Goal: Task Accomplishment & Management: Use online tool/utility

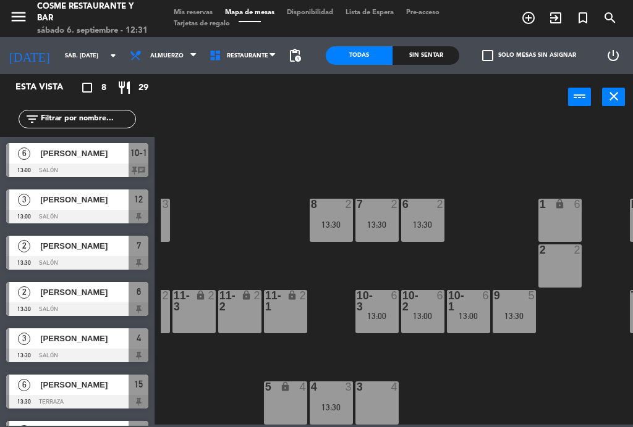
click at [383, 397] on div "3 4" at bounding box center [376, 403] width 43 height 43
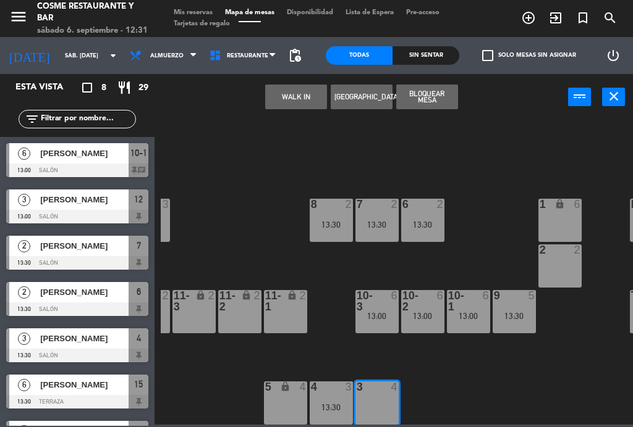
click at [293, 97] on button "WALK IN" at bounding box center [296, 97] width 62 height 25
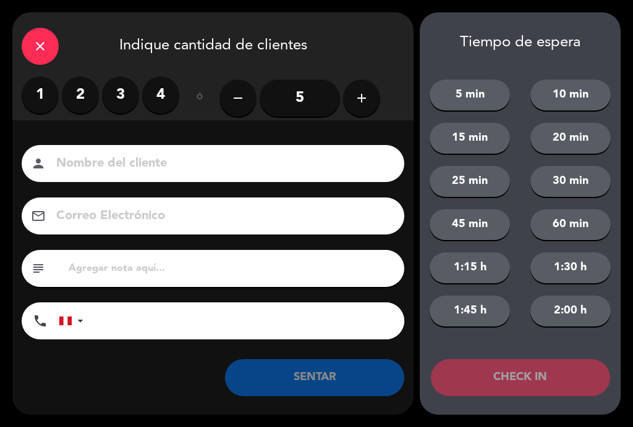
click at [118, 101] on label "3" at bounding box center [120, 95] width 37 height 37
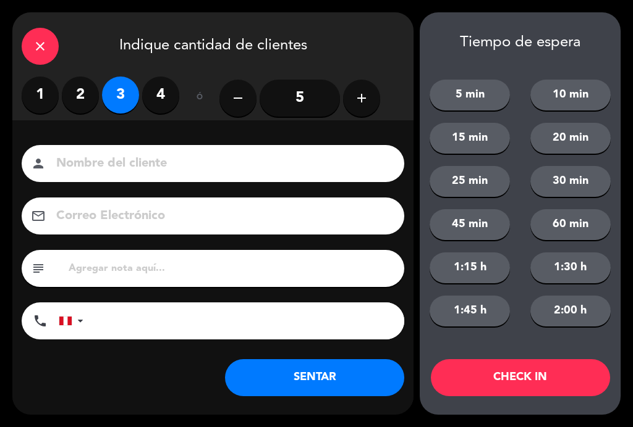
click at [146, 163] on input at bounding box center [221, 164] width 333 height 22
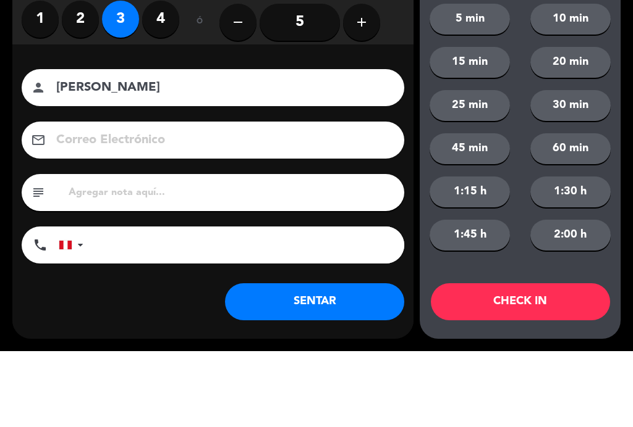
type input "[PERSON_NAME]"
click at [19, 145] on div "Nombre del cliente person [PERSON_NAME] Correo Electrónico email subject phone …" at bounding box center [212, 244] width 401 height 198
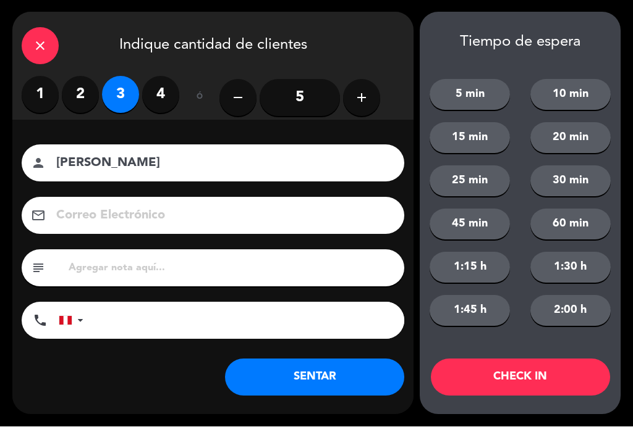
click at [326, 374] on button "SENTAR" at bounding box center [314, 378] width 179 height 37
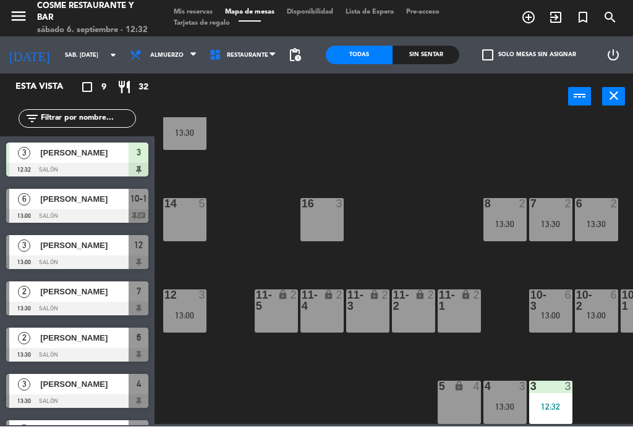
scroll to position [78, 0]
click at [185, 307] on div "12 3 13:00" at bounding box center [184, 311] width 43 height 43
click at [462, 179] on div "B1 lock 2 B2 lock 2 B3 lock 2 B4 lock 2 15 6 13:30 14 5 8 2 13:30 7 2 13:30 6 2…" at bounding box center [397, 271] width 472 height 307
click at [321, 229] on div "13:00" at bounding box center [321, 225] width 43 height 9
click at [167, 346] on div "B1 lock 2 B2 lock 2 B3 lock 2 B4 lock 2 15 6 13:30 14 5 8 2 13:30 7 2 13:30 6 2…" at bounding box center [397, 271] width 472 height 307
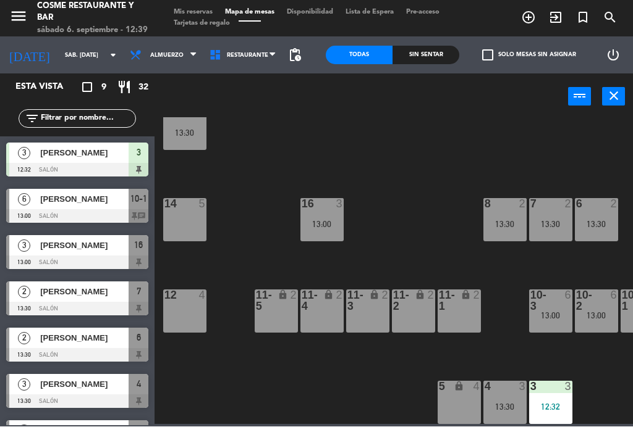
click at [332, 217] on div "16 3 13:00" at bounding box center [321, 220] width 43 height 43
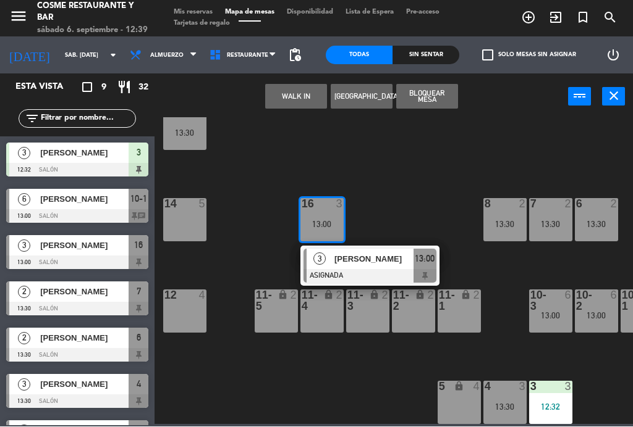
click at [188, 306] on div "12 4" at bounding box center [184, 311] width 43 height 43
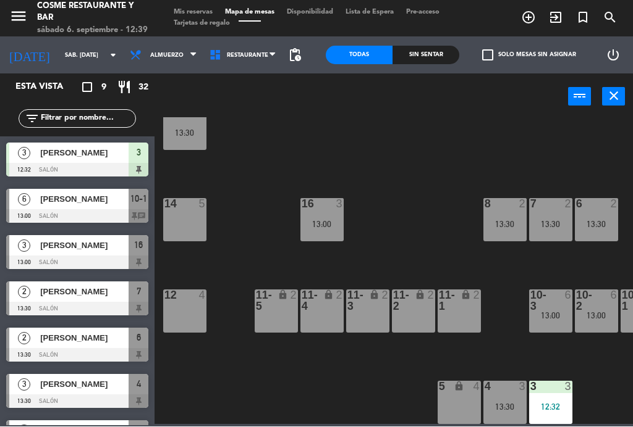
click at [254, 223] on div "B1 lock 2 B2 lock 2 B3 lock 2 B4 lock 2 15 6 13:30 14 5 8 2 13:30 7 2 13:30 6 2…" at bounding box center [397, 271] width 472 height 307
click at [332, 206] on div "3" at bounding box center [342, 204] width 20 height 11
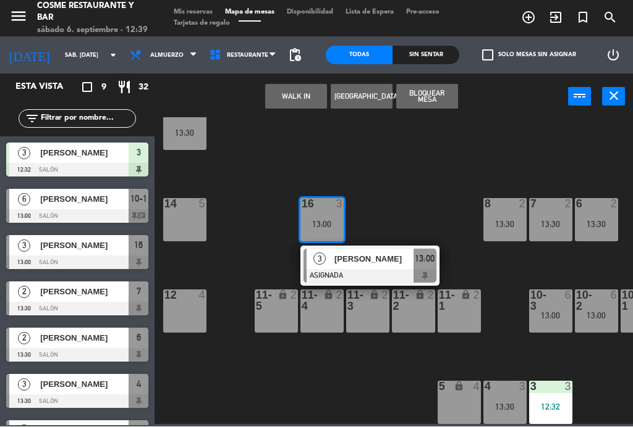
click at [180, 317] on div "12 4" at bounding box center [184, 311] width 43 height 43
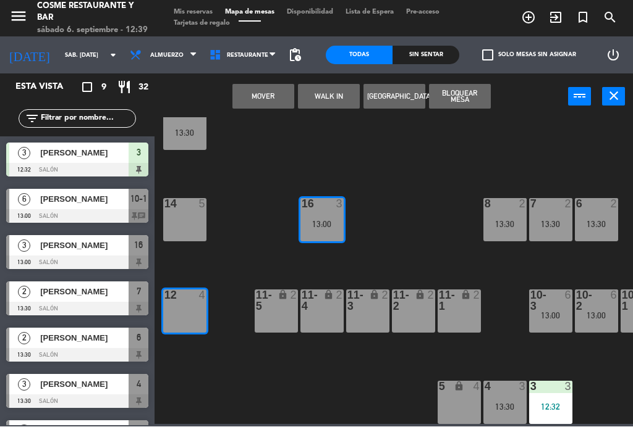
click at [273, 98] on button "Mover" at bounding box center [263, 97] width 62 height 25
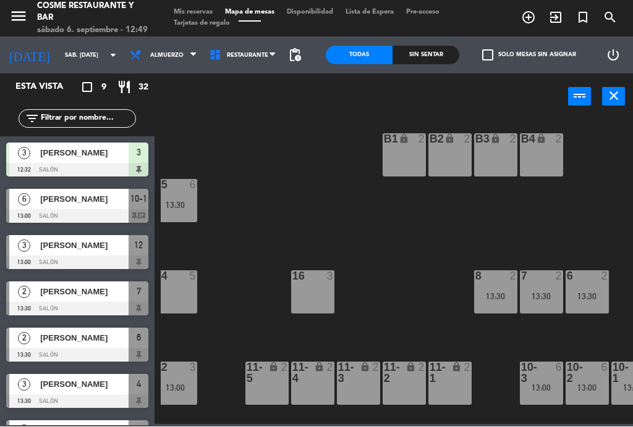
scroll to position [6, 9]
click at [520, 225] on div "B1 lock 2 B2 lock 2 B3 lock 2 B4 lock 2 15 6 13:30 14 5 8 2 13:30 7 2 13:30 6 2…" at bounding box center [397, 271] width 472 height 307
click at [541, 156] on div "B4 lock 2" at bounding box center [541, 155] width 43 height 43
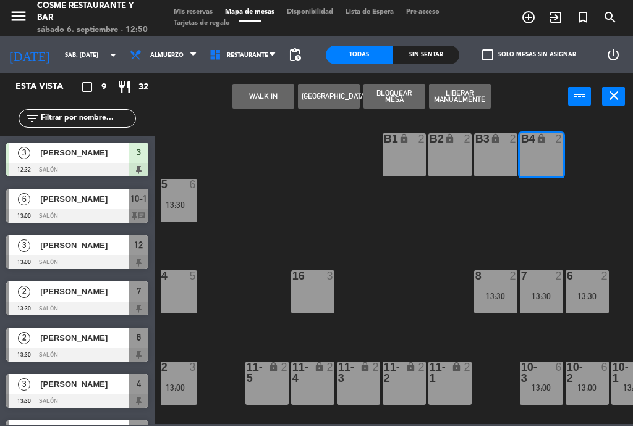
click at [259, 93] on button "WALK IN" at bounding box center [263, 97] width 62 height 25
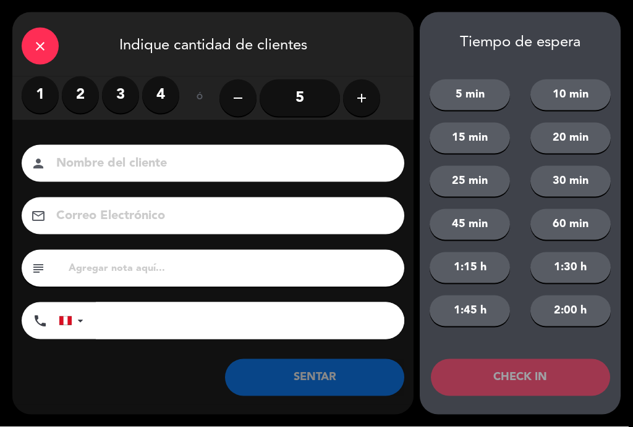
click at [86, 96] on label "2" at bounding box center [80, 95] width 37 height 37
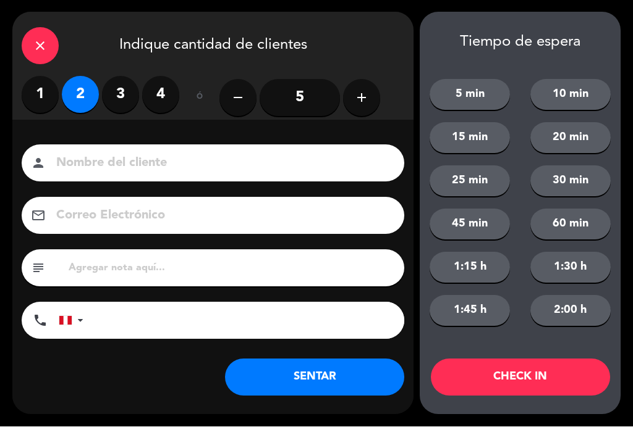
click at [32, 85] on label "1" at bounding box center [40, 95] width 37 height 37
click at [116, 155] on input at bounding box center [221, 164] width 333 height 22
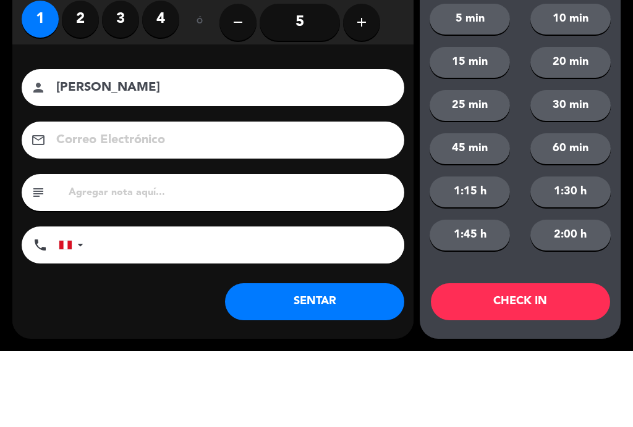
type input "[PERSON_NAME]"
click at [13, 145] on div "Nombre del cliente person [PERSON_NAME]" at bounding box center [212, 163] width 401 height 37
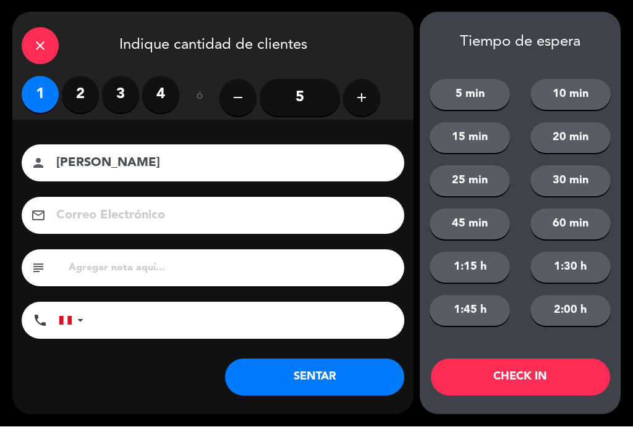
click at [322, 385] on button "SENTAR" at bounding box center [314, 378] width 179 height 37
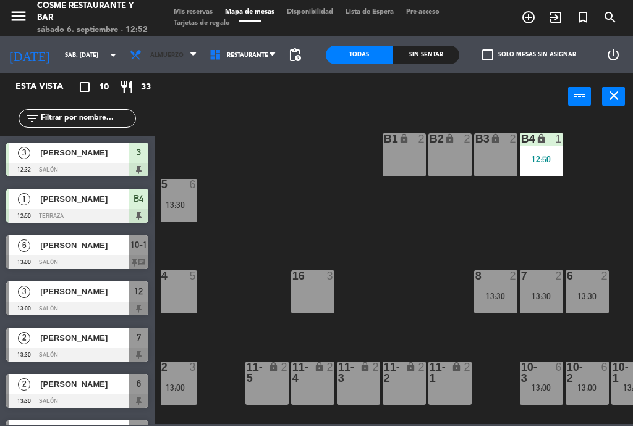
click at [148, 65] on span "Almuerzo" at bounding box center [164, 55] width 80 height 27
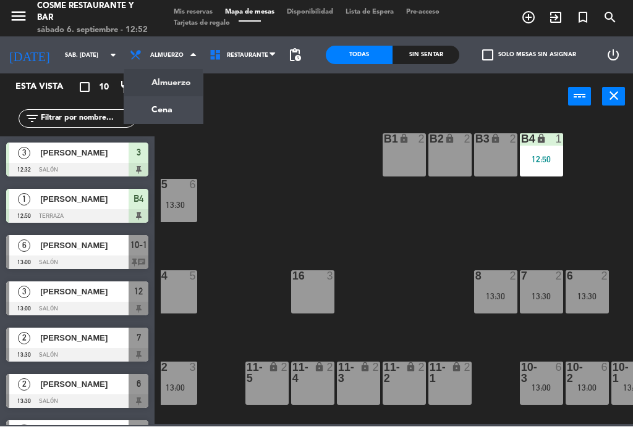
click at [170, 112] on ng-component "menu [PERSON_NAME] Restaurante y Bar sábado 6. septiembre - 12:52 Mis reservas …" at bounding box center [316, 212] width 633 height 425
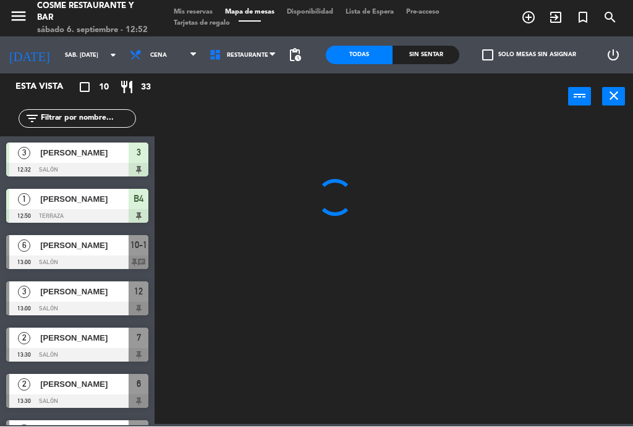
scroll to position [0, 0]
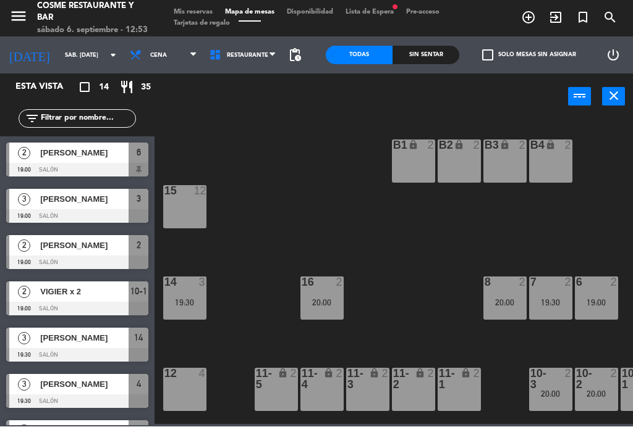
click at [152, 66] on span "Cena" at bounding box center [164, 55] width 80 height 27
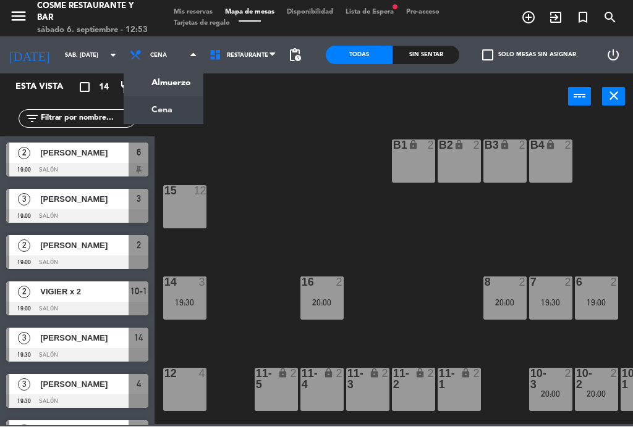
click at [180, 83] on ng-component "menu [PERSON_NAME] Restaurante y Bar sábado 6. septiembre - 12:53 Mis reservas …" at bounding box center [316, 212] width 633 height 425
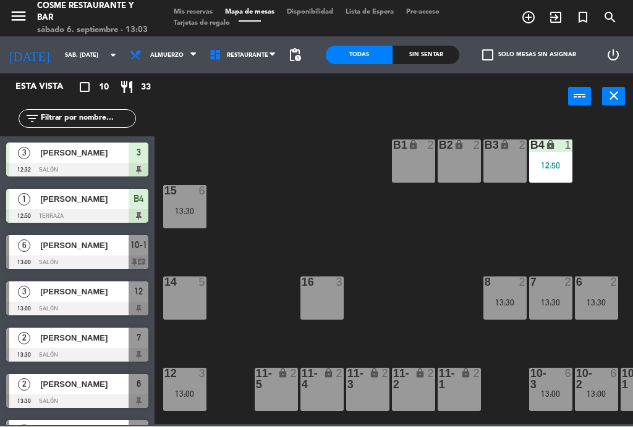
click at [190, 307] on div "14 5" at bounding box center [184, 298] width 43 height 43
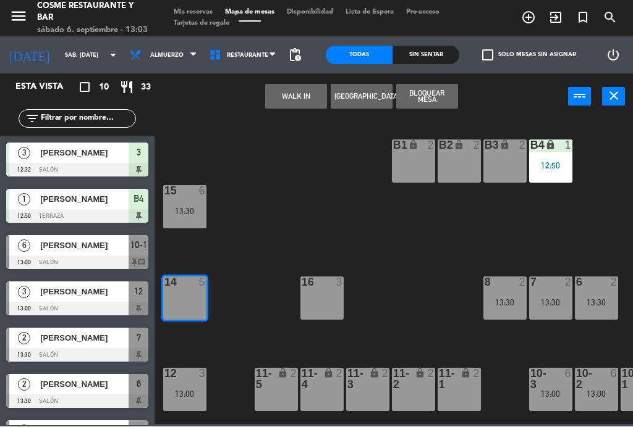
click at [293, 100] on button "WALK IN" at bounding box center [296, 97] width 62 height 25
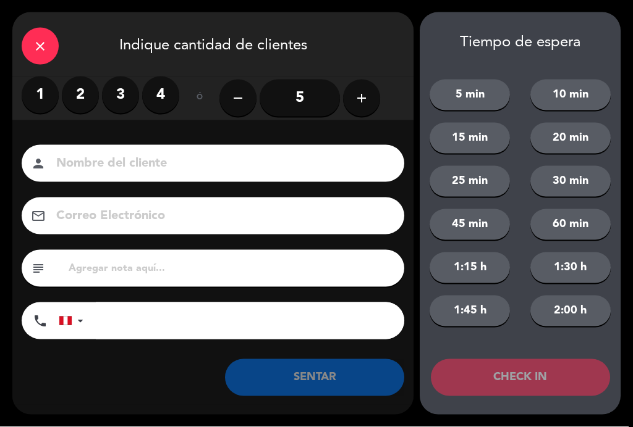
click at [169, 109] on label "4" at bounding box center [160, 95] width 37 height 37
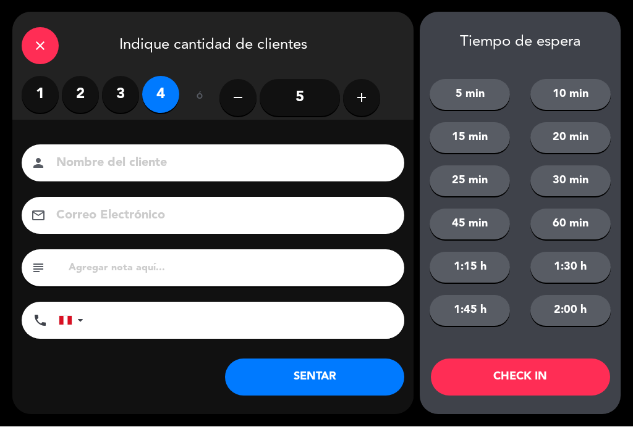
click at [138, 155] on input at bounding box center [221, 164] width 333 height 22
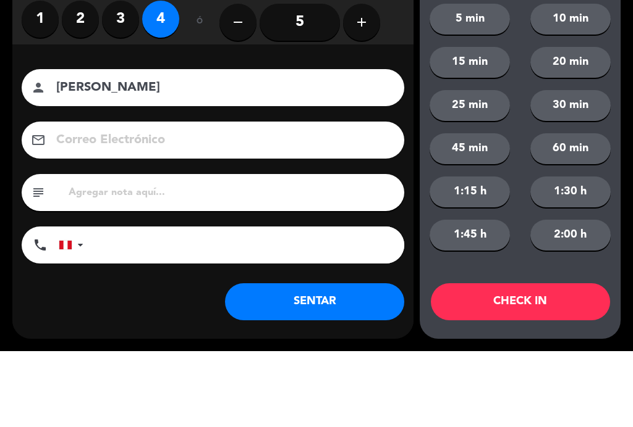
type input "[PERSON_NAME]"
click at [11, 109] on div "close Indique cantidad de clientes 1 2 3 4 ó remove 5 add Nombre del cliente pe…" at bounding box center [316, 213] width 633 height 427
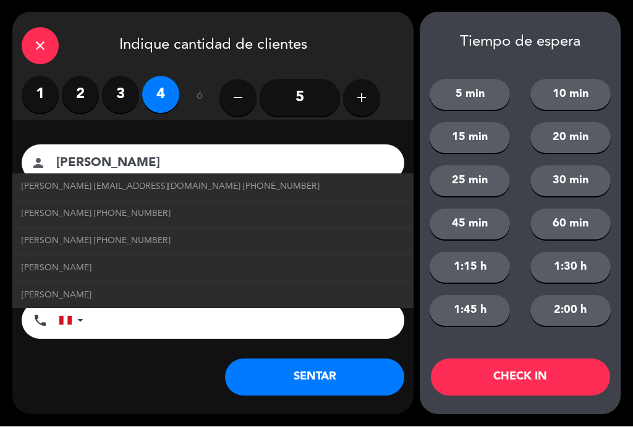
click at [164, 267] on link "[PERSON_NAME]" at bounding box center [213, 269] width 382 height 14
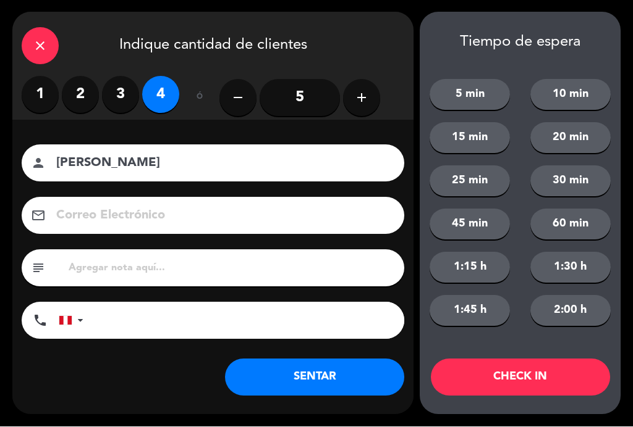
click at [338, 377] on button "SENTAR" at bounding box center [314, 378] width 179 height 37
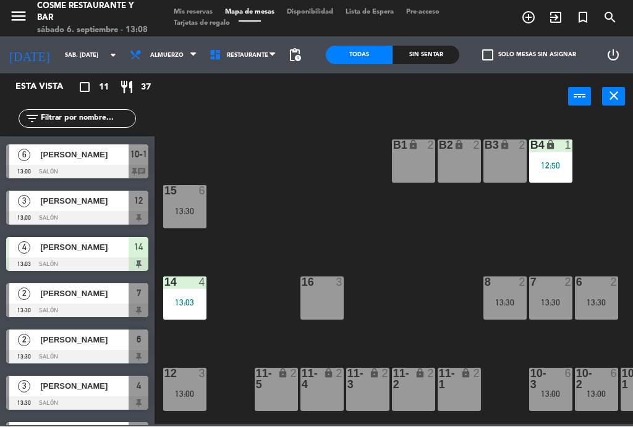
click at [75, 152] on span "[PERSON_NAME]" at bounding box center [84, 155] width 88 height 13
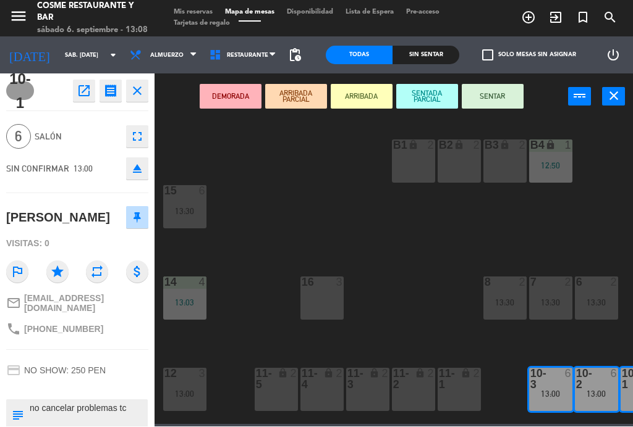
click at [498, 97] on button "SENTAR" at bounding box center [492, 97] width 62 height 25
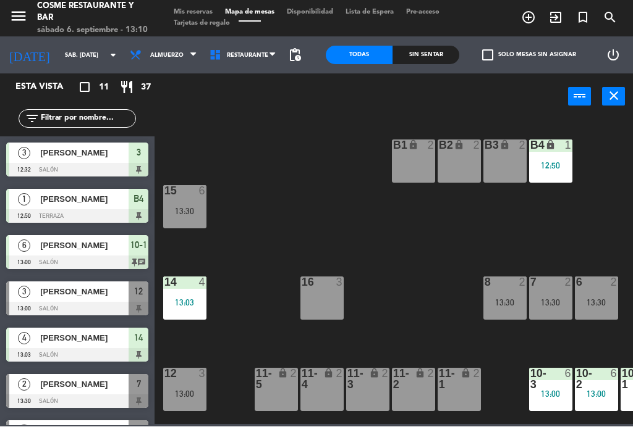
click at [75, 292] on span "[PERSON_NAME]" at bounding box center [84, 292] width 88 height 13
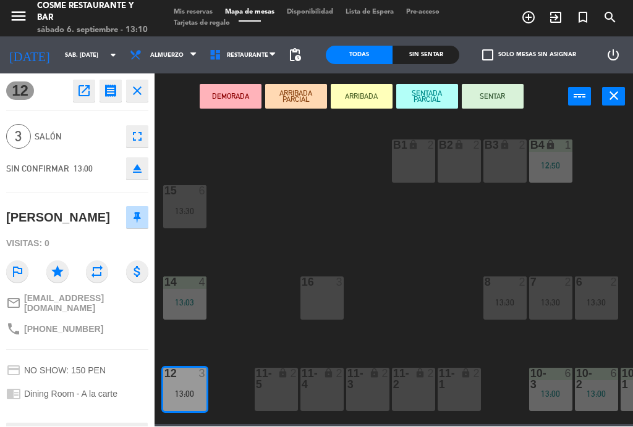
click at [492, 97] on button "SENTAR" at bounding box center [492, 97] width 62 height 25
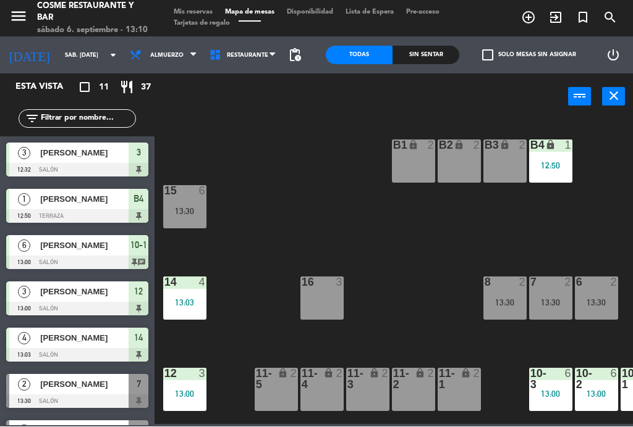
click at [327, 298] on div "16 3" at bounding box center [321, 298] width 43 height 43
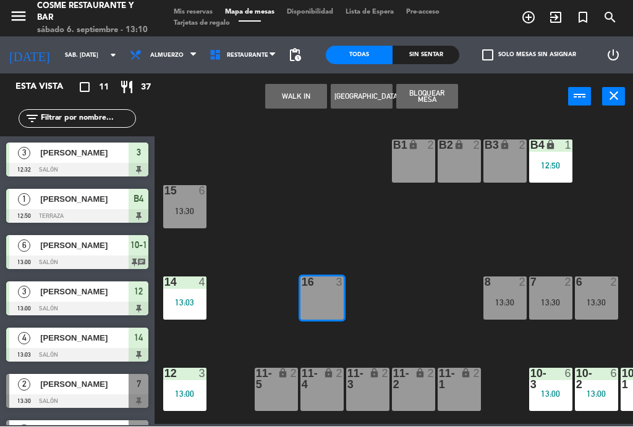
click at [181, 379] on div "12 3" at bounding box center [184, 375] width 43 height 12
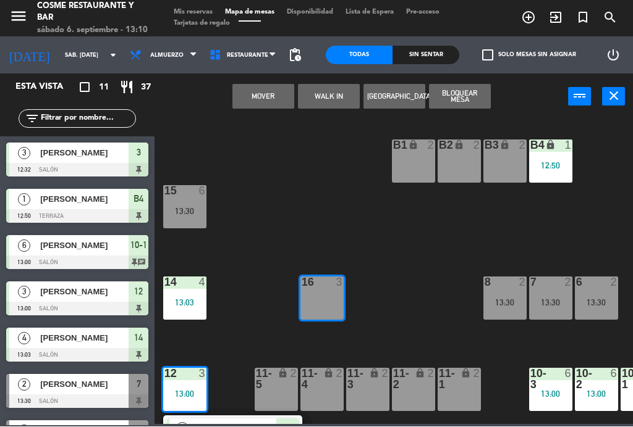
click at [271, 94] on button "Mover" at bounding box center [263, 97] width 62 height 25
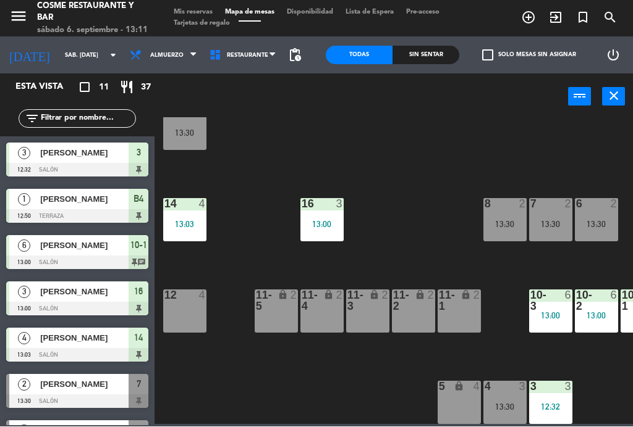
scroll to position [78, 0]
click at [464, 305] on div "lock" at bounding box center [458, 301] width 20 height 22
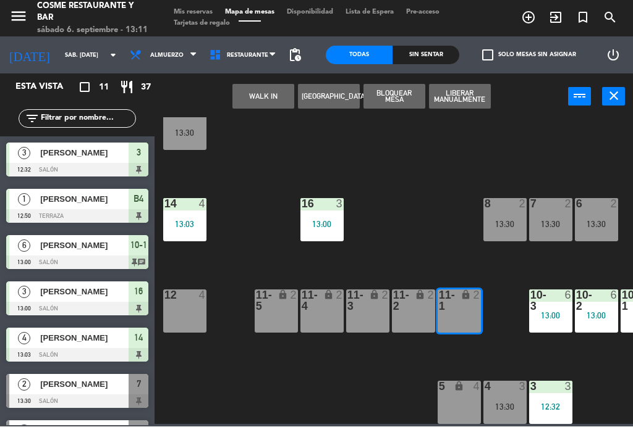
click at [258, 87] on button "WALK IN" at bounding box center [263, 97] width 62 height 25
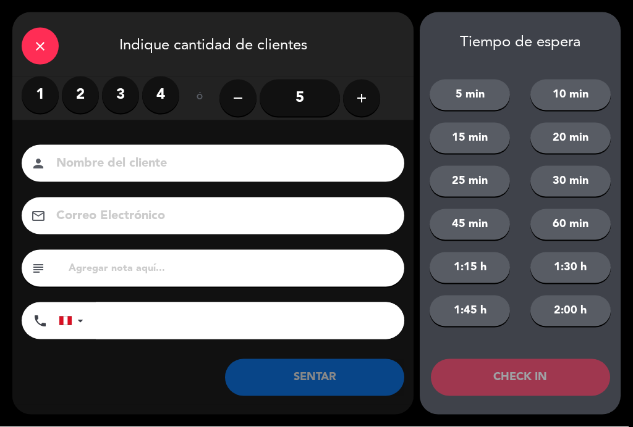
click at [85, 99] on label "2" at bounding box center [80, 95] width 37 height 37
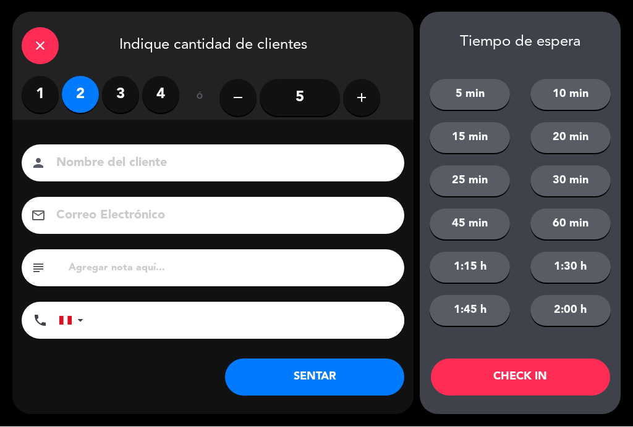
click at [130, 153] on input at bounding box center [221, 164] width 333 height 22
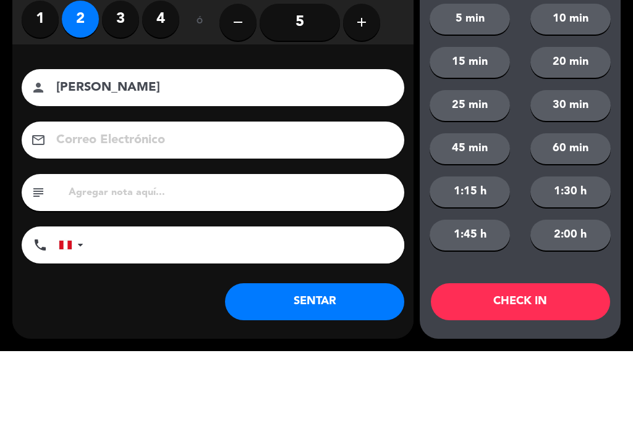
type input "[PERSON_NAME]"
click at [22, 145] on div "Nombre del cliente person [PERSON_NAME]" at bounding box center [213, 163] width 382 height 37
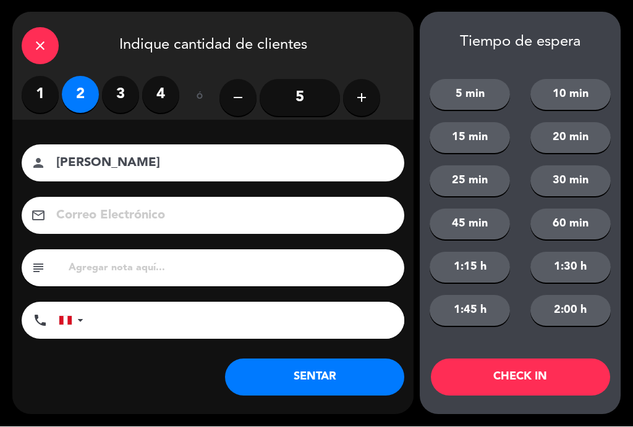
click at [348, 381] on button "SENTAR" at bounding box center [314, 378] width 179 height 37
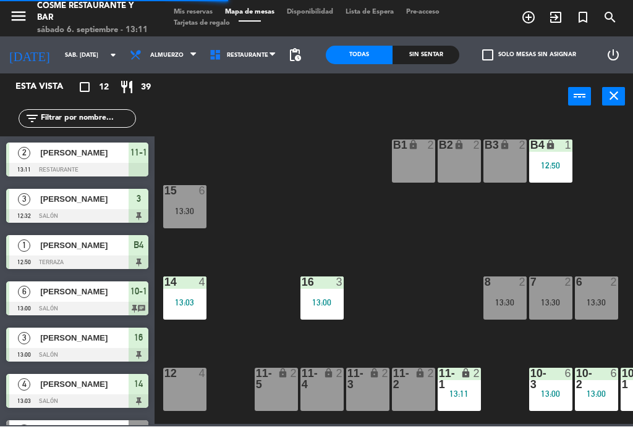
scroll to position [0, 0]
click at [468, 381] on div "lock" at bounding box center [458, 380] width 20 height 22
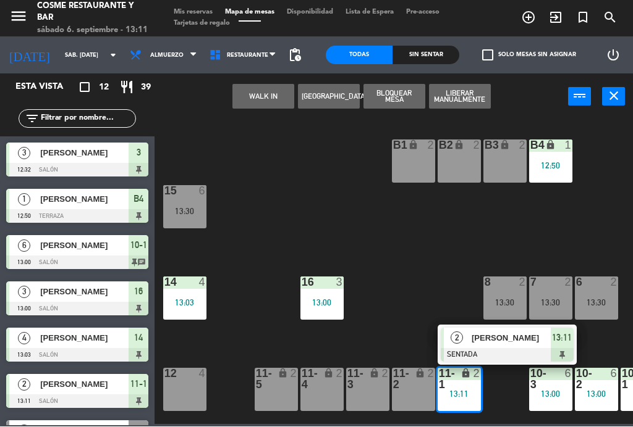
click at [406, 167] on div "B1 lock 2" at bounding box center [413, 161] width 43 height 43
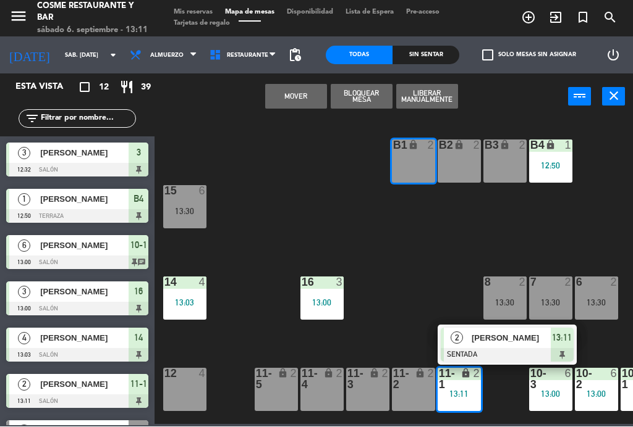
click at [300, 99] on button "Mover" at bounding box center [296, 97] width 62 height 25
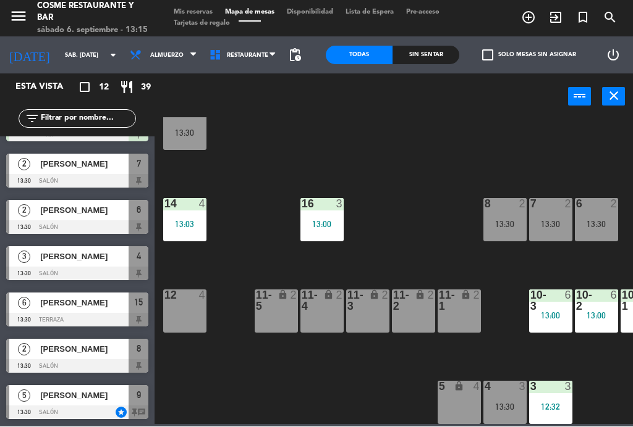
scroll to position [78, 0]
click at [555, 221] on div "13:30" at bounding box center [550, 225] width 43 height 9
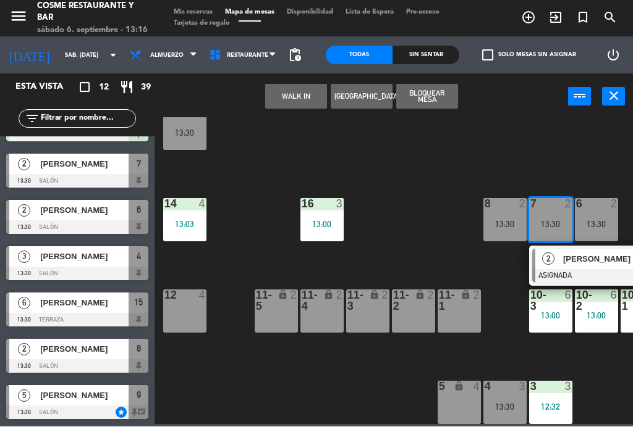
click at [586, 264] on span "[PERSON_NAME]" at bounding box center [602, 259] width 79 height 13
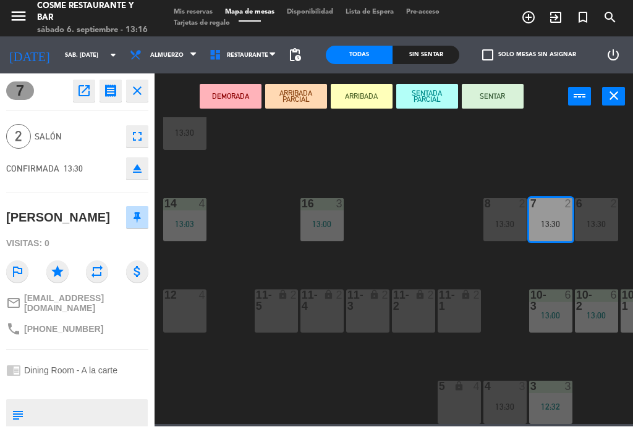
click at [496, 98] on button "SENTAR" at bounding box center [492, 97] width 62 height 25
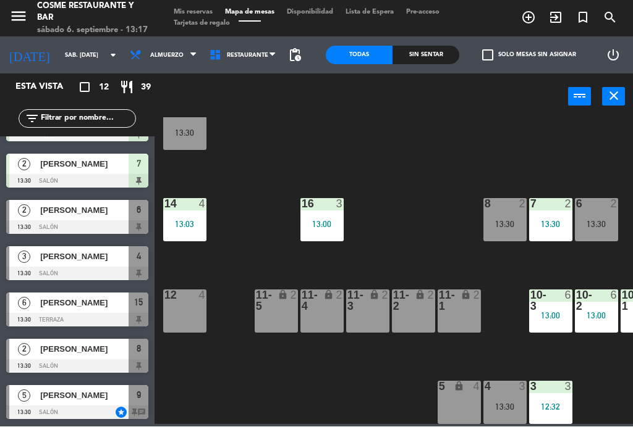
scroll to position [267, 0]
click at [276, 324] on div "11-5 lock 2" at bounding box center [275, 311] width 43 height 43
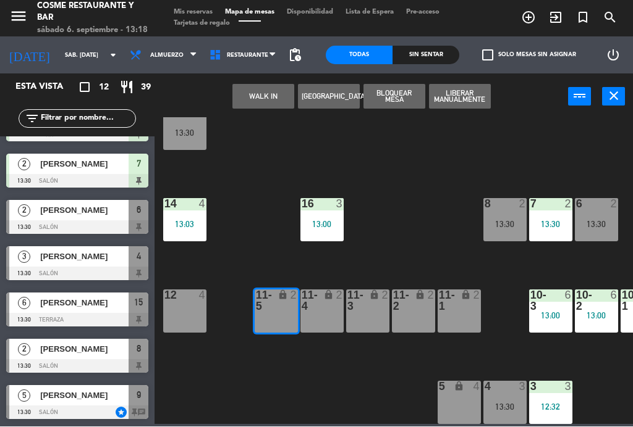
click at [267, 99] on button "WALK IN" at bounding box center [263, 97] width 62 height 25
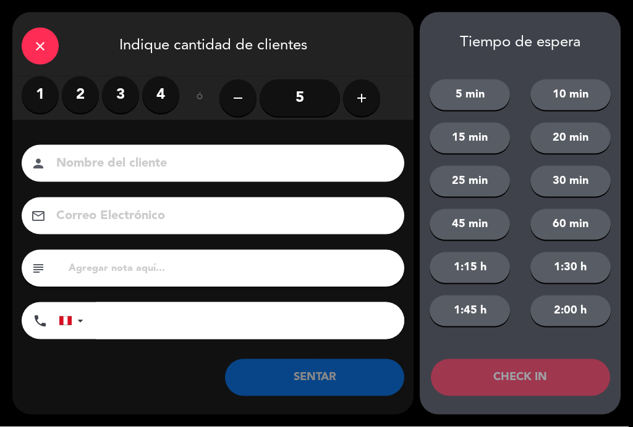
click at [91, 90] on label "2" at bounding box center [80, 95] width 37 height 37
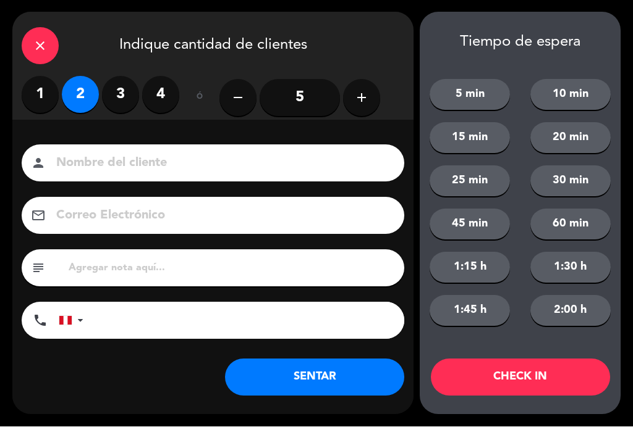
click at [139, 153] on input at bounding box center [221, 164] width 333 height 22
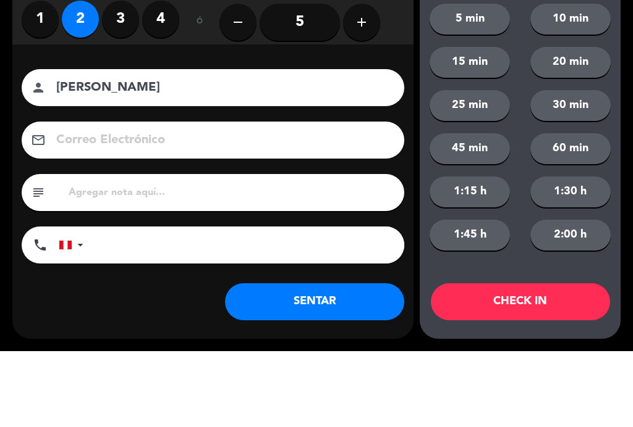
type input "[PERSON_NAME]"
click at [9, 84] on div "close Indique cantidad de clientes 1 2 3 4 ó remove 5 add Nombre del cliente pe…" at bounding box center [316, 213] width 633 height 427
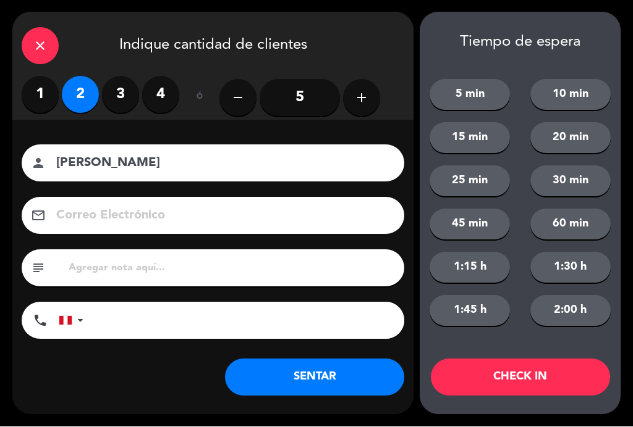
click at [340, 380] on button "SENTAR" at bounding box center [314, 378] width 179 height 37
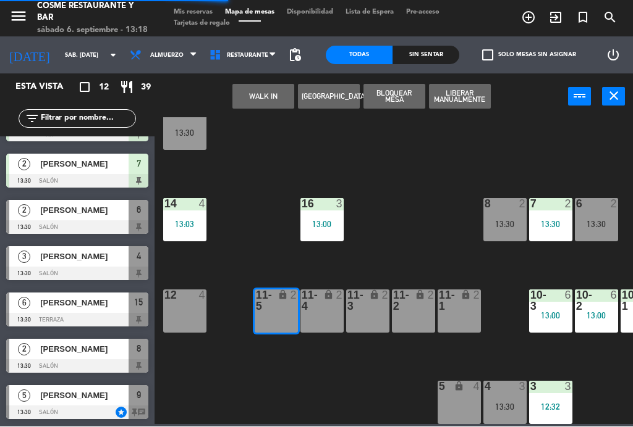
scroll to position [0, 0]
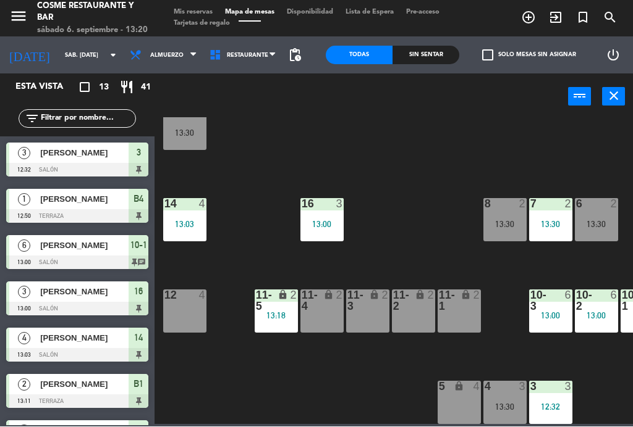
click at [556, 407] on div "12:32" at bounding box center [550, 407] width 43 height 9
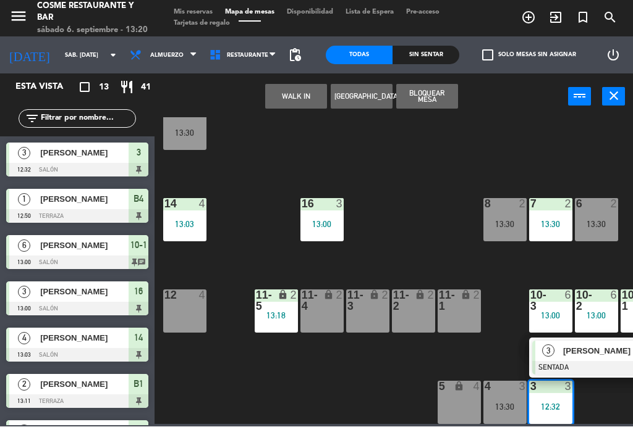
click at [588, 358] on div "[PERSON_NAME]" at bounding box center [602, 352] width 80 height 20
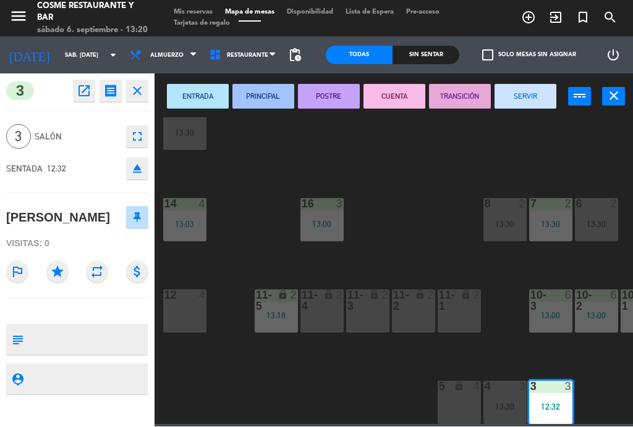
click at [532, 97] on button "SERVIR" at bounding box center [525, 97] width 62 height 25
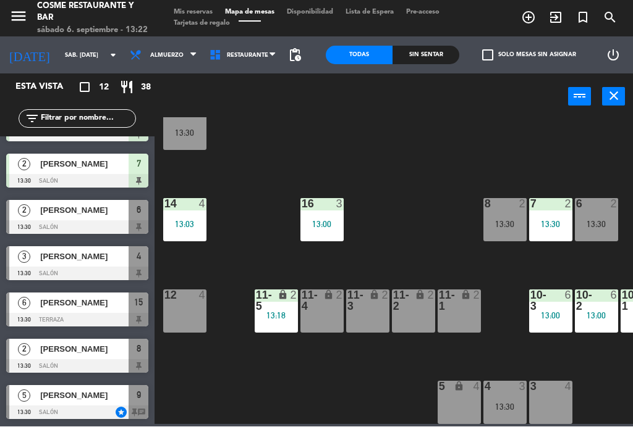
scroll to position [267, 0]
click at [60, 254] on span "[PERSON_NAME]" at bounding box center [84, 257] width 88 height 13
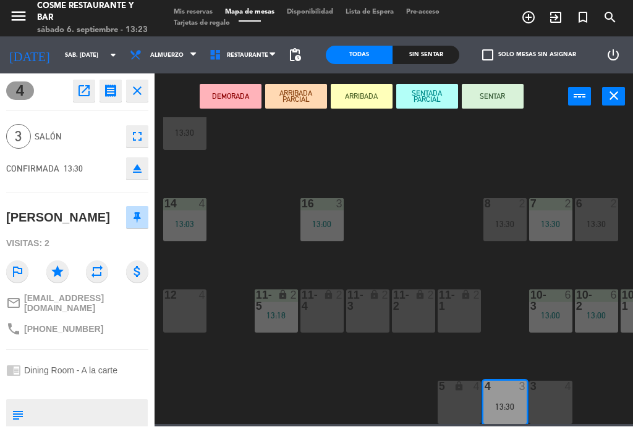
click at [143, 88] on icon "close" at bounding box center [137, 91] width 15 height 15
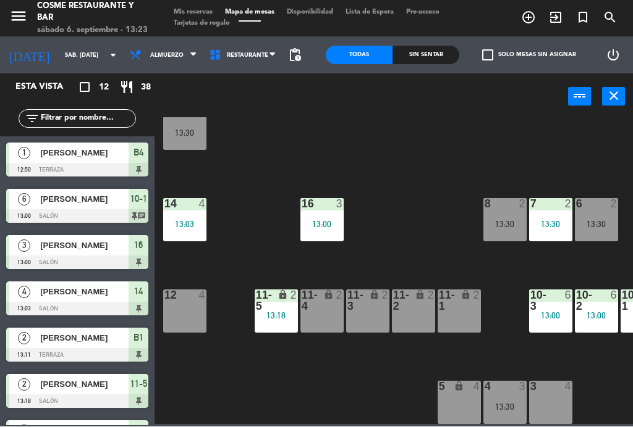
scroll to position [15, 0]
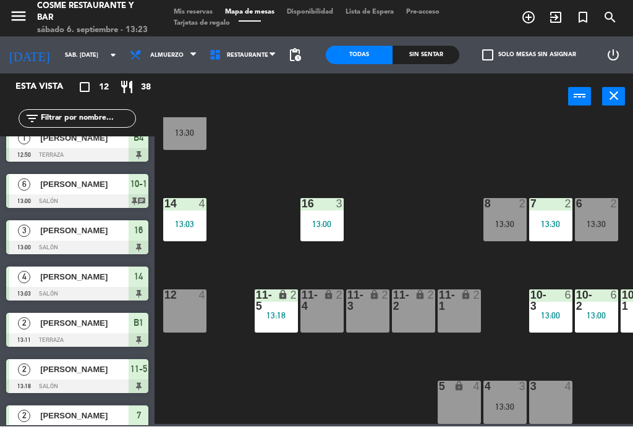
click at [507, 410] on div "13:30" at bounding box center [504, 407] width 43 height 9
click at [526, 143] on div "B1 lock 2 13:11 B2 lock 2 B3 lock 2 B4 lock 1 12:50 15 6 13:30 14 4 13:03 8 2 1…" at bounding box center [397, 271] width 472 height 307
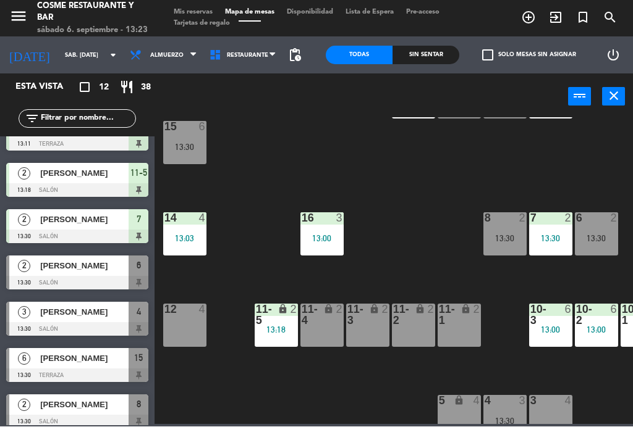
scroll to position [245, 0]
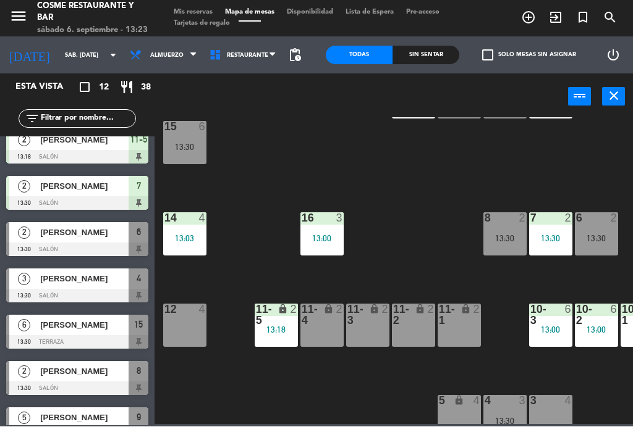
click at [415, 184] on div "B1 lock 2 13:11 B2 lock 2 B3 lock 2 B4 lock 1 12:50 15 6 13:30 14 4 13:03 8 2 1…" at bounding box center [397, 271] width 472 height 307
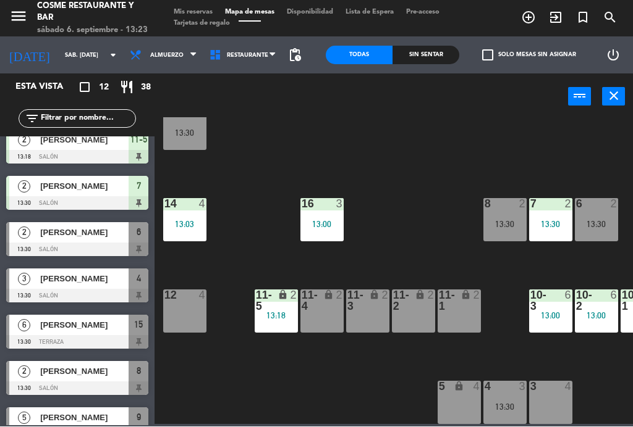
scroll to position [78, -1]
click at [503, 353] on div "B1 lock 2 13:11 B2 lock 2 B3 lock 2 B4 lock 1 12:50 15 6 13:30 14 4 13:03 8 2 1…" at bounding box center [397, 271] width 472 height 307
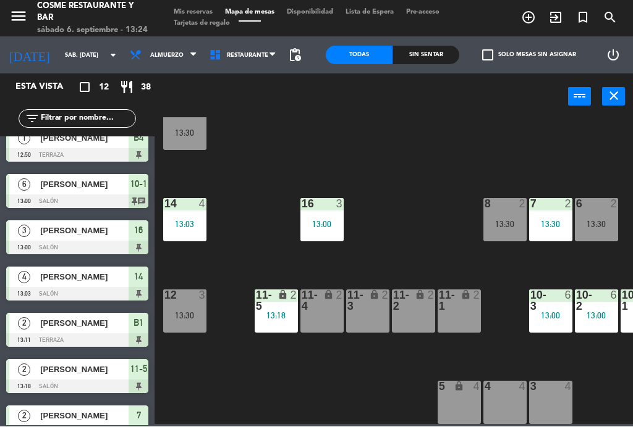
scroll to position [78, 0]
click at [191, 303] on div "12 3 13:30" at bounding box center [184, 311] width 43 height 43
click at [456, 143] on div "B1 lock 2 13:11 B2 lock 2 B3 lock 2 B4 lock 1 12:50 15 6 13:30 14 4 13:03 8 2 1…" at bounding box center [397, 271] width 472 height 307
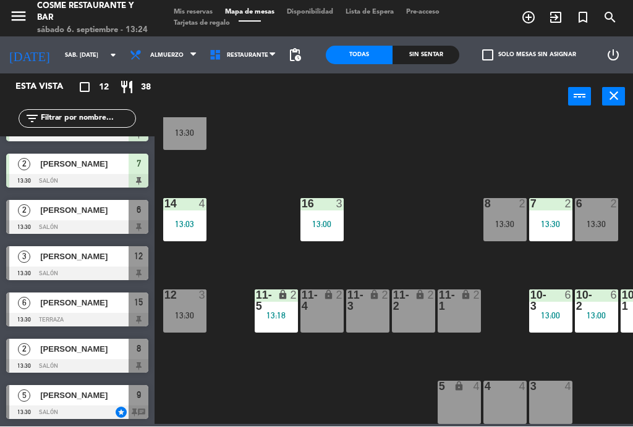
scroll to position [267, 0]
click at [46, 254] on span "[PERSON_NAME]" at bounding box center [84, 257] width 88 height 13
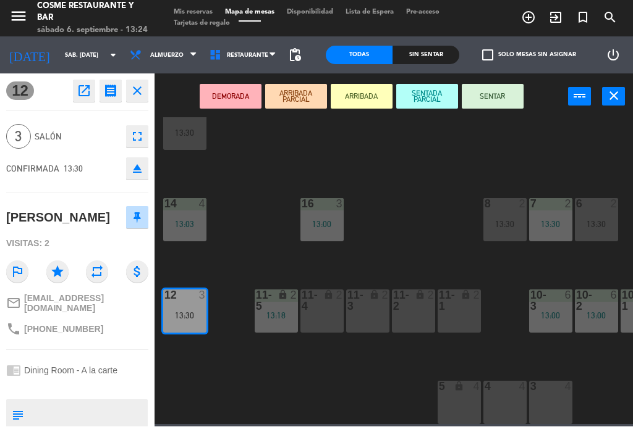
click at [505, 96] on button "SENTAR" at bounding box center [492, 97] width 62 height 25
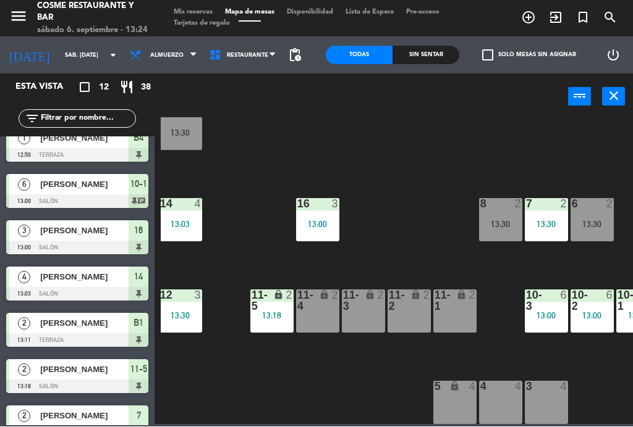
scroll to position [78, 4]
click at [456, 310] on div "lock" at bounding box center [454, 301] width 20 height 22
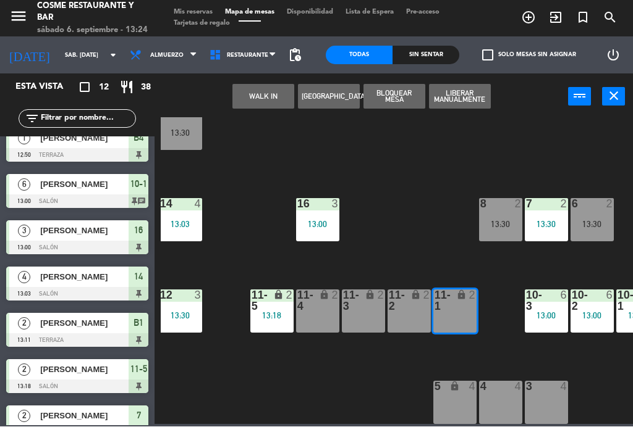
click at [414, 310] on div "lock" at bounding box center [408, 301] width 20 height 22
click at [371, 313] on div "11-3 lock 2" at bounding box center [363, 311] width 43 height 43
click at [273, 91] on button "WALK IN" at bounding box center [263, 97] width 62 height 25
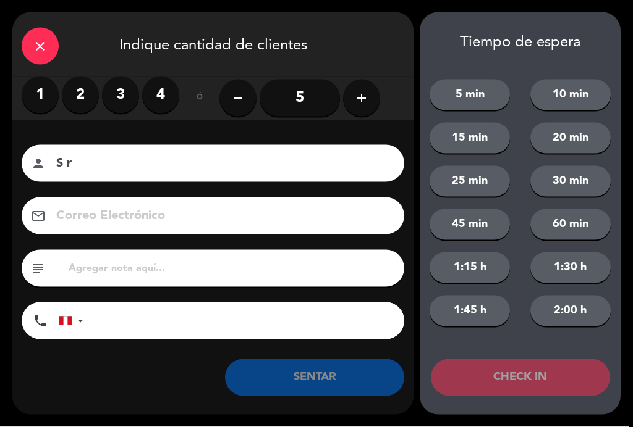
type input "S r"
click at [342, 360] on button "SENTAR" at bounding box center [314, 378] width 179 height 37
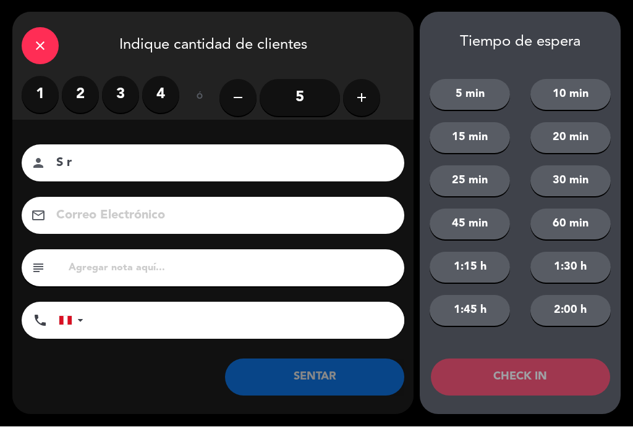
click at [361, 364] on button "SENTAR" at bounding box center [314, 378] width 179 height 37
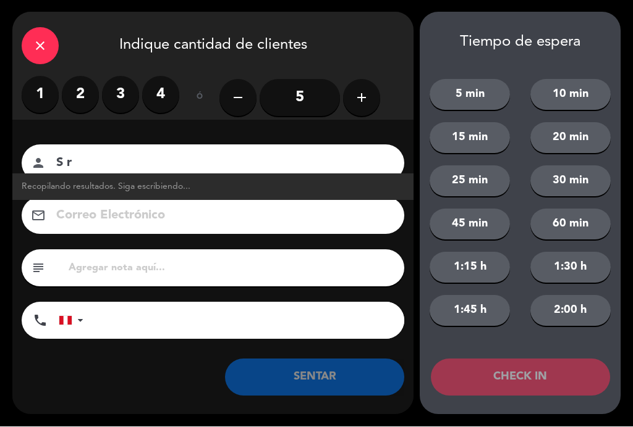
click at [350, 384] on button "SENTAR" at bounding box center [314, 378] width 179 height 37
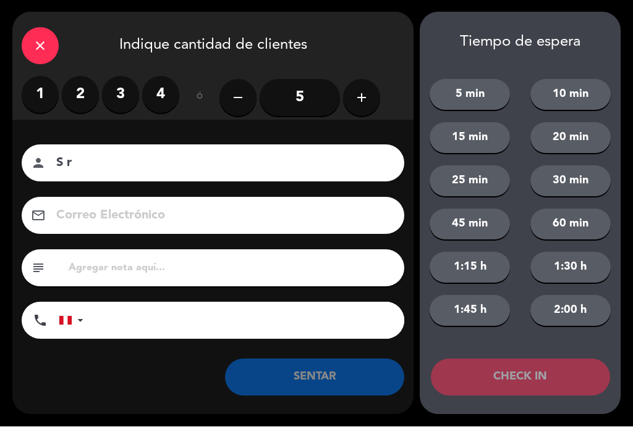
click at [343, 382] on button "SENTAR" at bounding box center [314, 378] width 179 height 37
click at [321, 381] on button "SENTAR" at bounding box center [314, 378] width 179 height 37
click at [304, 382] on button "SENTAR" at bounding box center [314, 378] width 179 height 37
click at [308, 376] on button "SENTAR" at bounding box center [314, 378] width 179 height 37
click at [46, 53] on icon "close" at bounding box center [40, 46] width 15 height 15
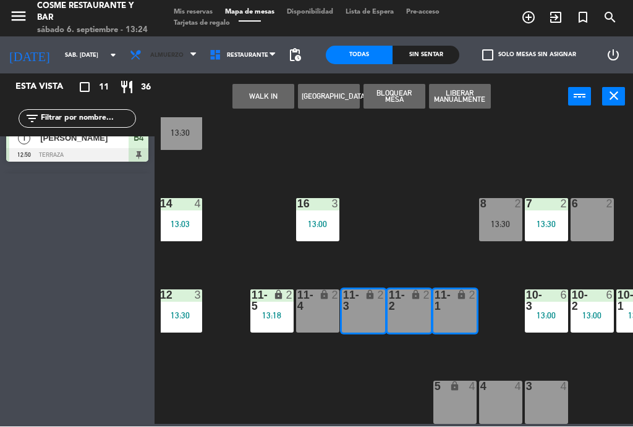
click at [165, 58] on span "Almuerzo" at bounding box center [164, 55] width 80 height 27
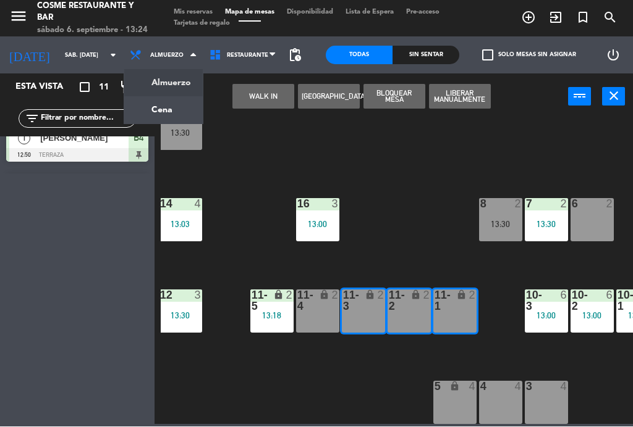
click at [145, 107] on ng-component "menu [PERSON_NAME] Restaurante y Bar sábado 6. septiembre - 13:24 Mis reservas …" at bounding box center [316, 212] width 633 height 425
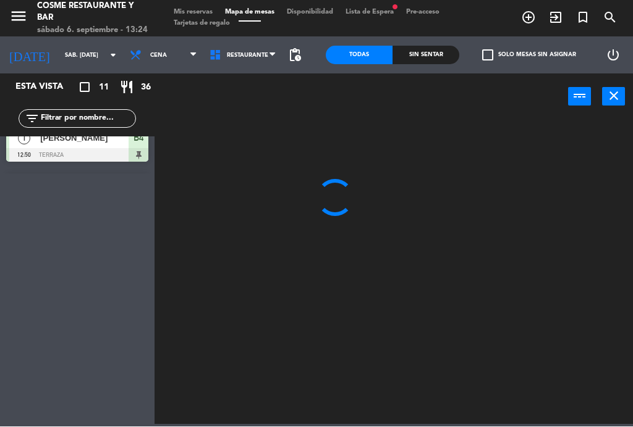
click at [148, 56] on span "Cena" at bounding box center [164, 55] width 80 height 27
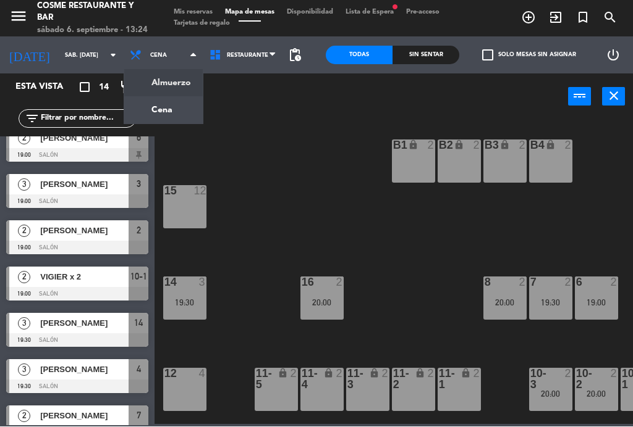
click at [153, 79] on ng-component "menu [PERSON_NAME] Restaurante y Bar sábado 6. septiembre - 13:24 Mis reservas …" at bounding box center [316, 212] width 633 height 425
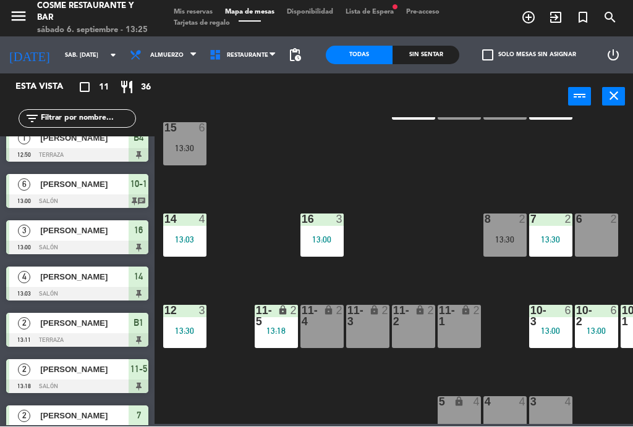
scroll to position [63, 0]
click at [460, 329] on div "11-1 lock 2" at bounding box center [458, 327] width 43 height 43
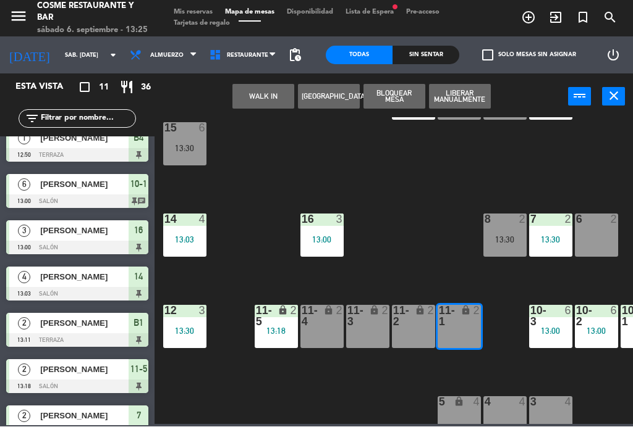
click at [411, 329] on div "11-2 lock 2" at bounding box center [413, 327] width 43 height 43
click at [370, 322] on div "lock" at bounding box center [367, 317] width 20 height 22
click at [274, 96] on button "WALK IN" at bounding box center [263, 97] width 62 height 25
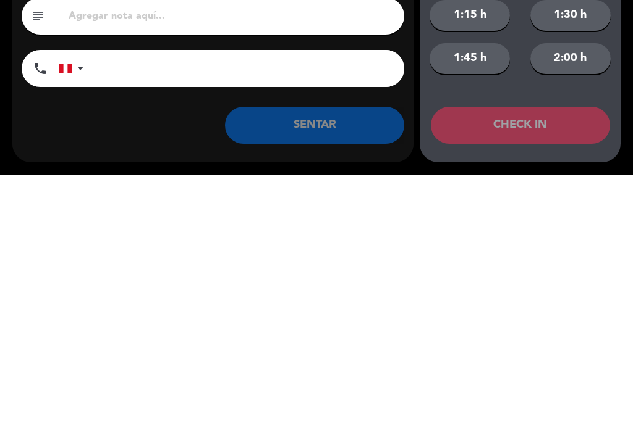
scroll to position [1, 0]
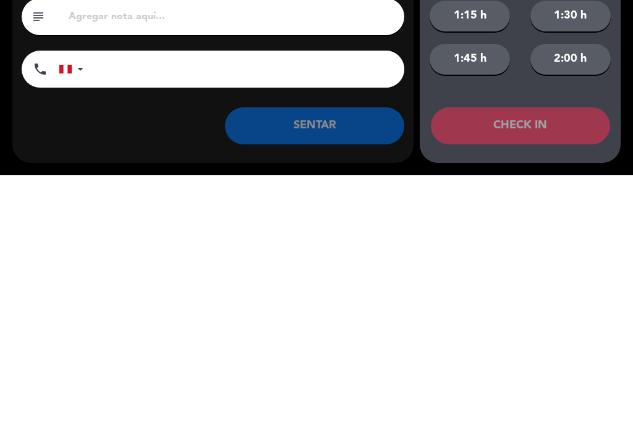
click at [354, 360] on button "SENTAR" at bounding box center [314, 378] width 179 height 37
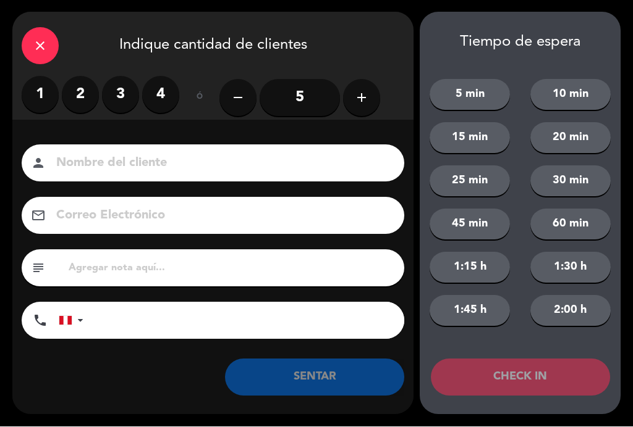
click at [344, 389] on button "SENTAR" at bounding box center [314, 378] width 179 height 37
click at [342, 382] on button "SENTAR" at bounding box center [314, 378] width 179 height 37
click at [305, 383] on button "SENTAR" at bounding box center [314, 378] width 179 height 37
click at [353, 381] on button "SENTAR" at bounding box center [314, 378] width 179 height 37
click at [350, 379] on button "SENTAR" at bounding box center [314, 378] width 179 height 37
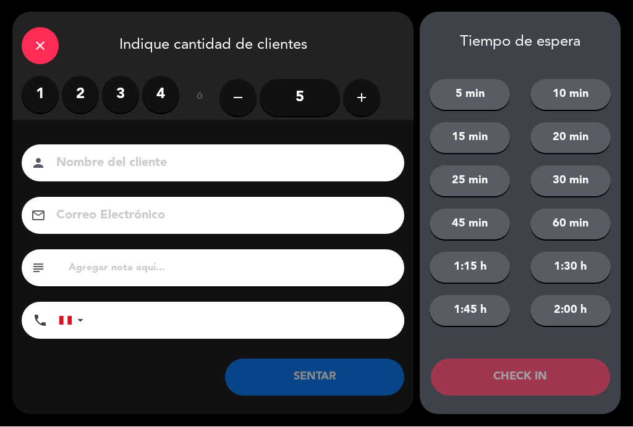
click at [351, 376] on button "SENTAR" at bounding box center [314, 378] width 179 height 37
click at [302, 96] on input "5" at bounding box center [299, 98] width 80 height 37
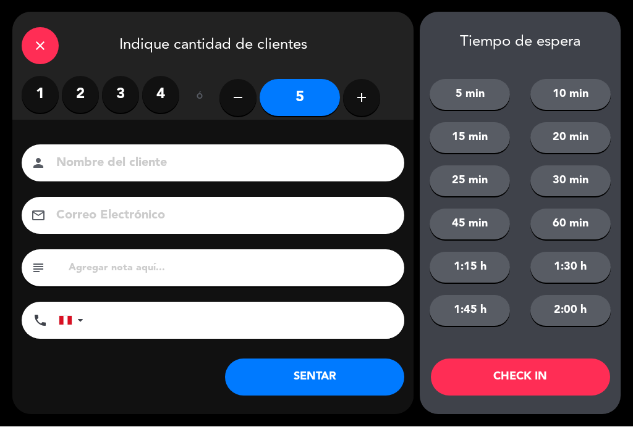
click at [343, 385] on button "SENTAR" at bounding box center [314, 378] width 179 height 37
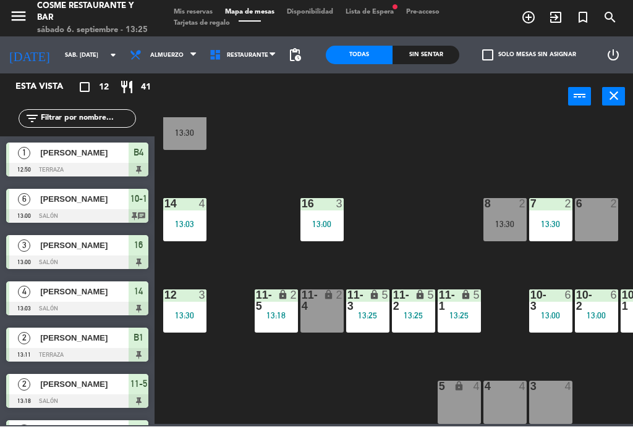
scroll to position [78, 0]
click at [204, 327] on div "12 3 13:30" at bounding box center [184, 311] width 43 height 43
click at [356, 383] on div "B1 lock 2 13:11 B2 lock 2 B3 lock 2 B4 lock 1 12:50 15 6 13:30 14 4 13:03 8 2 1…" at bounding box center [397, 271] width 472 height 307
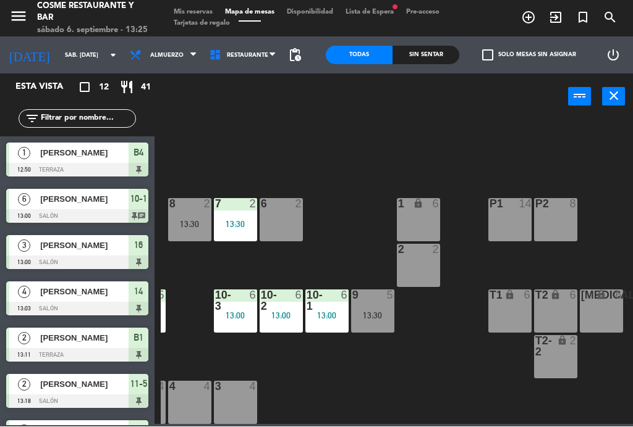
scroll to position [78, 314]
click at [290, 212] on div "6 2" at bounding box center [281, 220] width 43 height 43
click at [364, 232] on div "B1 lock 2 13:11 B2 lock 2 B3 lock 2 B4 lock 1 12:50 15 6 13:30 14 4 13:03 8 2 1…" at bounding box center [397, 271] width 472 height 307
click at [205, 13] on span "Mis reservas" at bounding box center [192, 12] width 51 height 7
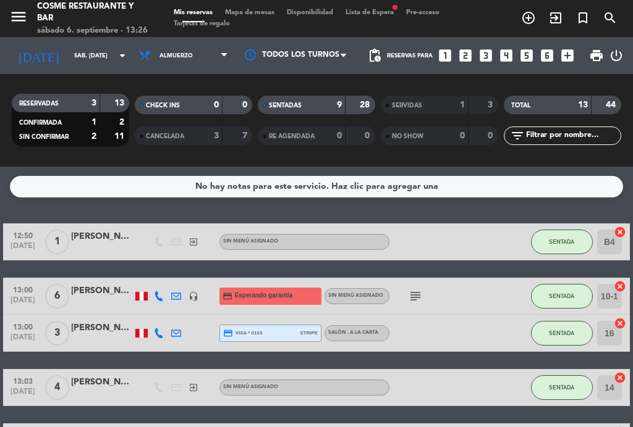
click at [198, 132] on div "3" at bounding box center [207, 136] width 25 height 14
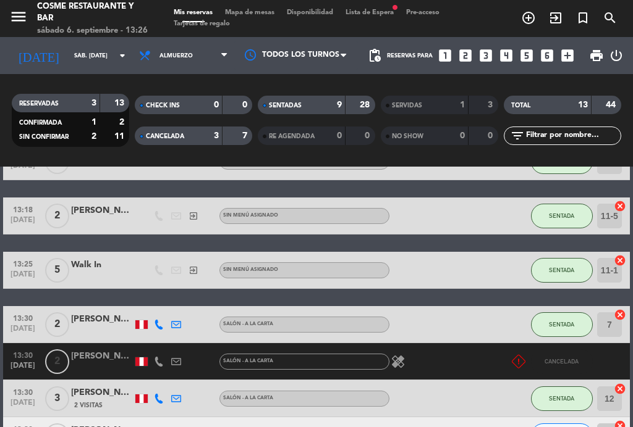
scroll to position [457, 0]
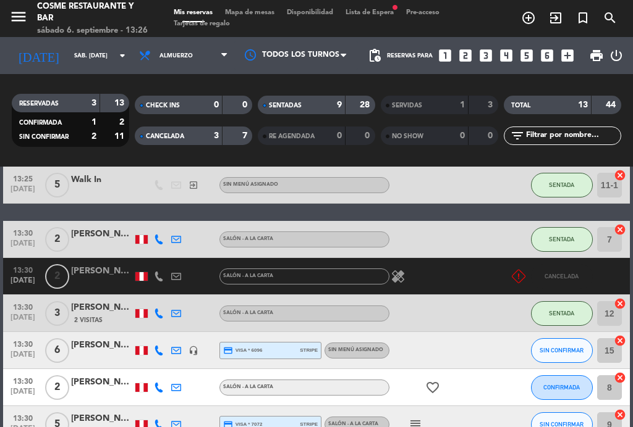
click at [261, 25] on div "Mis reservas Mapa de mesas Disponibilidad Lista de Espera fiber_manual_record P…" at bounding box center [316, 18] width 298 height 22
click at [260, 12] on span "Mapa de mesas" at bounding box center [250, 12] width 62 height 7
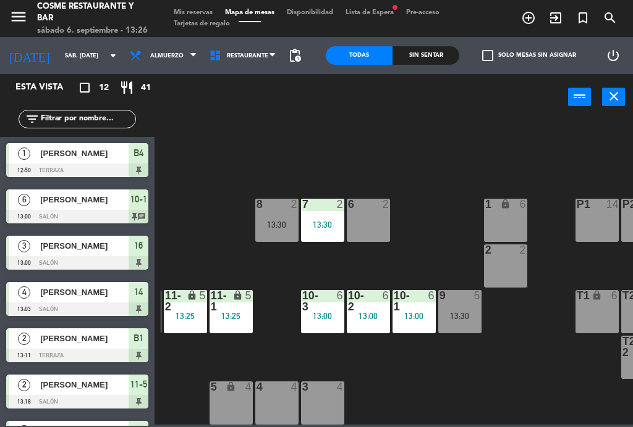
scroll to position [78, 228]
click at [277, 216] on div "8 2 13:30" at bounding box center [276, 220] width 43 height 43
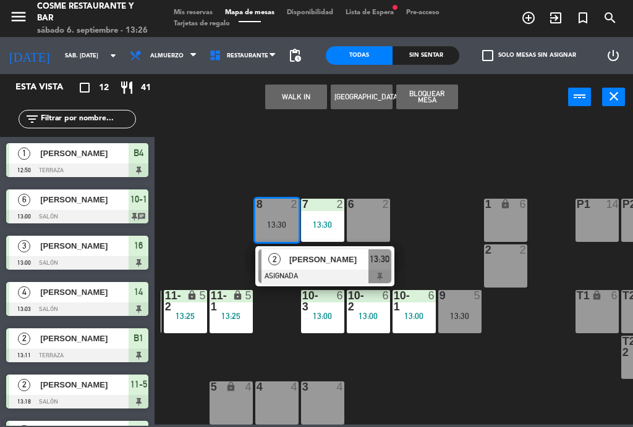
click at [375, 215] on div "6 2" at bounding box center [368, 220] width 43 height 43
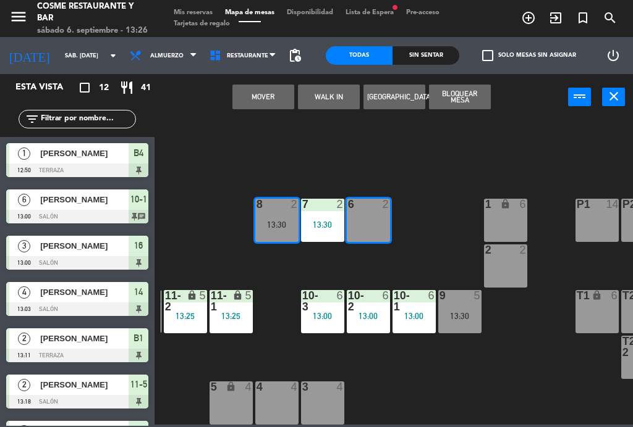
click at [268, 101] on button "Mover" at bounding box center [263, 97] width 62 height 25
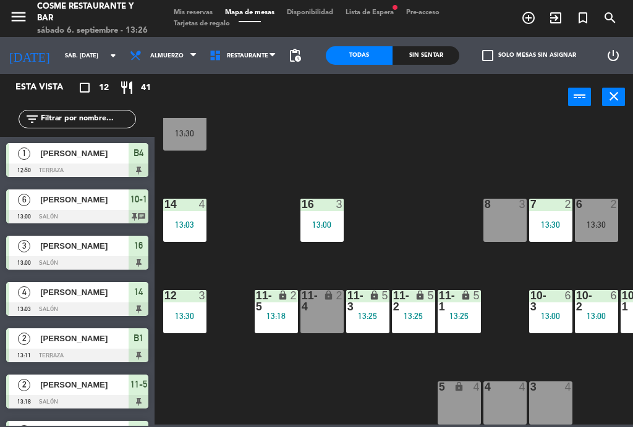
scroll to position [78, 0]
click at [456, 331] on div "11-1 lock 5 13:25" at bounding box center [458, 311] width 43 height 43
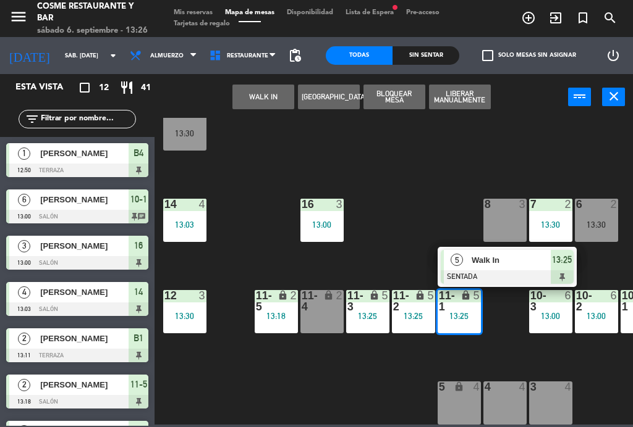
click at [414, 190] on div "B1 lock 2 13:11 B2 lock 2 B3 lock 2 B4 lock 1 12:50 15 6 13:30 14 4 13:03 8 3 7…" at bounding box center [397, 271] width 472 height 307
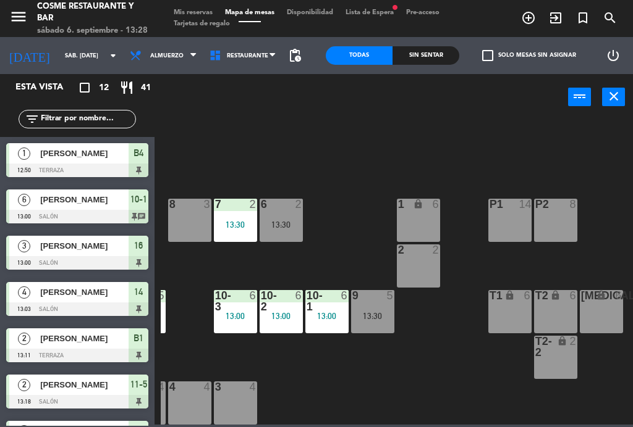
scroll to position [78, 314]
click at [564, 225] on div "P2 8" at bounding box center [555, 220] width 43 height 43
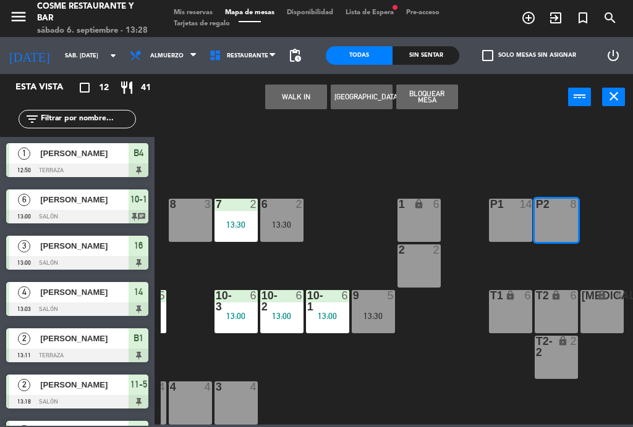
click at [283, 97] on button "WALK IN" at bounding box center [296, 97] width 62 height 25
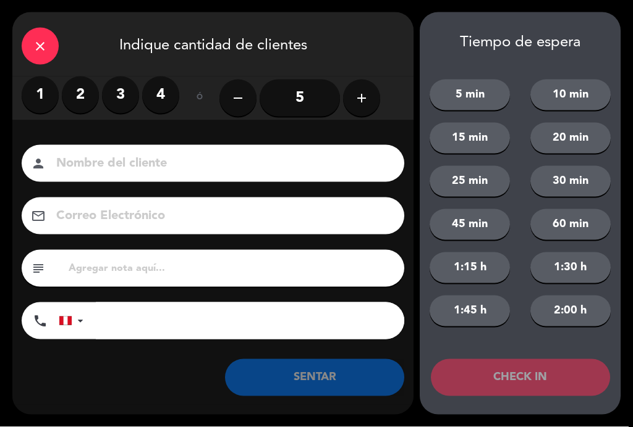
click at [305, 96] on input "5" at bounding box center [299, 98] width 80 height 37
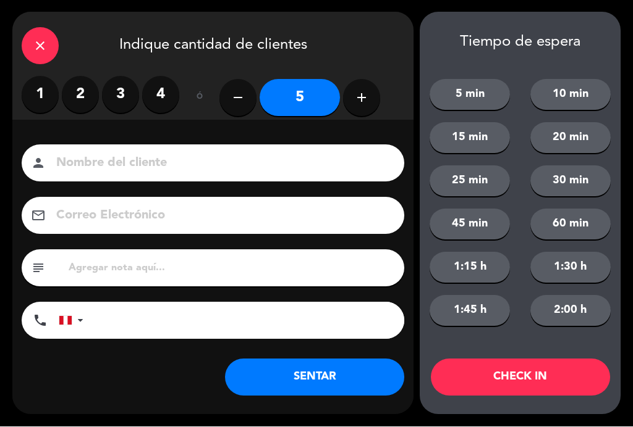
click at [185, 162] on input at bounding box center [221, 164] width 333 height 22
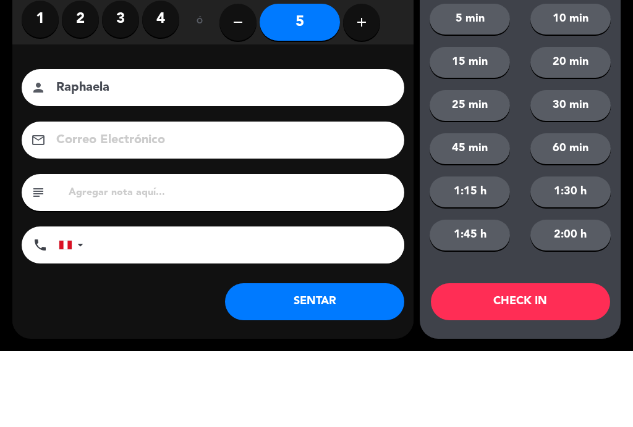
click at [8, 127] on div "close Indique cantidad de clientes 1 2 3 4 ó remove 5 add Nombre del cliente pe…" at bounding box center [316, 213] width 633 height 427
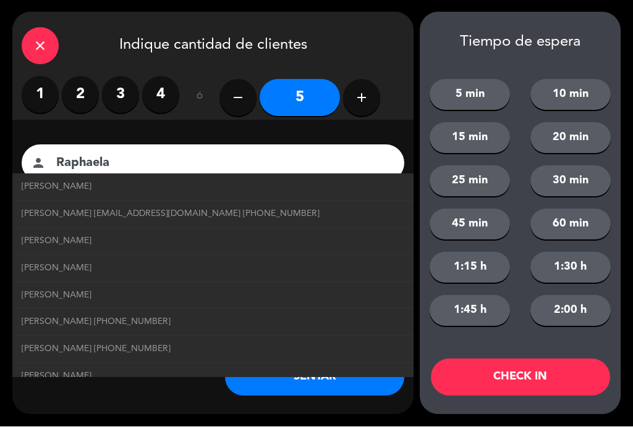
click at [60, 181] on span "[PERSON_NAME]" at bounding box center [57, 187] width 70 height 14
type input "[PERSON_NAME]"
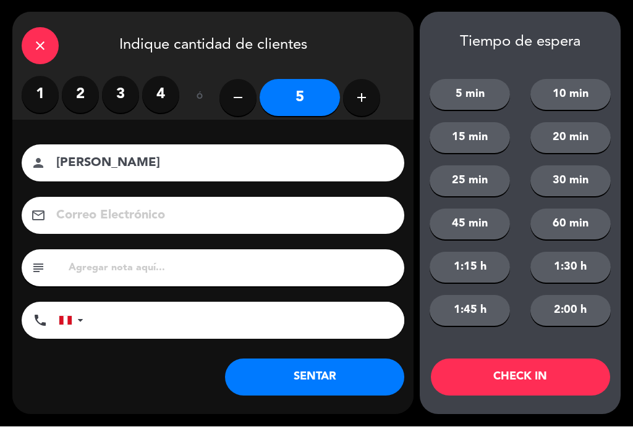
click at [303, 377] on button "SENTAR" at bounding box center [314, 378] width 179 height 37
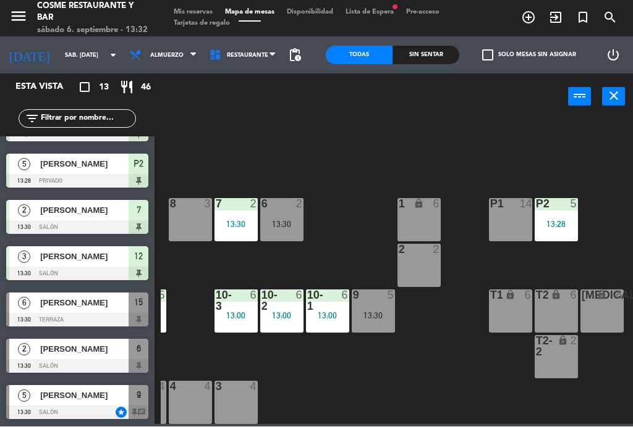
click at [379, 312] on div "13:30" at bounding box center [372, 316] width 43 height 9
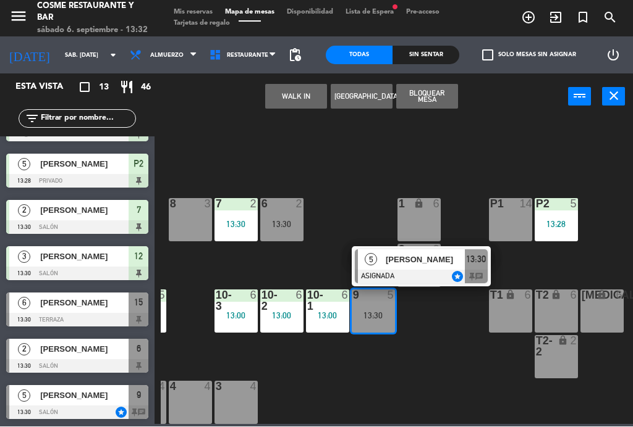
click at [396, 259] on span "[PERSON_NAME]" at bounding box center [424, 260] width 79 height 13
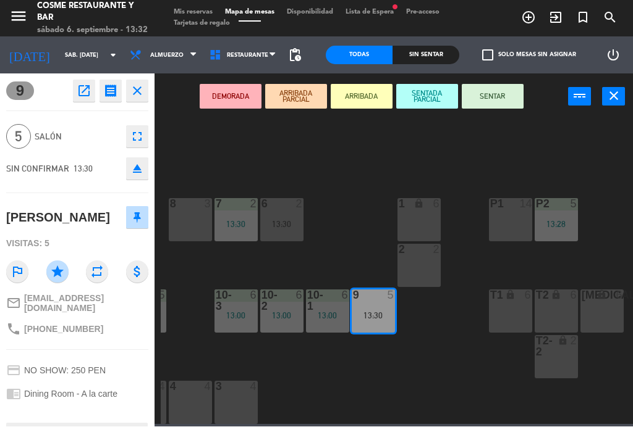
click at [501, 96] on button "SENTAR" at bounding box center [492, 97] width 62 height 25
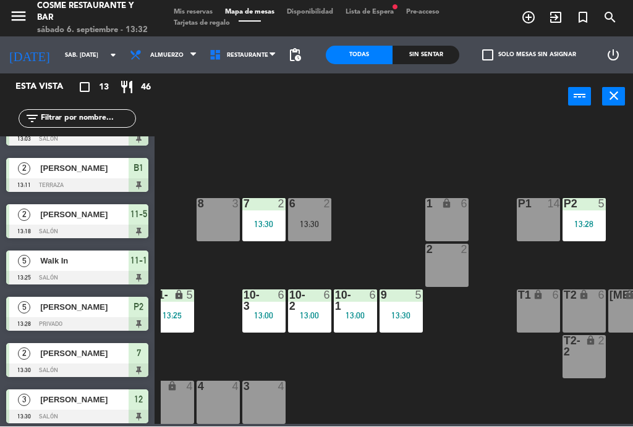
scroll to position [78, 286]
click at [412, 306] on div "9 5 13:30" at bounding box center [401, 311] width 43 height 43
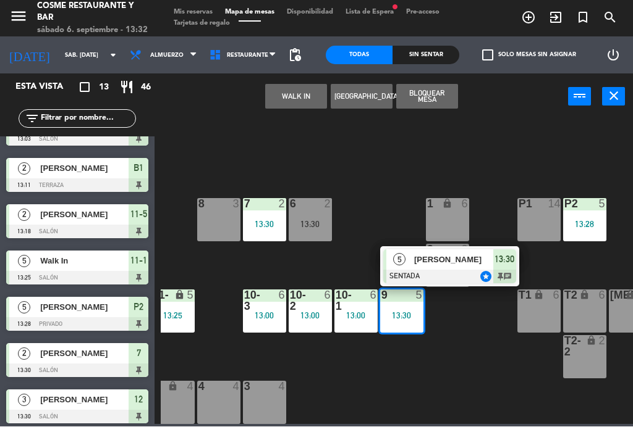
click at [429, 259] on span "[PERSON_NAME]" at bounding box center [453, 260] width 79 height 13
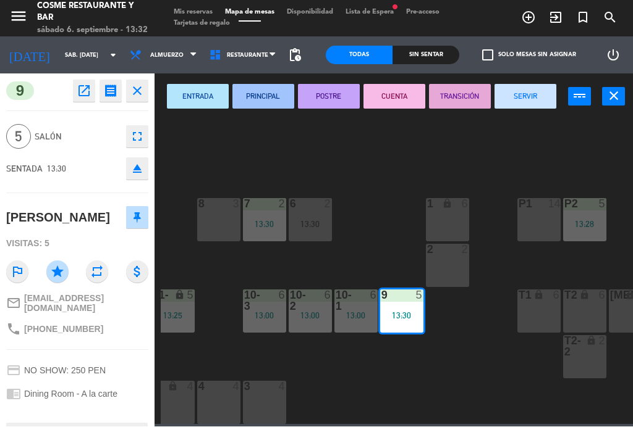
click at [139, 133] on icon "fullscreen" at bounding box center [137, 137] width 15 height 15
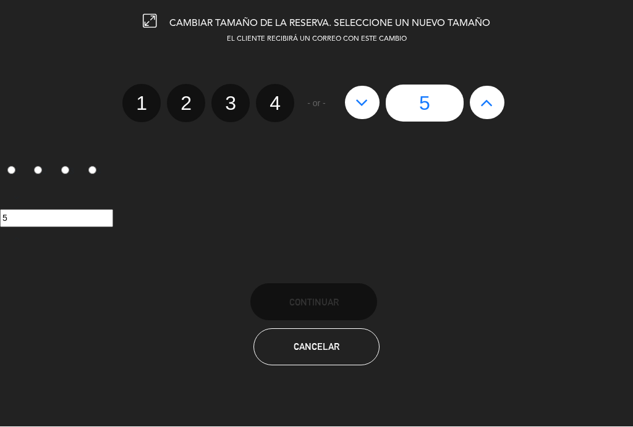
click at [278, 101] on label "4" at bounding box center [275, 104] width 38 height 38
click at [277, 97] on input "4" at bounding box center [273, 93] width 8 height 8
radio input "true"
radio input "false"
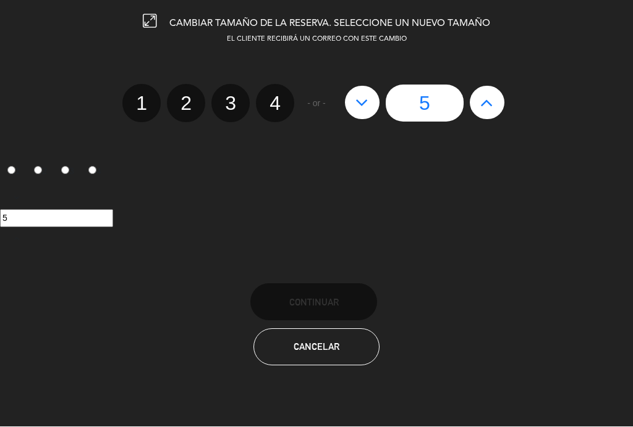
radio input "false"
radio input "true"
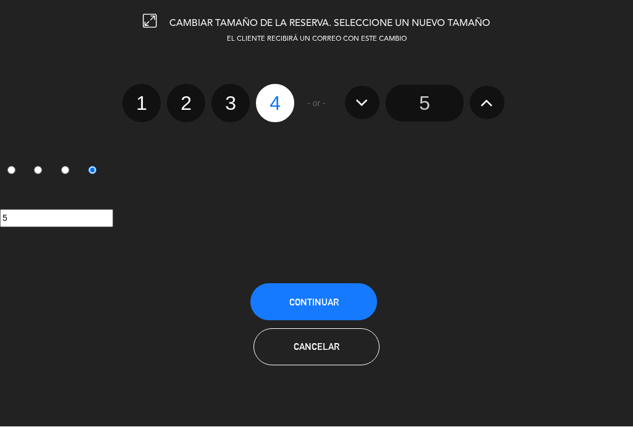
click at [338, 300] on span "Continuar" at bounding box center [313, 303] width 49 height 11
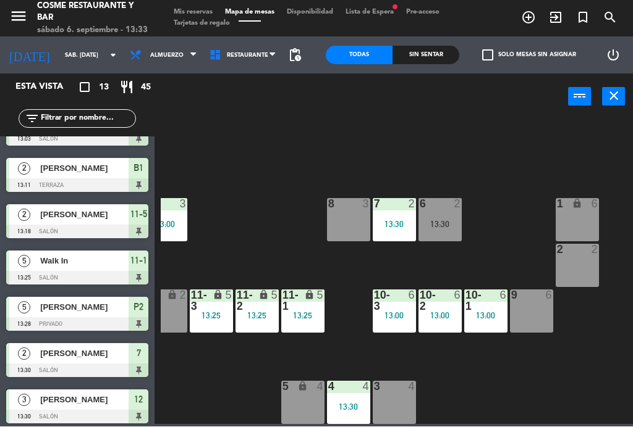
scroll to position [78, 156]
click at [350, 394] on div "4 4 13:30" at bounding box center [348, 403] width 43 height 43
click at [536, 395] on div "B1 lock 2 13:11 B2 lock 2 B3 lock 2 B4 lock 1 12:50 15 6 13:30 14 4 13:03 8 3 7…" at bounding box center [397, 271] width 472 height 307
click at [537, 307] on div "9 6" at bounding box center [531, 311] width 43 height 43
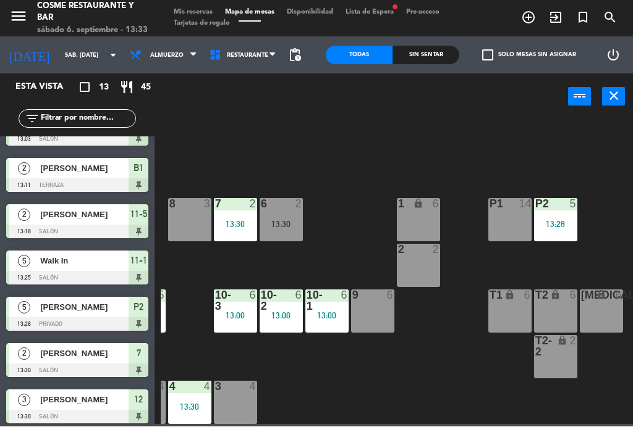
scroll to position [78, 314]
click at [557, 221] on div "13:28" at bounding box center [555, 225] width 43 height 9
click at [429, 368] on div "B1 lock 2 13:11 B2 lock 2 B3 lock 2 B4 lock 1 12:50 15 6 13:30 14 4 13:03 8 3 7…" at bounding box center [397, 271] width 472 height 307
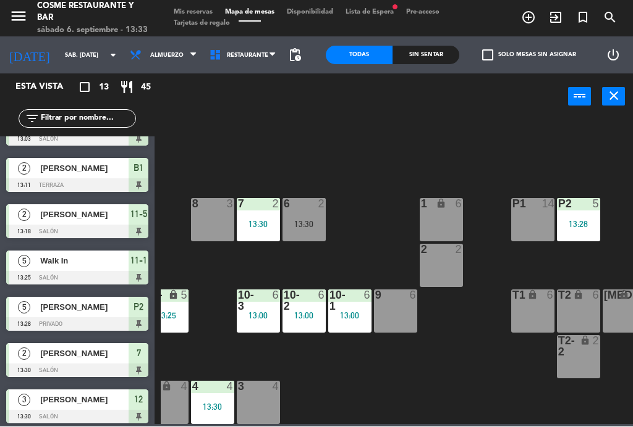
scroll to position [78, 293]
click at [203, 403] on div "13:30" at bounding box center [211, 407] width 43 height 9
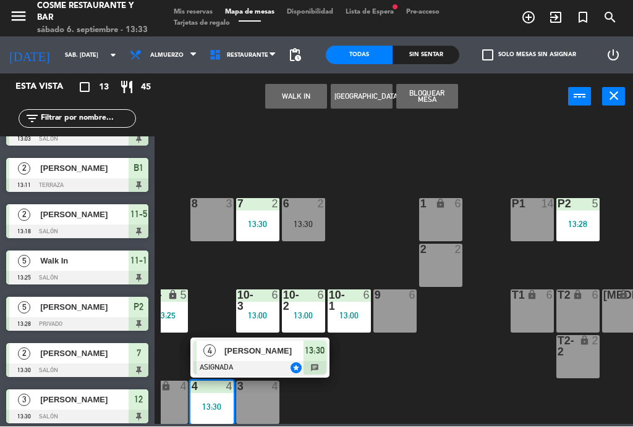
click at [266, 362] on div at bounding box center [259, 369] width 133 height 14
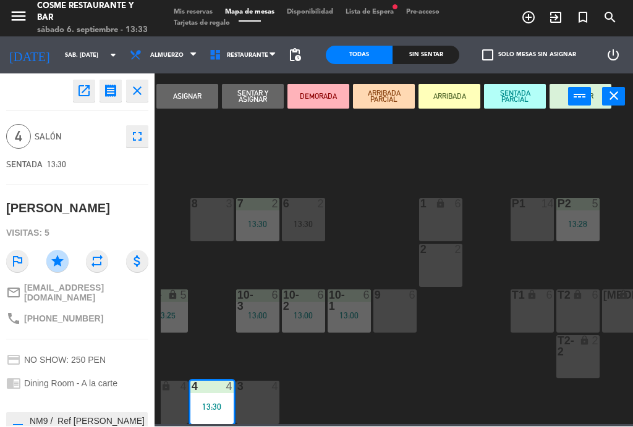
click at [137, 135] on icon "fullscreen" at bounding box center [137, 137] width 15 height 15
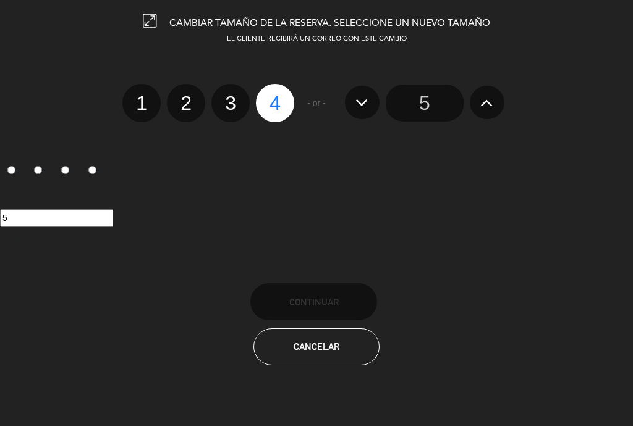
click at [429, 99] on input "5" at bounding box center [424, 103] width 78 height 37
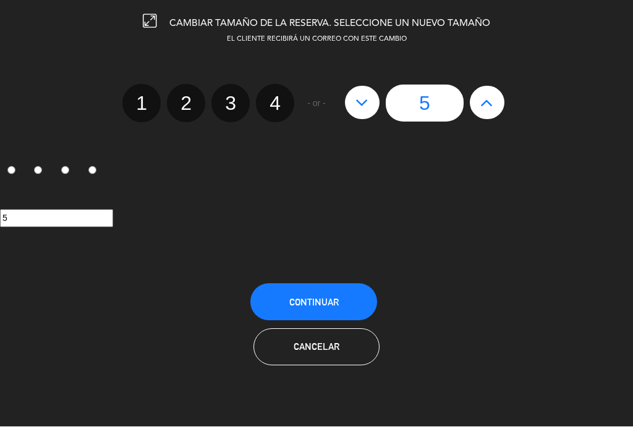
click at [334, 305] on span "Continuar" at bounding box center [313, 303] width 49 height 11
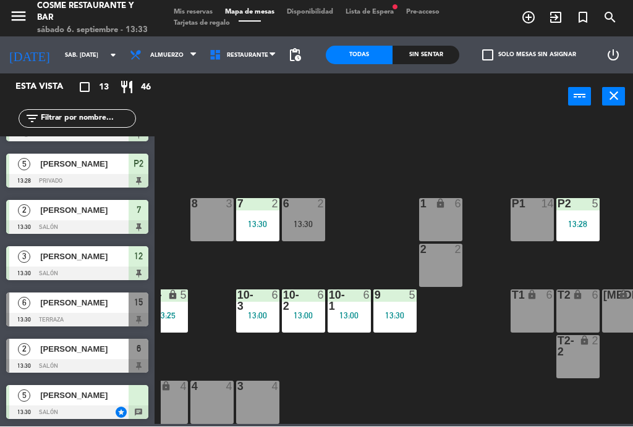
scroll to position [313, 0]
click at [72, 310] on div "[PERSON_NAME]" at bounding box center [84, 303] width 90 height 20
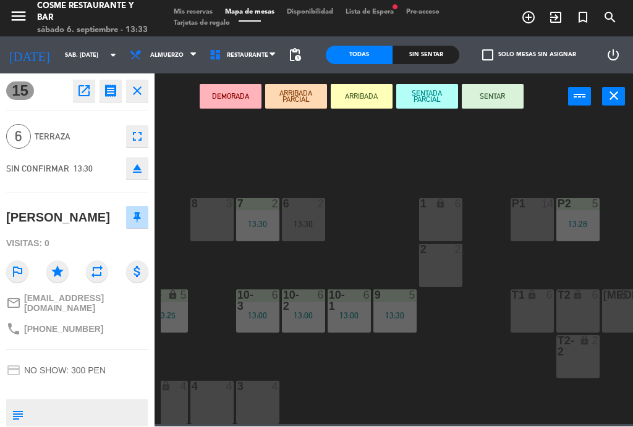
click at [497, 99] on button "SENTAR" at bounding box center [492, 97] width 62 height 25
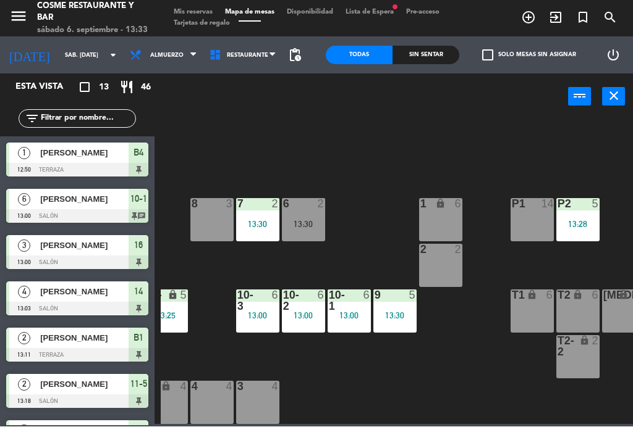
scroll to position [77, 0]
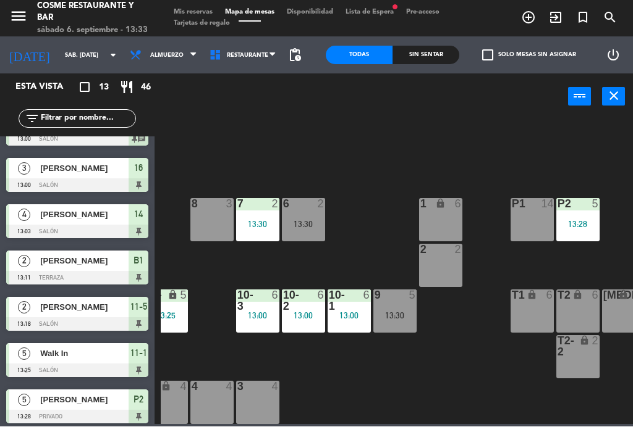
click at [408, 316] on div "13:30" at bounding box center [394, 316] width 43 height 9
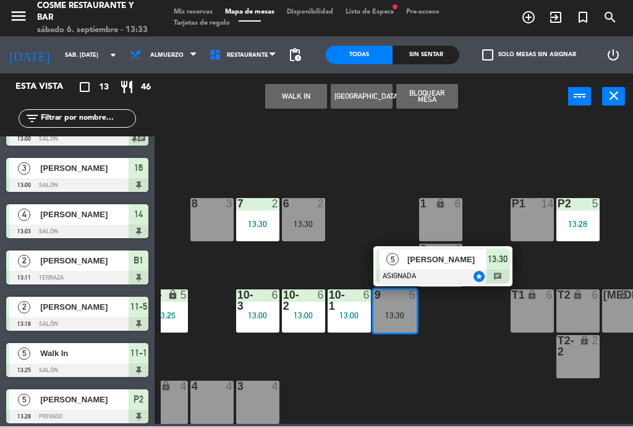
click at [418, 264] on span "[PERSON_NAME]" at bounding box center [446, 260] width 79 height 13
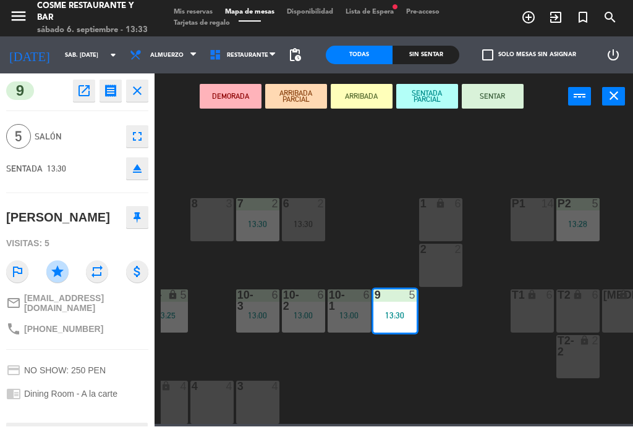
click at [505, 95] on button "SENTAR" at bounding box center [492, 97] width 62 height 25
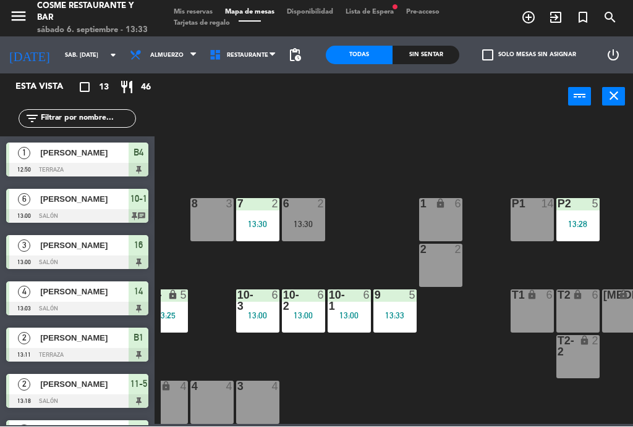
scroll to position [170, 0]
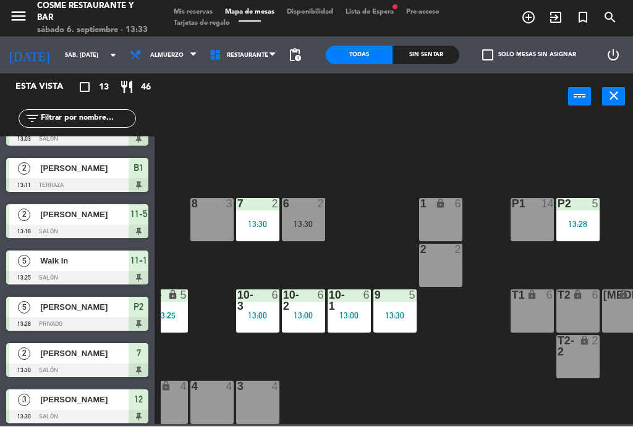
click at [392, 324] on div "9 5 13:30" at bounding box center [394, 311] width 43 height 43
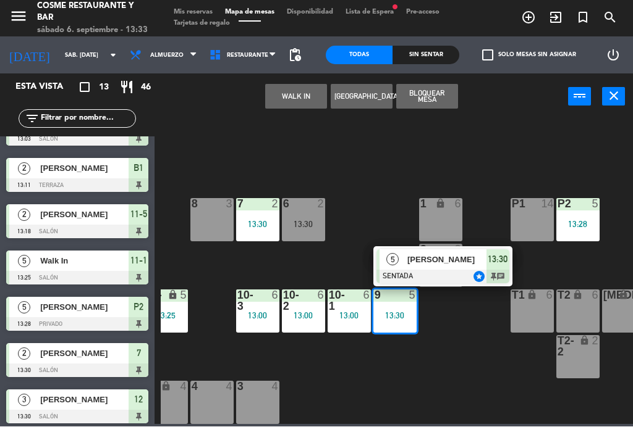
click at [450, 214] on div "1 lock 6" at bounding box center [440, 220] width 43 height 43
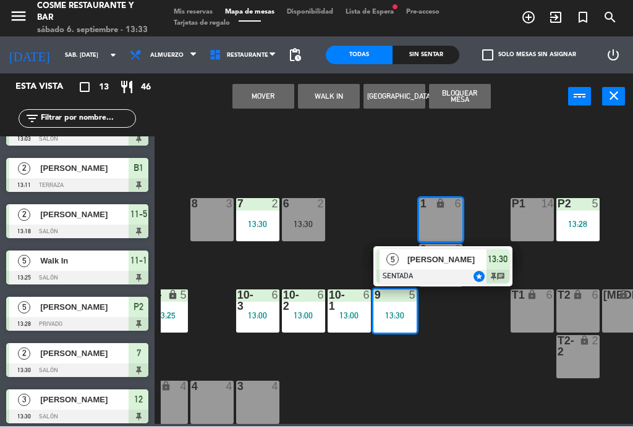
click at [272, 88] on button "Mover" at bounding box center [263, 97] width 62 height 25
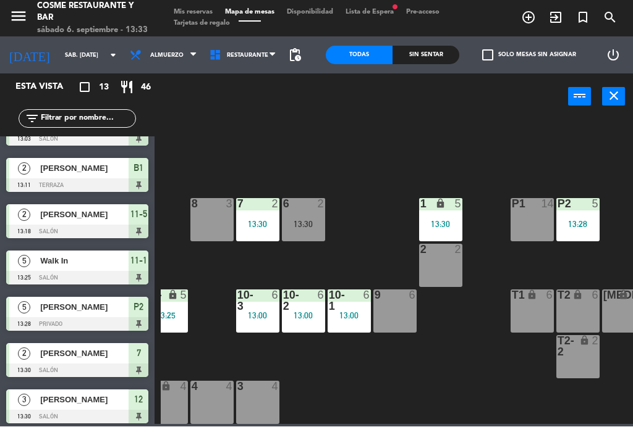
click at [586, 212] on div "P2 5 13:28" at bounding box center [577, 220] width 43 height 43
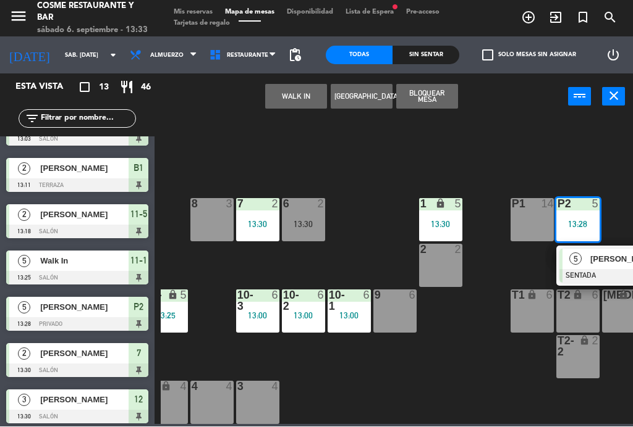
click at [403, 301] on div "9 6" at bounding box center [394, 296] width 43 height 12
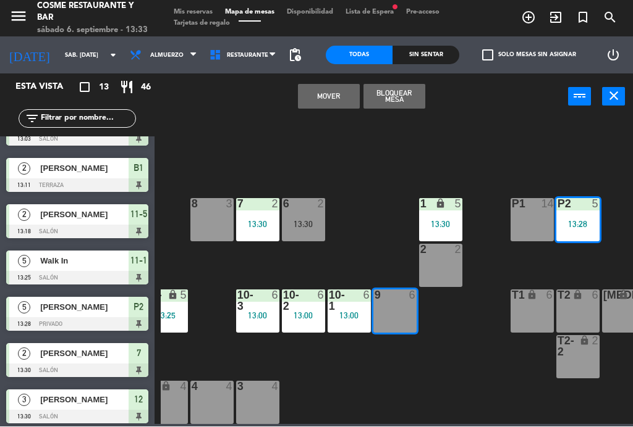
click at [332, 101] on button "Mover" at bounding box center [329, 97] width 62 height 25
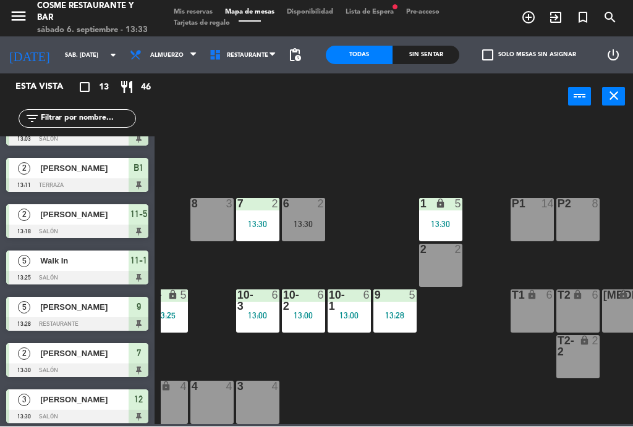
click at [397, 314] on div "13:28" at bounding box center [394, 316] width 43 height 9
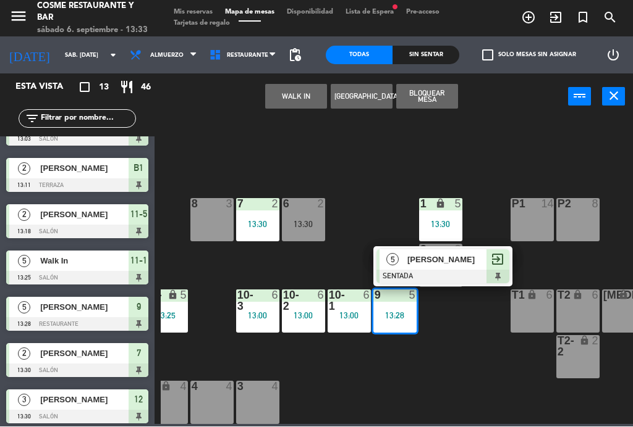
click at [416, 273] on div at bounding box center [442, 278] width 133 height 14
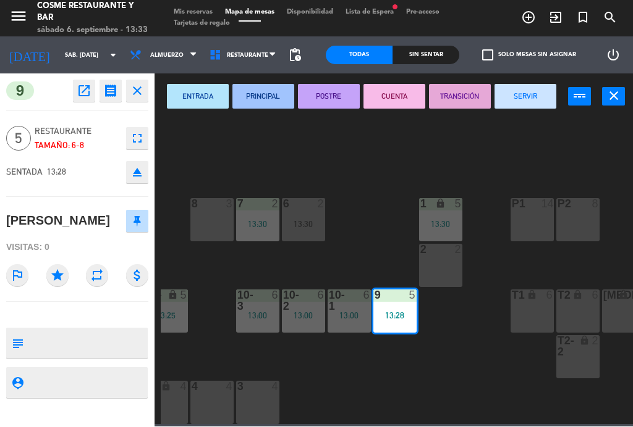
click at [80, 90] on icon "open_in_new" at bounding box center [84, 91] width 15 height 15
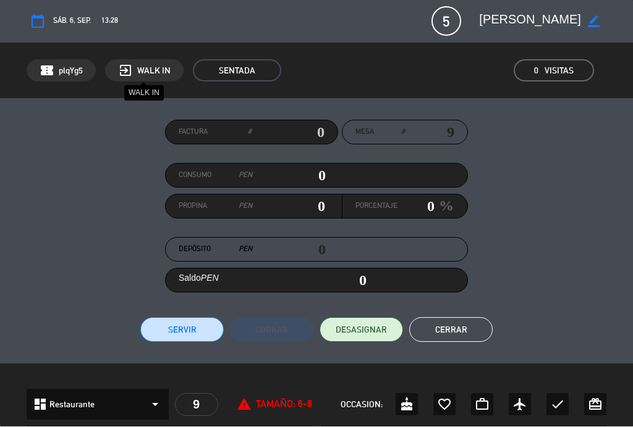
click at [140, 64] on span "WALK IN" at bounding box center [153, 71] width 33 height 14
click at [125, 70] on icon "exit_to_app" at bounding box center [125, 71] width 15 height 15
click at [133, 67] on div "exit_to_app WALK IN" at bounding box center [144, 71] width 78 height 22
click at [67, 71] on span "plqYg5" at bounding box center [71, 71] width 24 height 14
click at [242, 70] on span "SENTADA" at bounding box center [237, 71] width 88 height 22
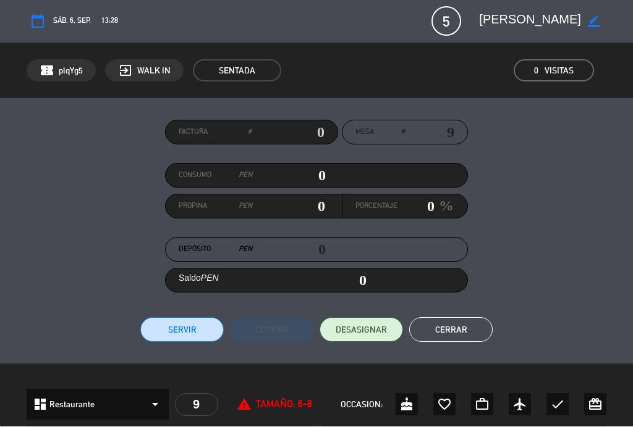
scroll to position [0, 0]
click at [363, 330] on span "DESASIGNAR" at bounding box center [360, 330] width 51 height 13
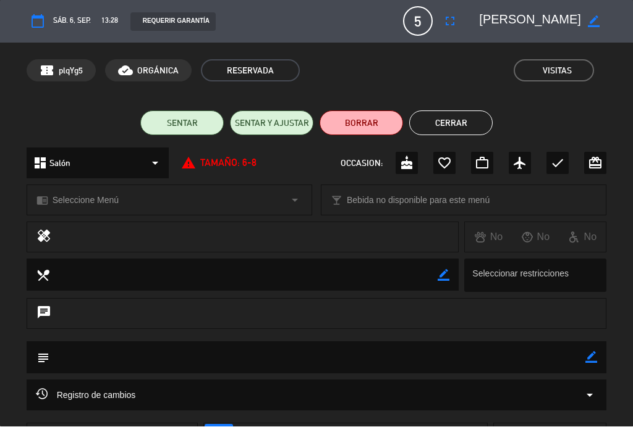
click at [461, 130] on button "Cerrar" at bounding box center [450, 123] width 83 height 25
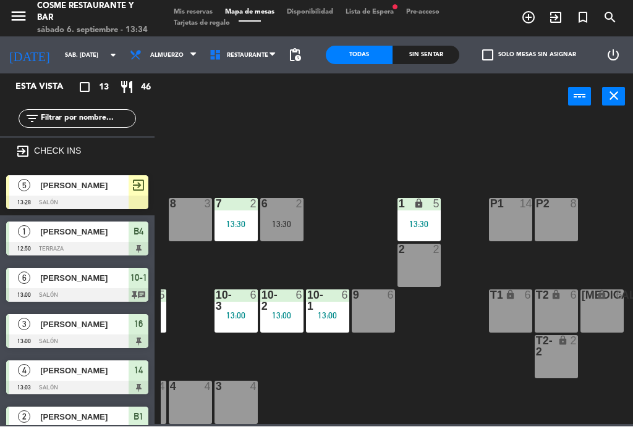
scroll to position [78, 314]
click at [438, 221] on div "13:30" at bounding box center [418, 225] width 43 height 9
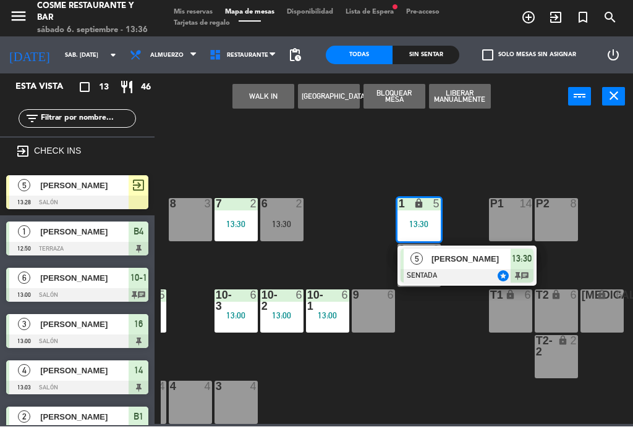
click at [389, 321] on div "9 6" at bounding box center [372, 311] width 43 height 43
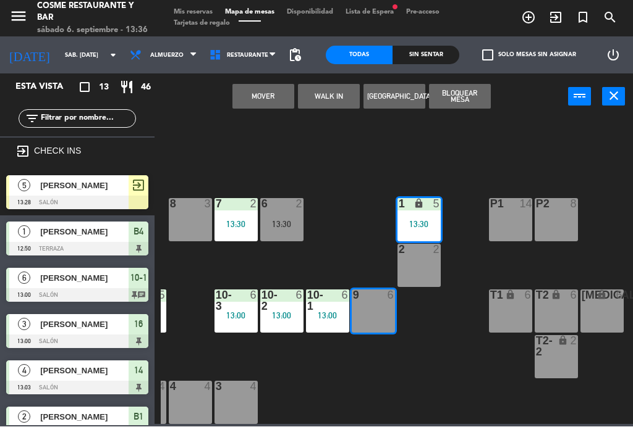
click at [280, 95] on button "Mover" at bounding box center [263, 97] width 62 height 25
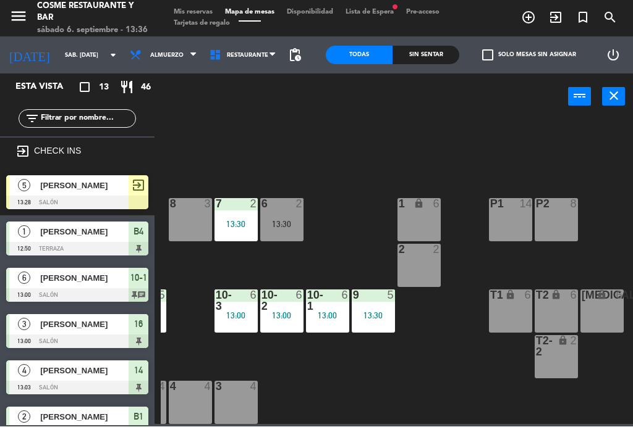
click at [384, 307] on div "9 5 13:30" at bounding box center [372, 311] width 43 height 43
click at [398, 384] on div "B1 lock 2 13:11 B2 lock 2 B3 lock 2 B4 lock 1 12:50 15 6 13:30 14 4 13:03 8 3 7…" at bounding box center [397, 271] width 472 height 307
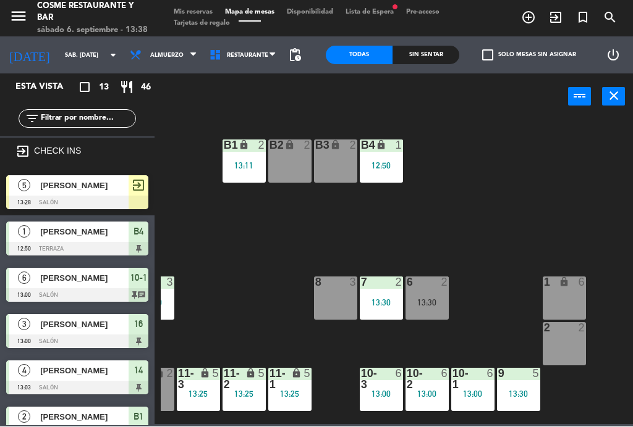
scroll to position [0, 169]
click at [387, 170] on div "12:50" at bounding box center [381, 166] width 43 height 9
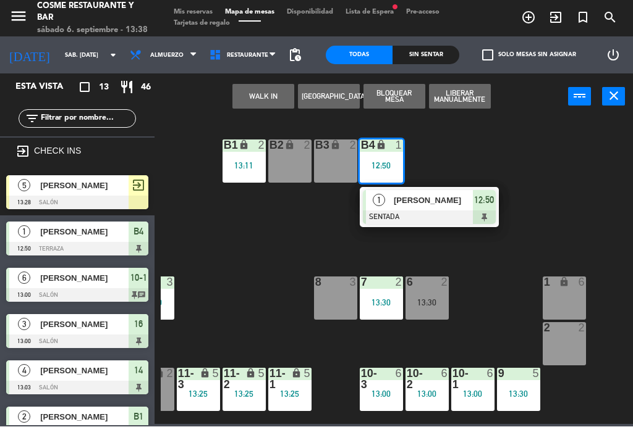
click at [430, 202] on span "[PERSON_NAME]" at bounding box center [432, 201] width 79 height 13
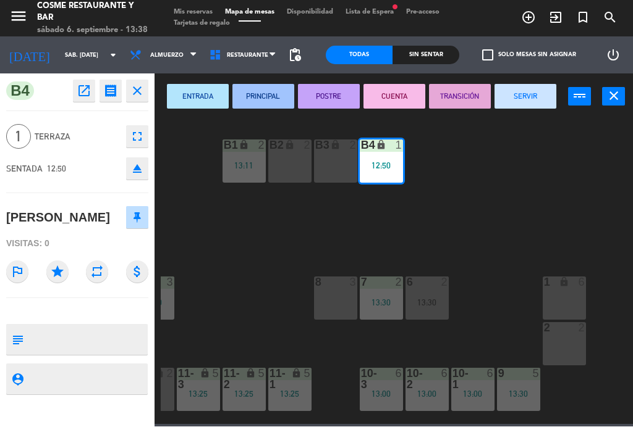
click at [532, 99] on button "SERVIR" at bounding box center [525, 97] width 62 height 25
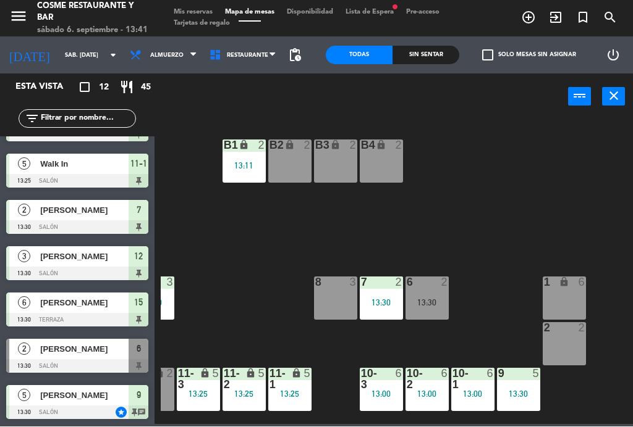
scroll to position [299, 0]
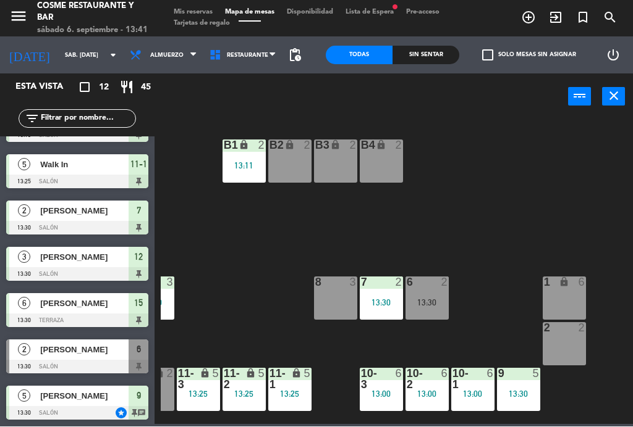
click at [83, 362] on div at bounding box center [77, 368] width 142 height 14
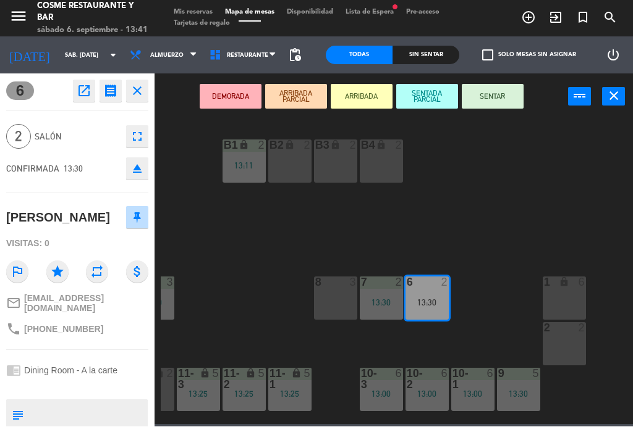
click at [502, 91] on button "SENTAR" at bounding box center [492, 97] width 62 height 25
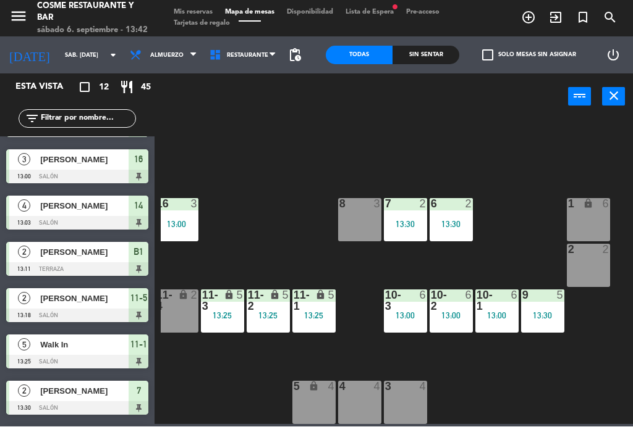
scroll to position [78, 145]
click at [371, 397] on div "4 4" at bounding box center [359, 403] width 43 height 43
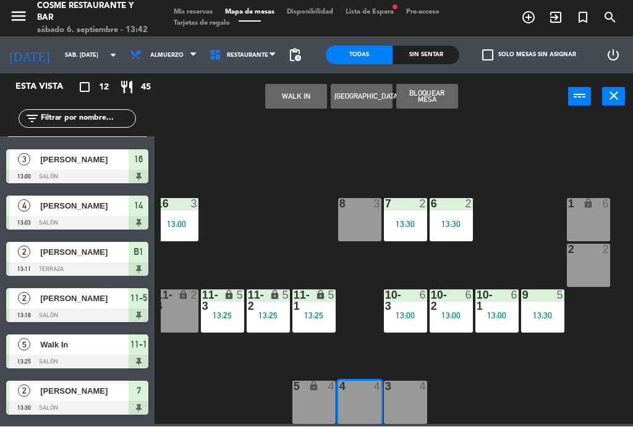
click at [287, 96] on button "WALK IN" at bounding box center [296, 97] width 62 height 25
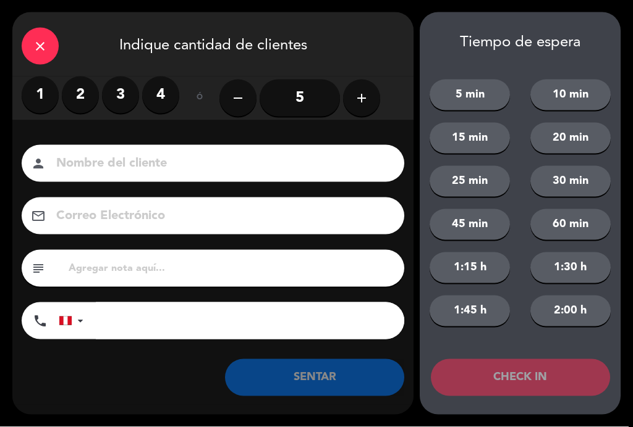
click at [124, 97] on label "3" at bounding box center [120, 95] width 37 height 37
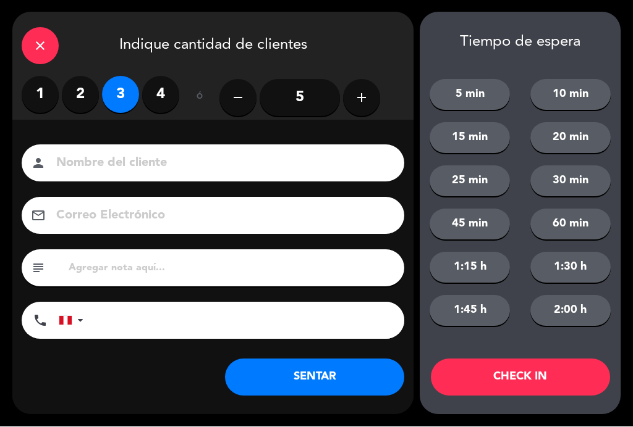
click at [145, 157] on input at bounding box center [221, 164] width 333 height 22
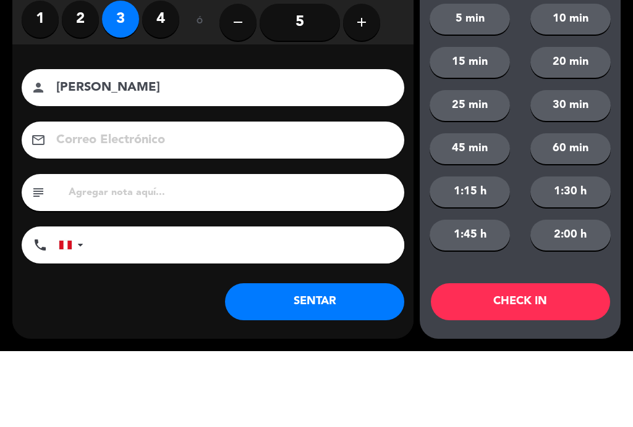
type input "[PERSON_NAME]"
click at [22, 145] on div "Nombre del cliente person [PERSON_NAME]" at bounding box center [213, 163] width 382 height 37
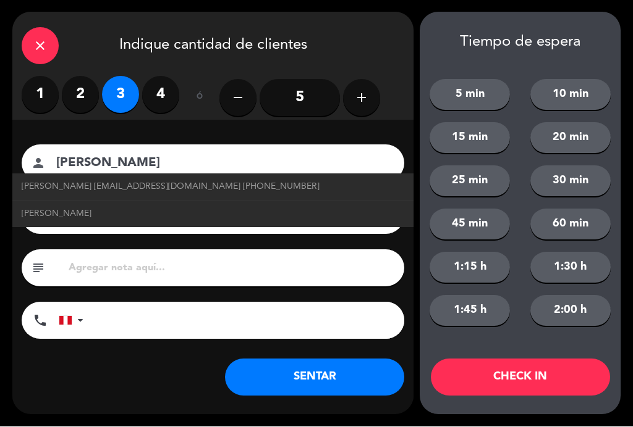
click at [347, 373] on button "SENTAR" at bounding box center [314, 378] width 179 height 37
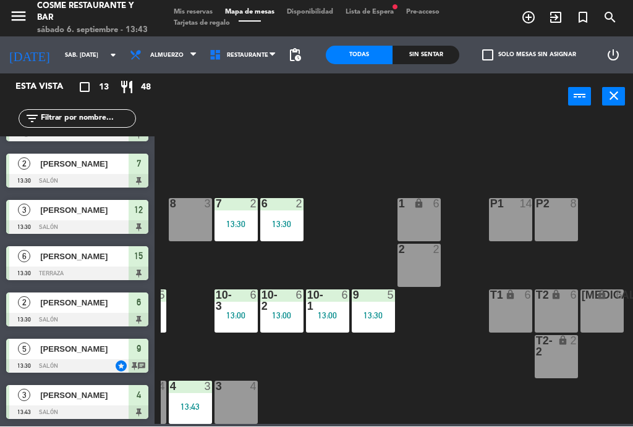
scroll to position [345, 0]
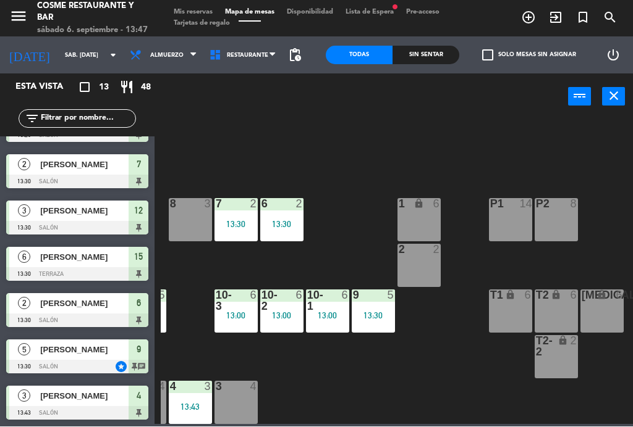
click at [203, 9] on span "Mis reservas" at bounding box center [192, 12] width 51 height 7
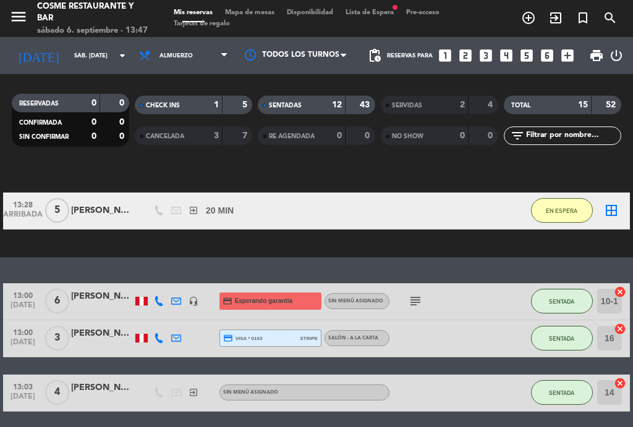
scroll to position [100, 0]
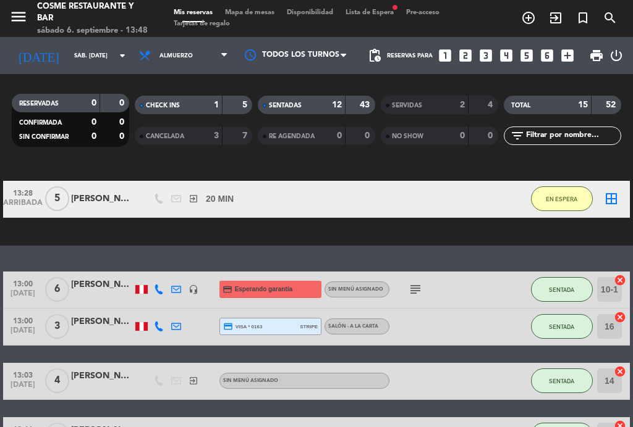
click at [416, 288] on icon "subject" at bounding box center [415, 289] width 15 height 15
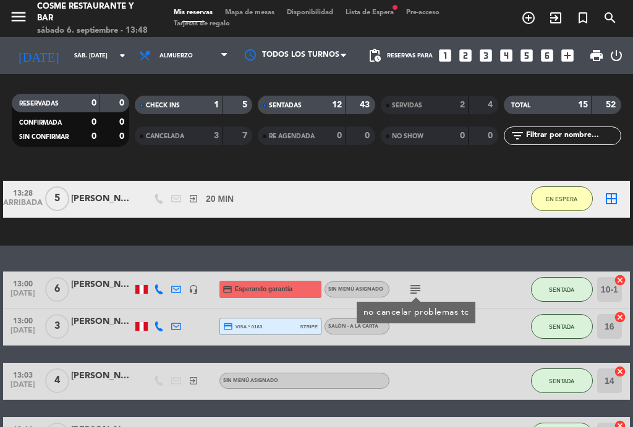
click at [423, 285] on icon "subject" at bounding box center [415, 289] width 15 height 15
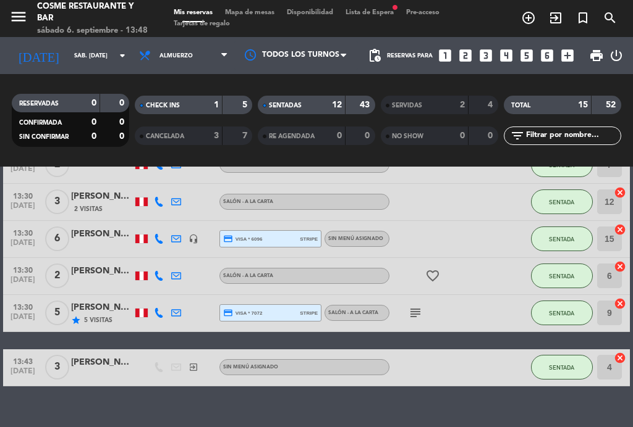
scroll to position [533, 0]
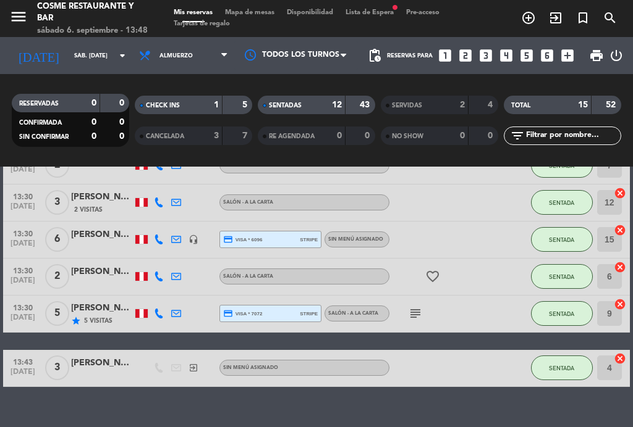
click at [416, 317] on icon "subject" at bounding box center [415, 313] width 15 height 15
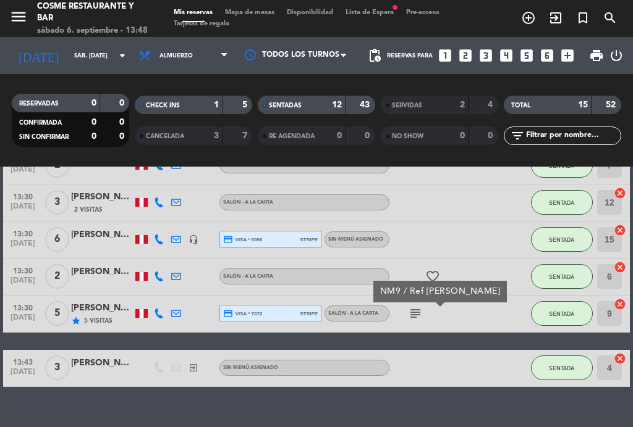
click at [418, 315] on icon "subject" at bounding box center [415, 313] width 15 height 15
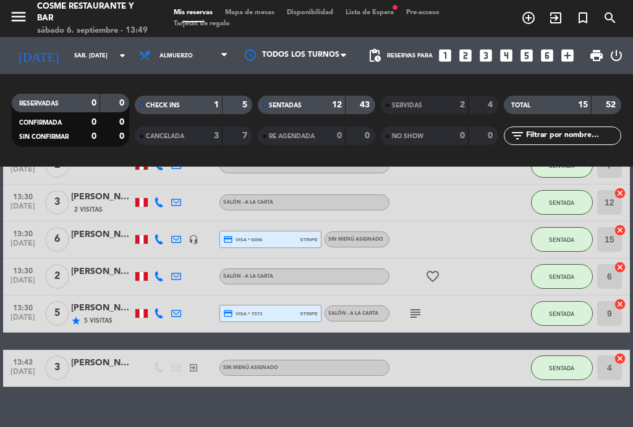
click at [261, 15] on span "Mapa de mesas" at bounding box center [250, 12] width 62 height 7
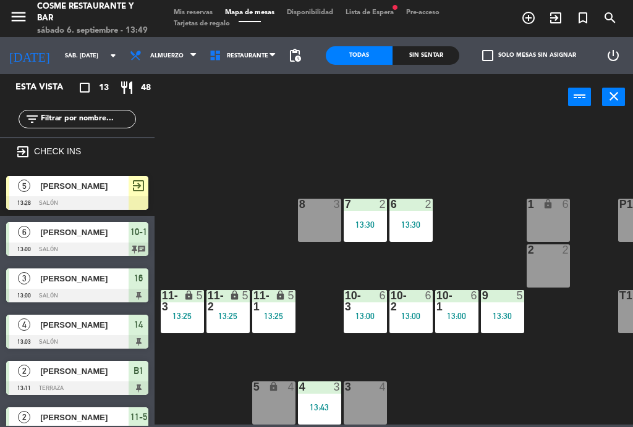
scroll to position [78, 185]
click at [353, 387] on div "3" at bounding box center [344, 387] width 20 height 11
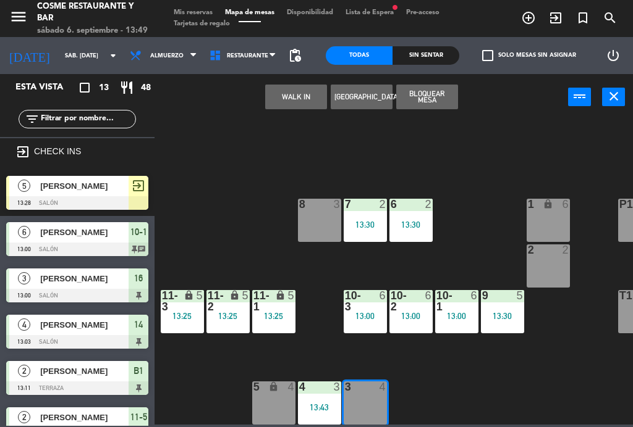
click at [369, 97] on button "[GEOGRAPHIC_DATA]" at bounding box center [361, 97] width 62 height 25
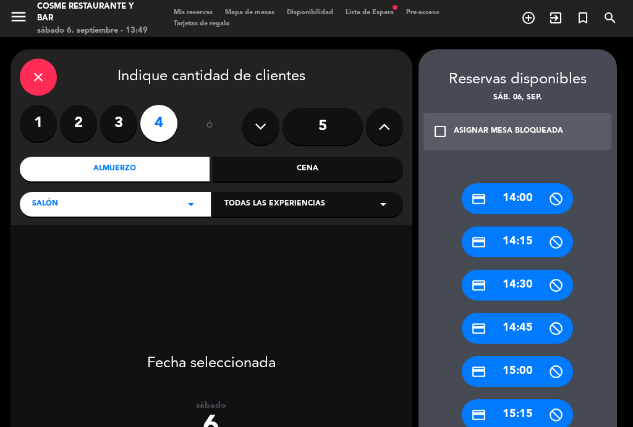
click at [526, 209] on div "credit_card 14:00" at bounding box center [516, 198] width 111 height 31
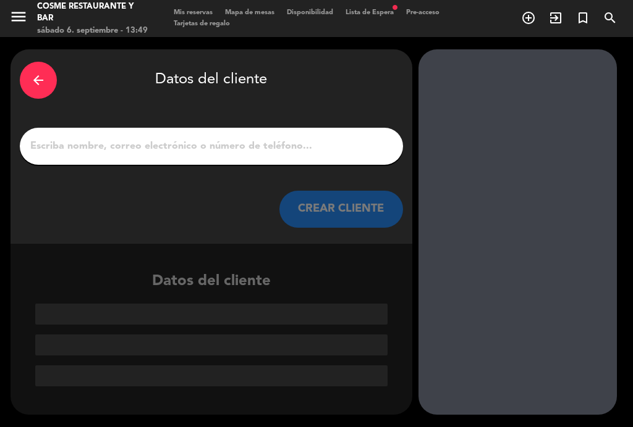
click at [187, 141] on input "1" at bounding box center [211, 146] width 364 height 17
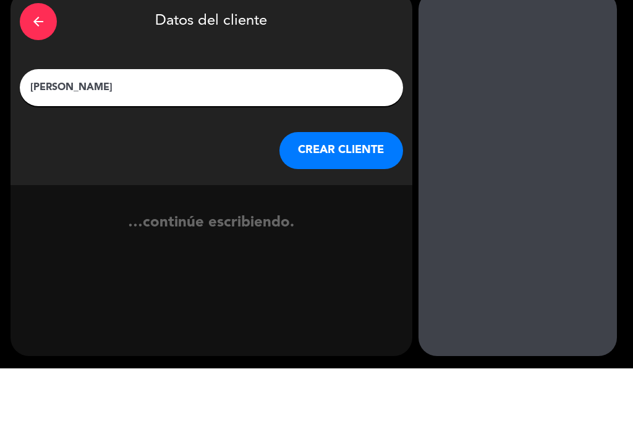
type input "[PERSON_NAME]"
click at [40, 116] on div "arrow_back Datos del cliente [PERSON_NAME] [PERSON_NAME] CLIENTE" at bounding box center [212, 146] width 402 height 195
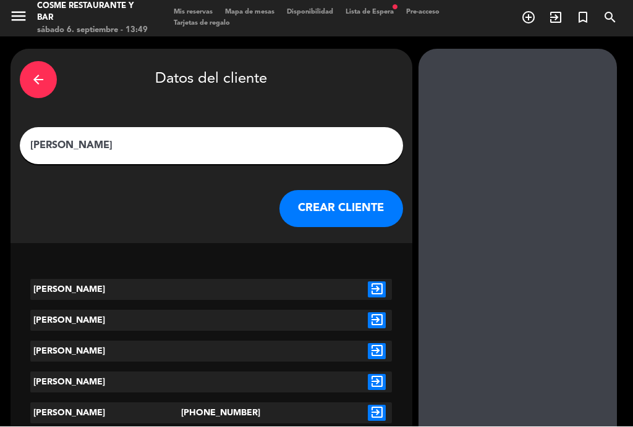
click at [384, 290] on icon "exit_to_app" at bounding box center [377, 290] width 18 height 16
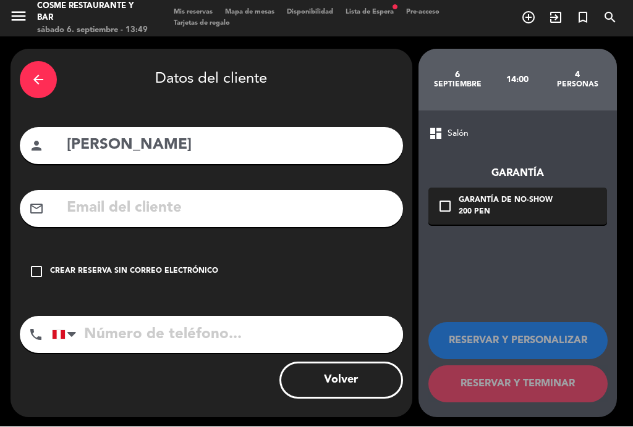
click at [132, 265] on div "check_box_outline_blank Crear reserva sin correo electrónico" at bounding box center [211, 272] width 383 height 37
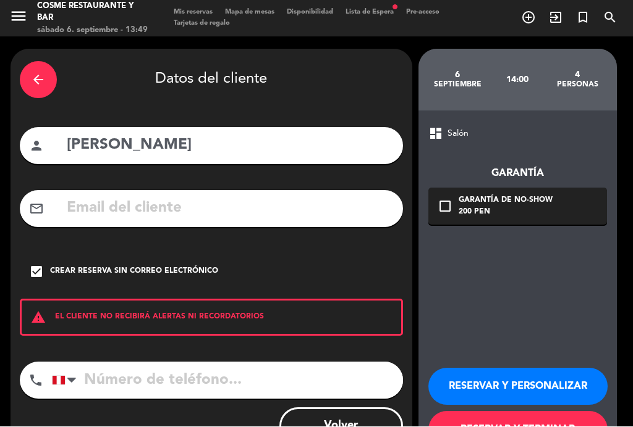
click at [516, 420] on button "RESERVAR Y TERMINAR" at bounding box center [517, 430] width 179 height 37
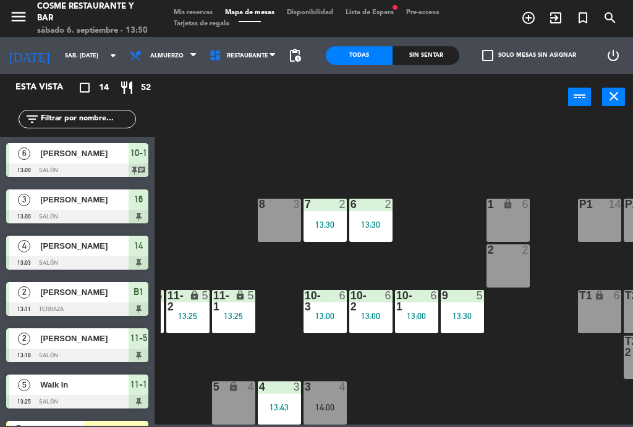
scroll to position [78, 225]
click at [326, 398] on div "3 4 14:00" at bounding box center [324, 403] width 43 height 43
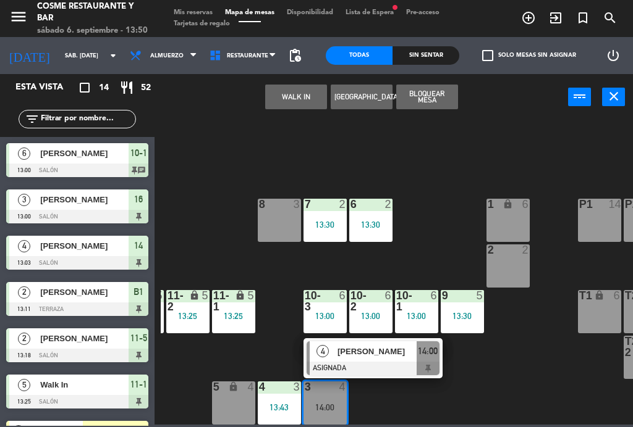
click at [383, 349] on span "[PERSON_NAME]" at bounding box center [376, 351] width 79 height 13
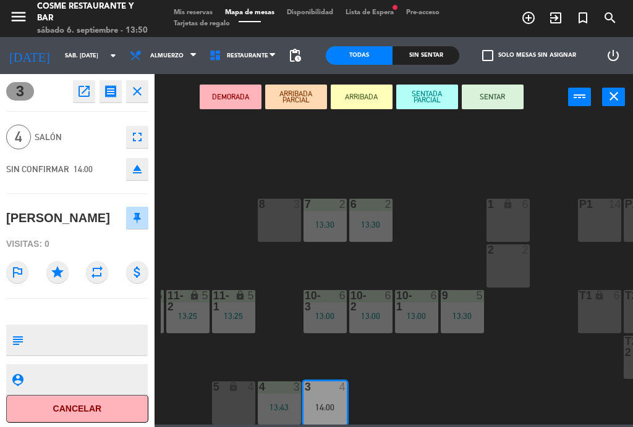
click at [88, 331] on textarea at bounding box center [87, 340] width 118 height 26
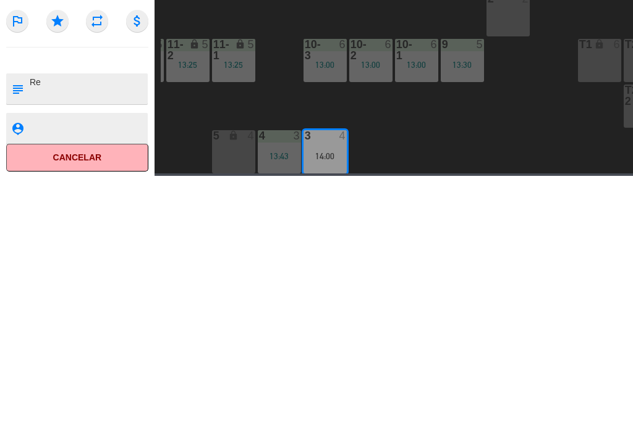
scroll to position [0, 0]
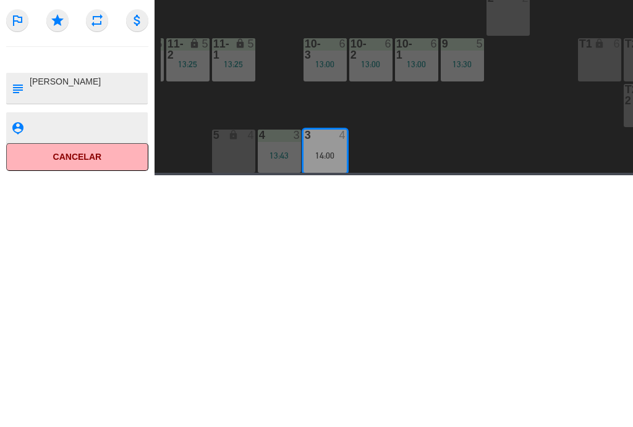
type textarea "[PERSON_NAME]"
click at [54, 261] on icon "star" at bounding box center [57, 272] width 22 height 22
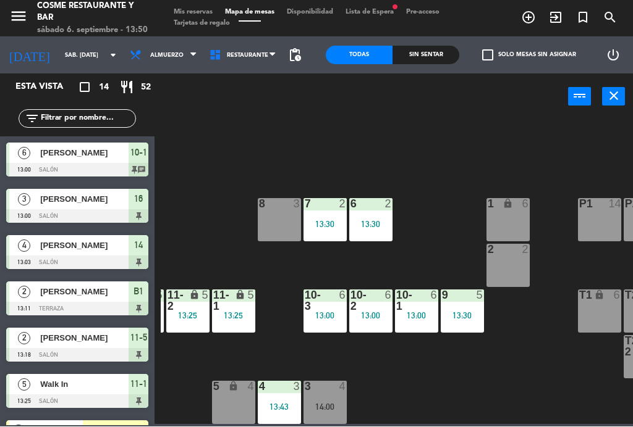
scroll to position [186, 0]
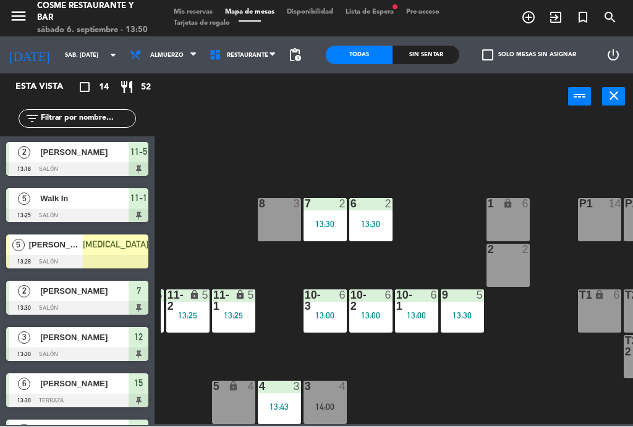
click at [463, 312] on div "13:30" at bounding box center [461, 316] width 43 height 9
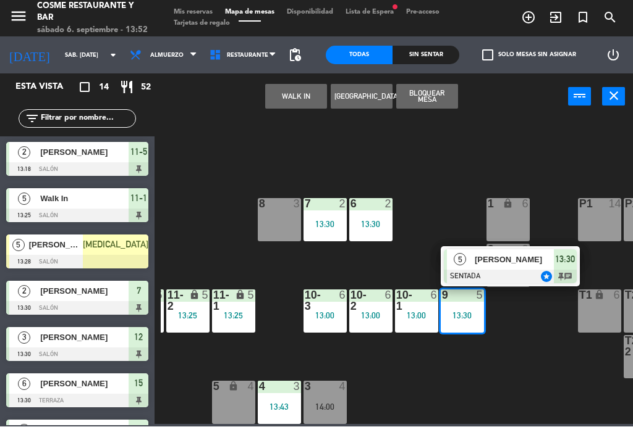
click at [72, 53] on input "sáb. [DATE]" at bounding box center [99, 55] width 81 height 19
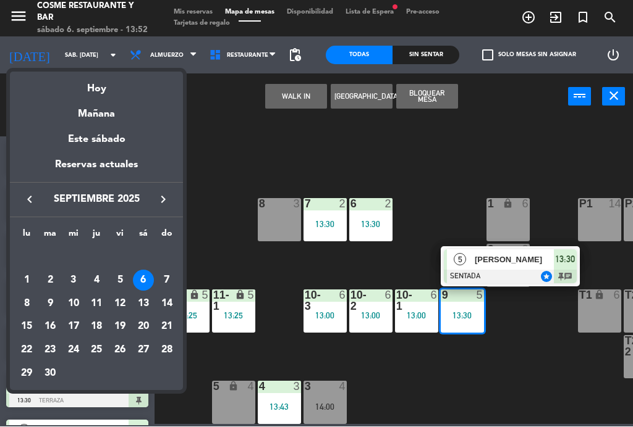
click at [99, 119] on div "Mañana" at bounding box center [96, 110] width 173 height 25
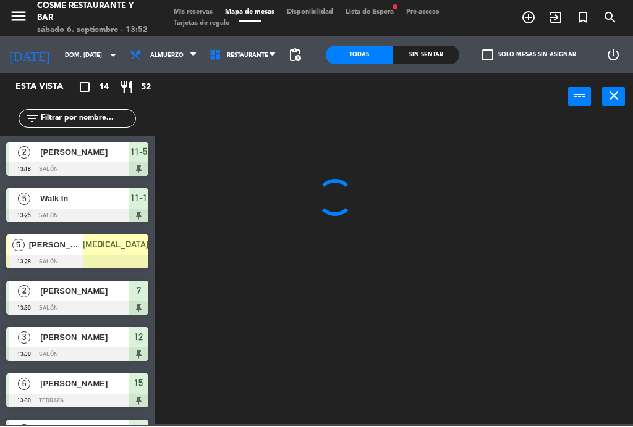
scroll to position [0, 0]
click at [65, 49] on input "dom. [DATE]" at bounding box center [99, 55] width 81 height 19
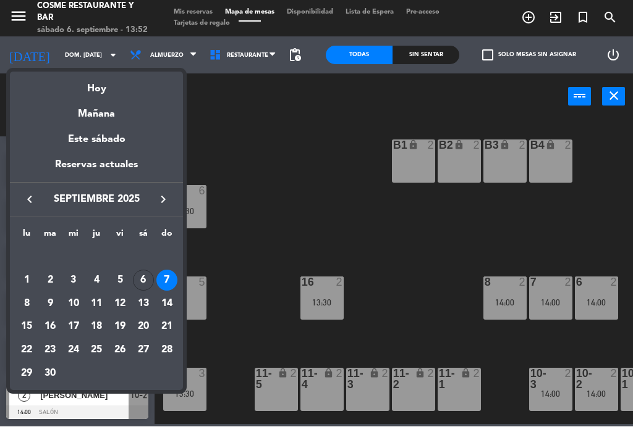
scroll to position [174, 0]
click at [101, 278] on div "4" at bounding box center [96, 281] width 21 height 21
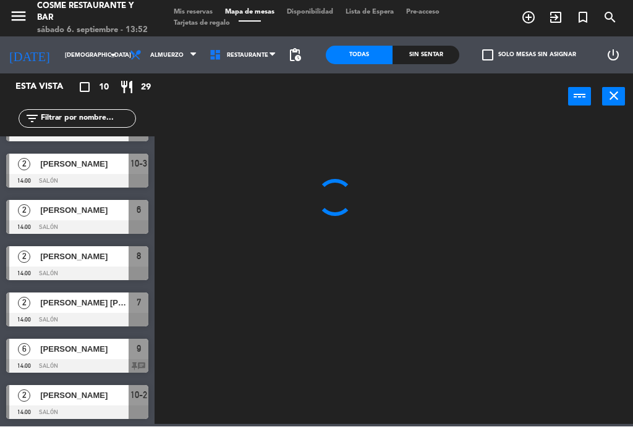
click at [118, 279] on div at bounding box center [77, 274] width 142 height 14
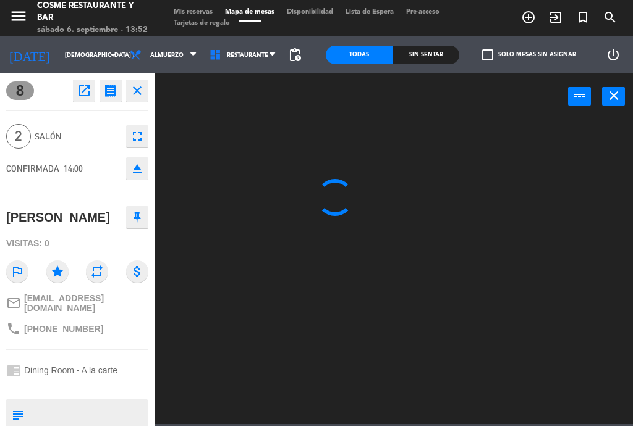
click at [59, 51] on input "[DEMOGRAPHIC_DATA] [DATE]" at bounding box center [99, 55] width 81 height 19
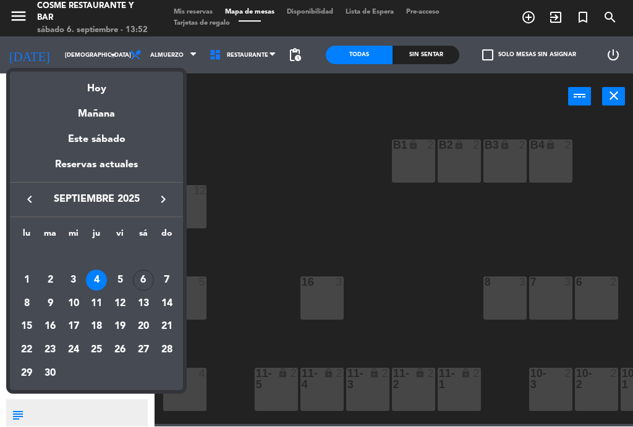
click at [122, 282] on div "5" at bounding box center [119, 281] width 21 height 21
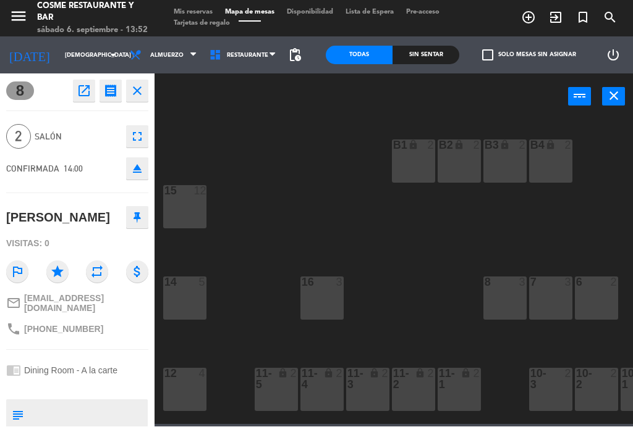
type input "vie. [DATE]"
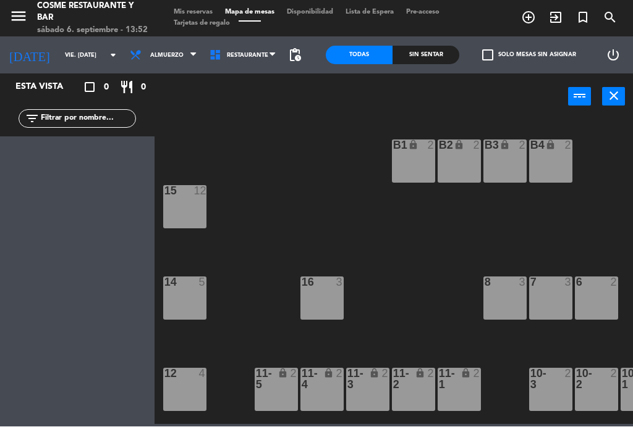
click at [193, 15] on span "Mis reservas" at bounding box center [192, 12] width 51 height 7
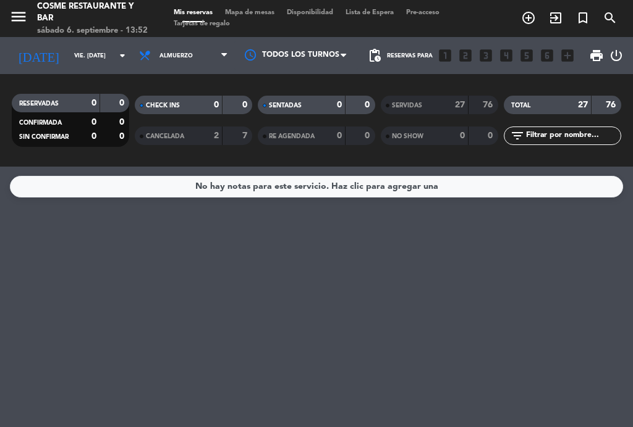
click at [439, 101] on div "SERVIDAS" at bounding box center [412, 105] width 57 height 14
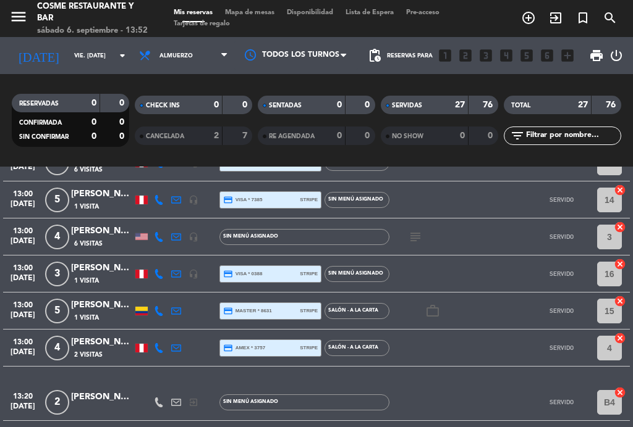
scroll to position [280, 0]
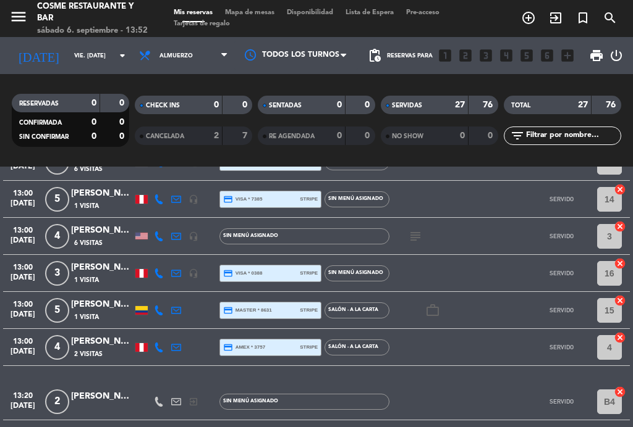
click at [420, 237] on icon "subject" at bounding box center [415, 236] width 15 height 15
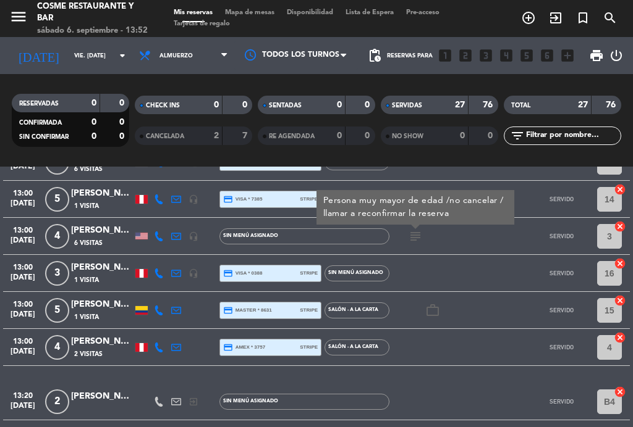
click at [422, 232] on icon "subject" at bounding box center [415, 236] width 15 height 15
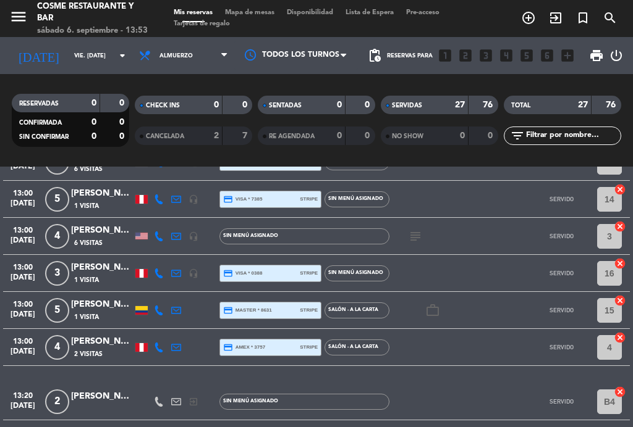
click at [78, 63] on input "vie. [DATE]" at bounding box center [108, 55] width 81 height 19
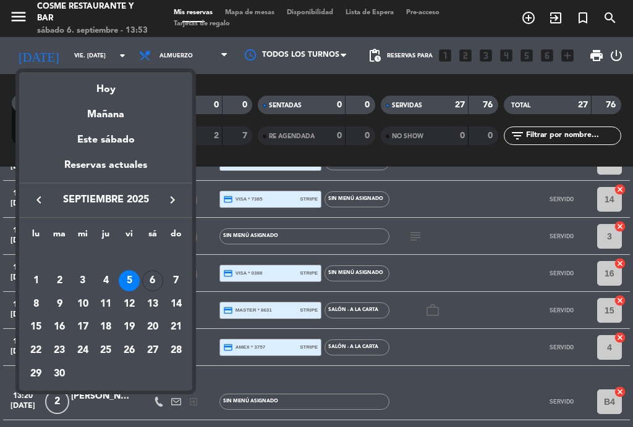
click at [109, 92] on div "Hoy" at bounding box center [105, 84] width 173 height 25
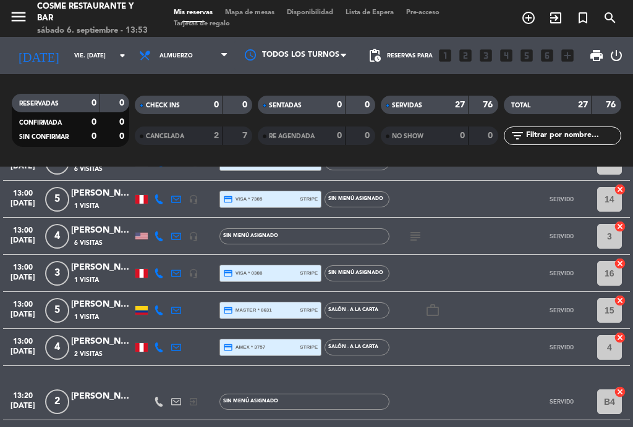
type input "sáb. [DATE]"
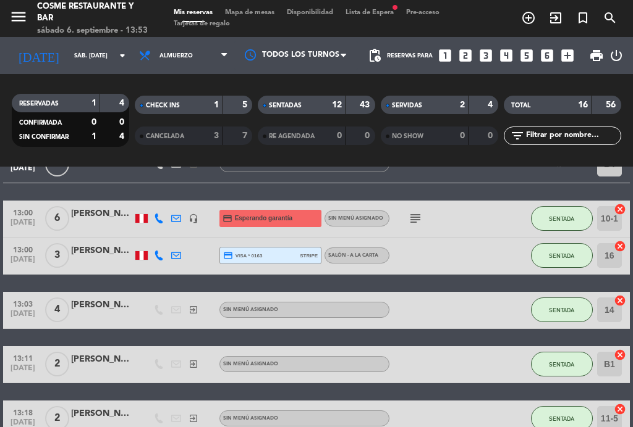
click at [261, 12] on span "Mapa de mesas" at bounding box center [250, 12] width 62 height 7
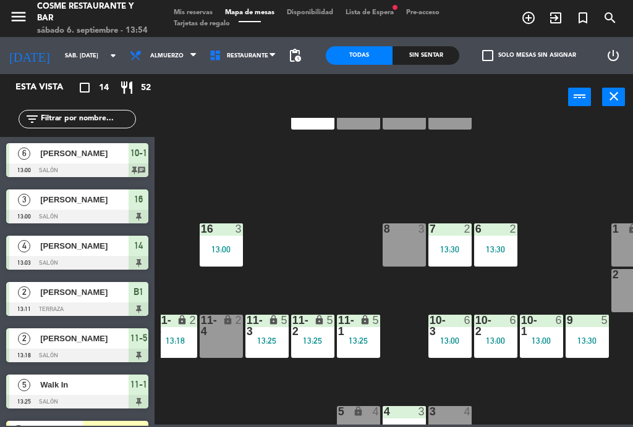
scroll to position [49, 47]
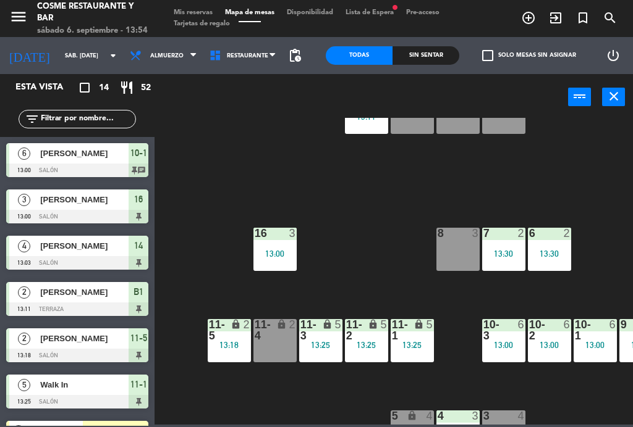
click at [468, 262] on div "8 3" at bounding box center [457, 249] width 43 height 43
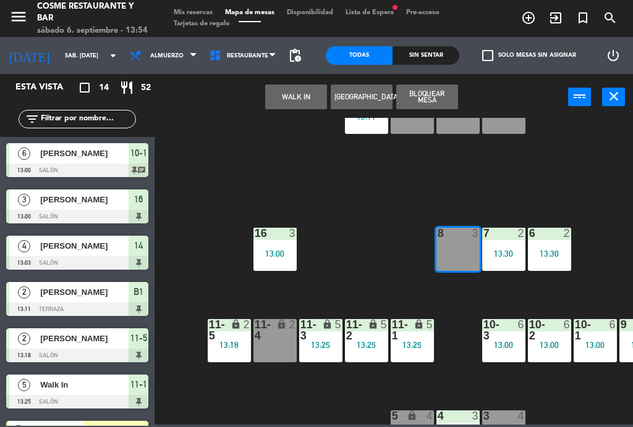
click at [310, 93] on button "WALK IN" at bounding box center [296, 97] width 62 height 25
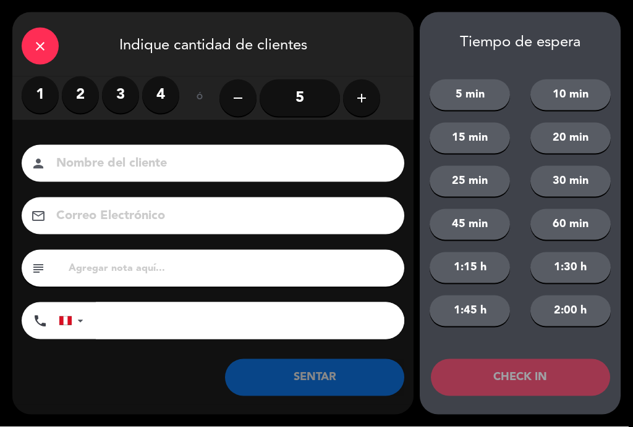
click at [128, 98] on label "3" at bounding box center [120, 95] width 37 height 37
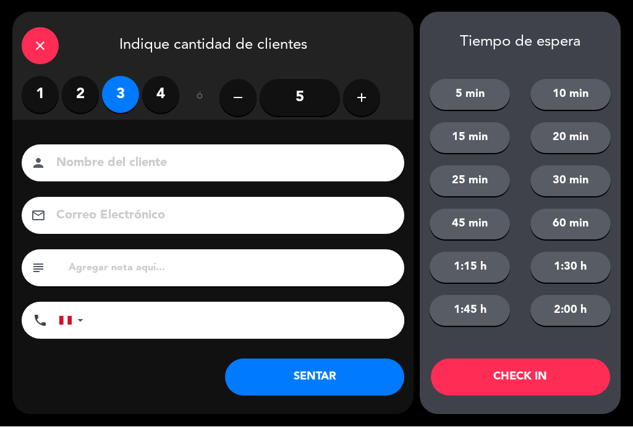
click at [158, 153] on input at bounding box center [221, 164] width 333 height 22
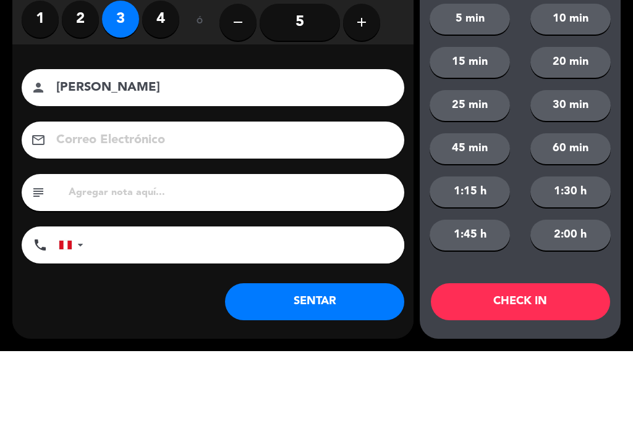
type input "[PERSON_NAME]"
click at [20, 145] on div "Nombre del cliente person [PERSON_NAME] Correo Electrónico email subject phone …" at bounding box center [212, 244] width 401 height 198
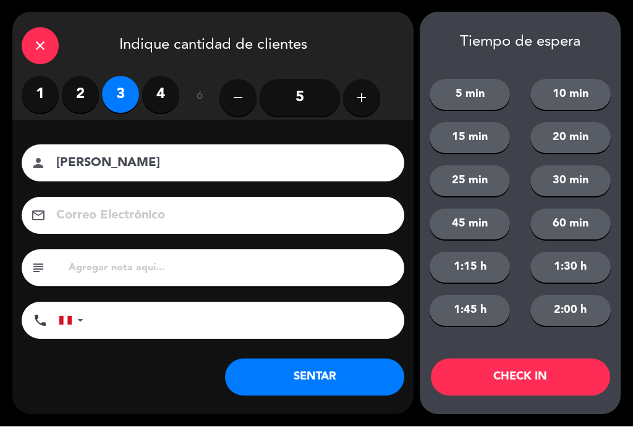
click at [345, 377] on button "SENTAR" at bounding box center [314, 378] width 179 height 37
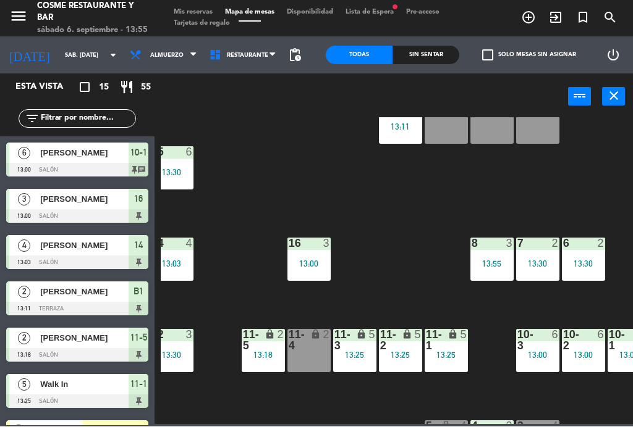
scroll to position [32, 11]
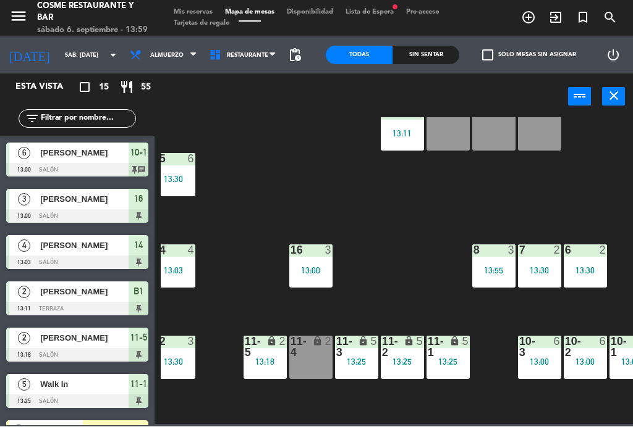
click at [549, 132] on div "B4 lock 2" at bounding box center [539, 129] width 43 height 43
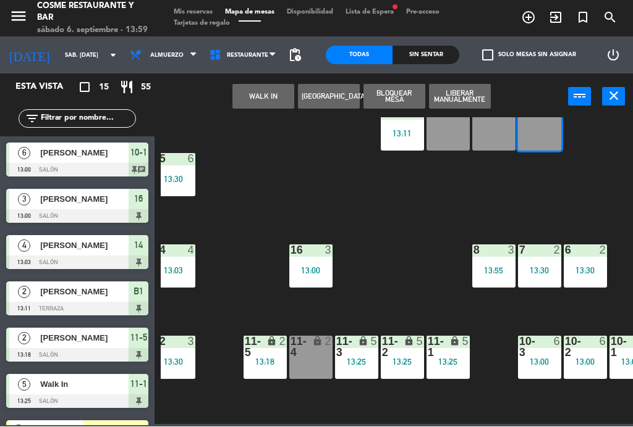
click at [497, 132] on div "B3 lock 2" at bounding box center [493, 129] width 43 height 43
click at [276, 93] on button "WALK IN" at bounding box center [263, 97] width 62 height 25
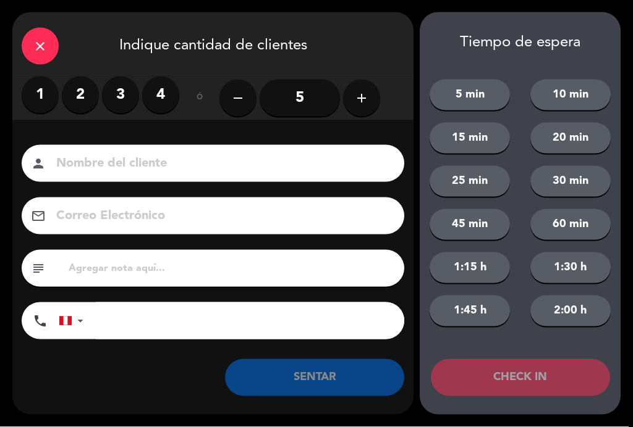
click at [125, 92] on label "3" at bounding box center [120, 95] width 37 height 37
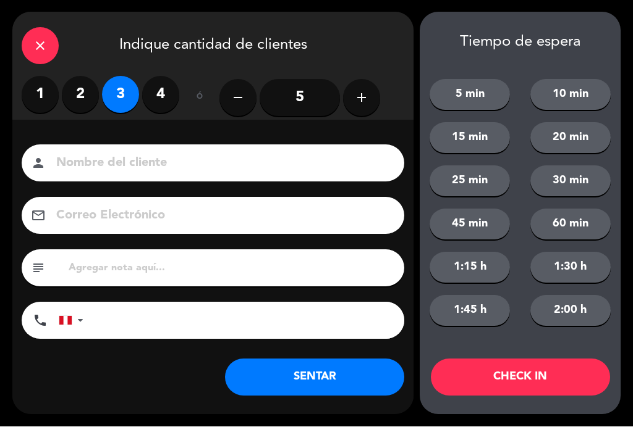
click at [191, 158] on input at bounding box center [221, 164] width 333 height 22
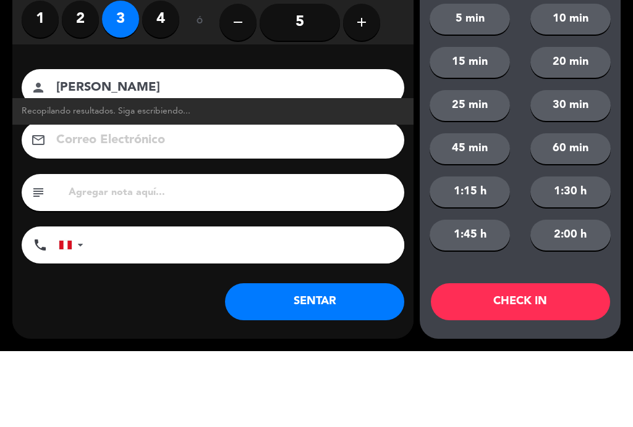
scroll to position [70, 0]
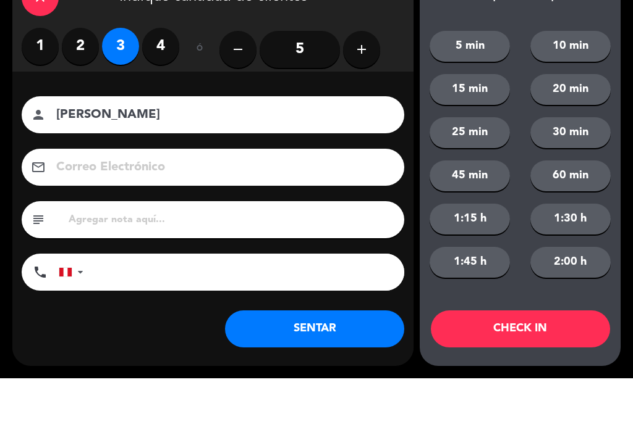
type input "[PERSON_NAME]"
click at [14, 145] on div "Nombre del cliente person [PERSON_NAME] Correo Electrónico email subject phone …" at bounding box center [212, 244] width 401 height 198
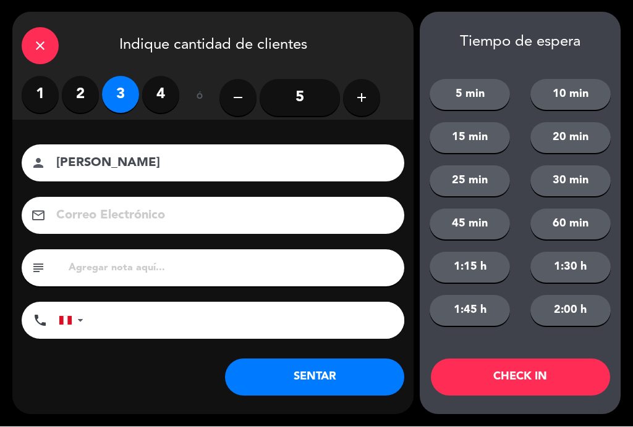
click at [353, 374] on button "SENTAR" at bounding box center [314, 378] width 179 height 37
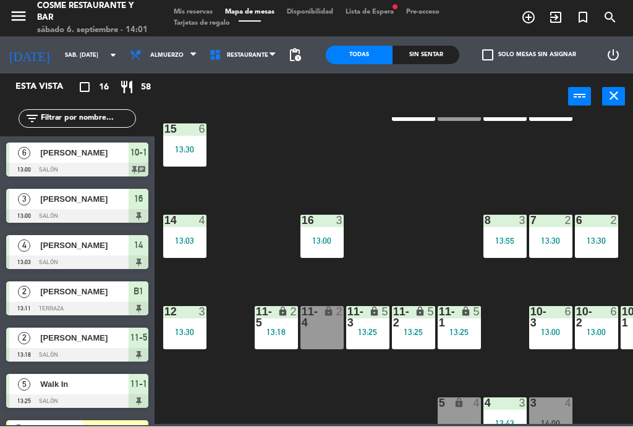
scroll to position [62, 0]
click at [183, 334] on div "13:30" at bounding box center [184, 333] width 43 height 9
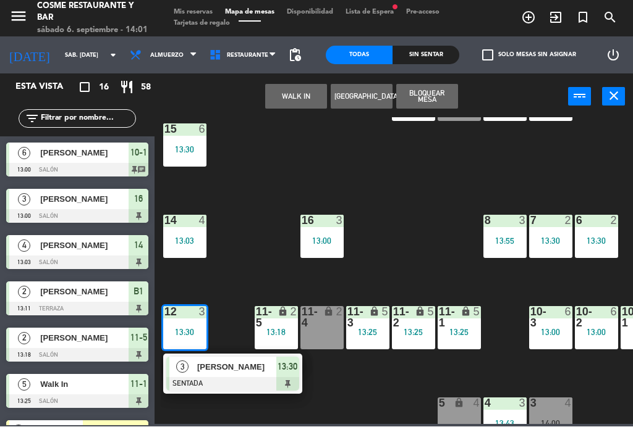
click at [246, 364] on span "[PERSON_NAME]" at bounding box center [236, 367] width 79 height 13
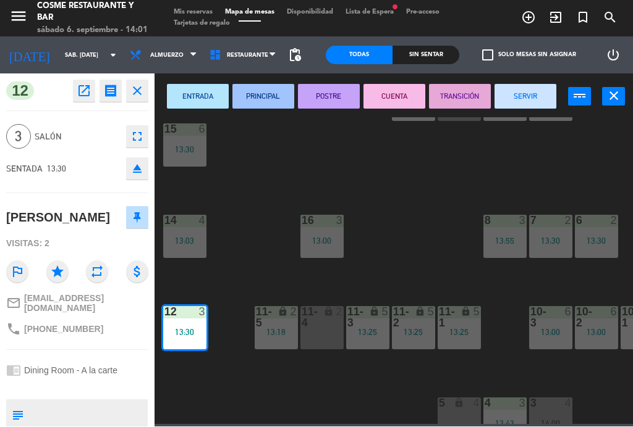
scroll to position [0, 0]
click at [94, 91] on button "open_in_new" at bounding box center [84, 91] width 22 height 22
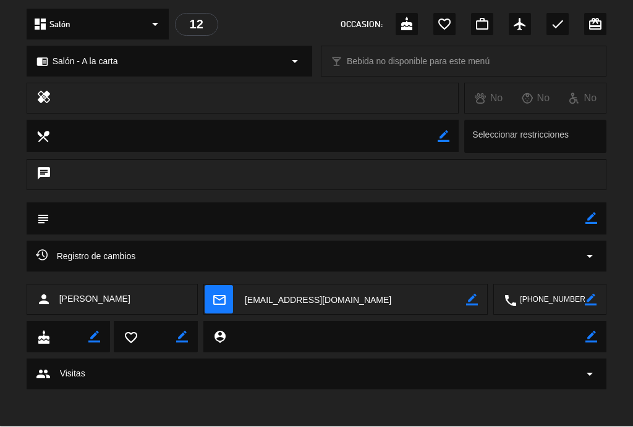
scroll to position [380, 0]
click at [588, 256] on icon "arrow_drop_down" at bounding box center [589, 257] width 15 height 15
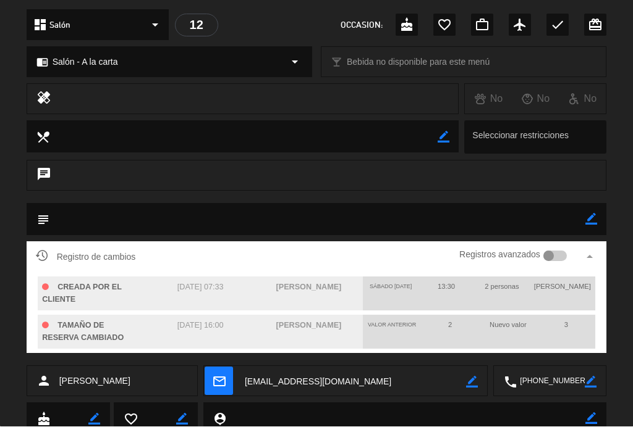
click at [552, 255] on div at bounding box center [548, 256] width 11 height 11
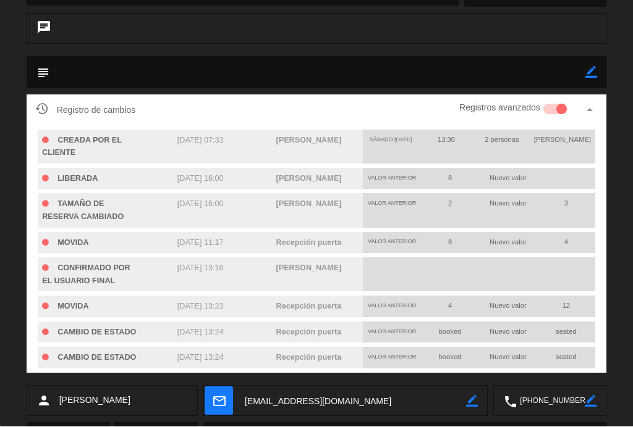
scroll to position [549, 0]
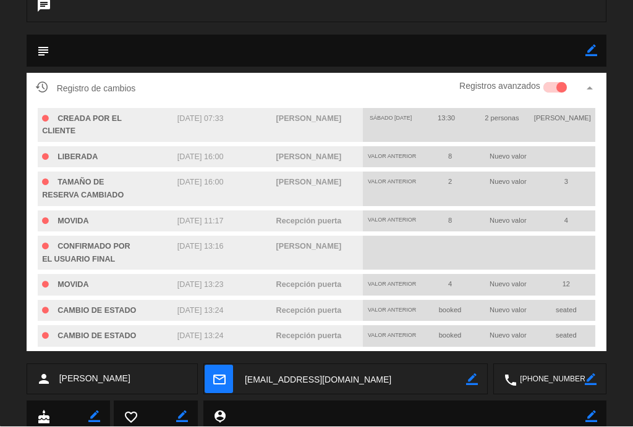
click at [591, 88] on icon "arrow_drop_up" at bounding box center [589, 89] width 15 height 15
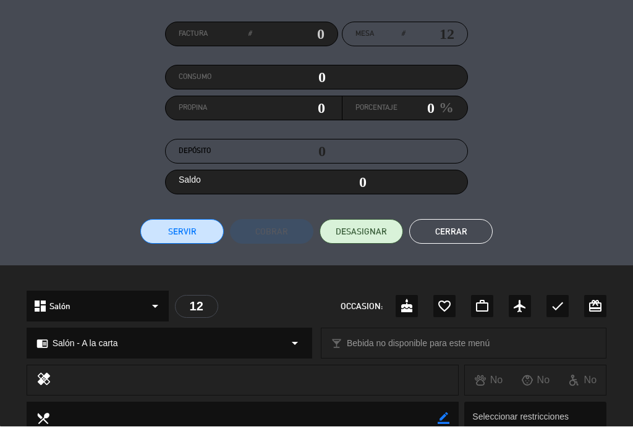
scroll to position [88, 0]
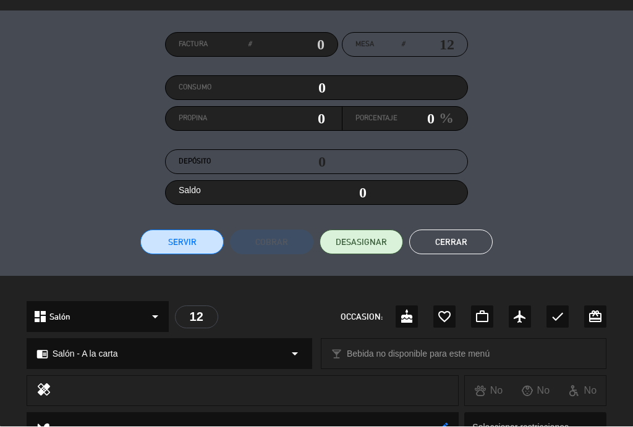
click at [478, 246] on button "Cerrar" at bounding box center [450, 242] width 83 height 25
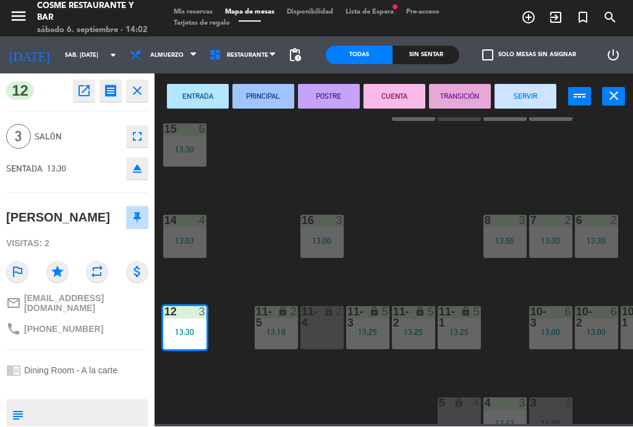
scroll to position [0, 0]
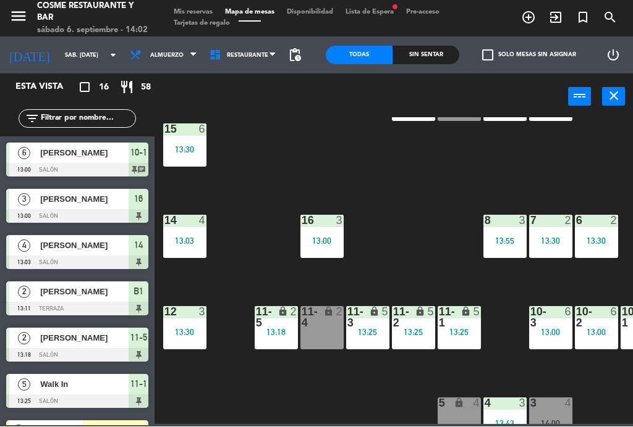
click at [431, 218] on div "B1 lock 2 13:11 B2 lock 2 B3 lock 3 14:00 B4 lock 3 14:00 15 6 13:30 14 4 13:03…" at bounding box center [397, 271] width 472 height 307
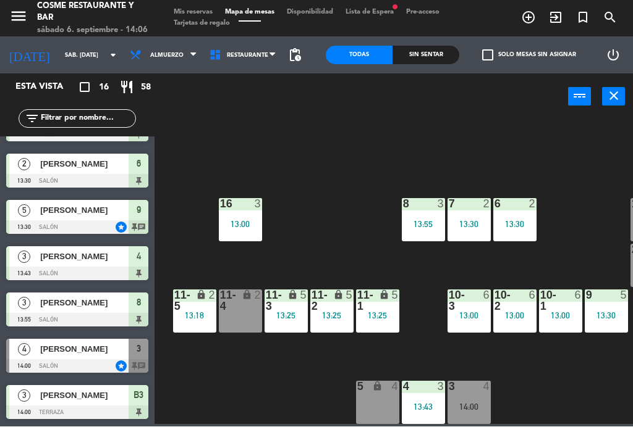
scroll to position [78, 82]
click at [472, 398] on div "3 4 14:00" at bounding box center [468, 403] width 43 height 43
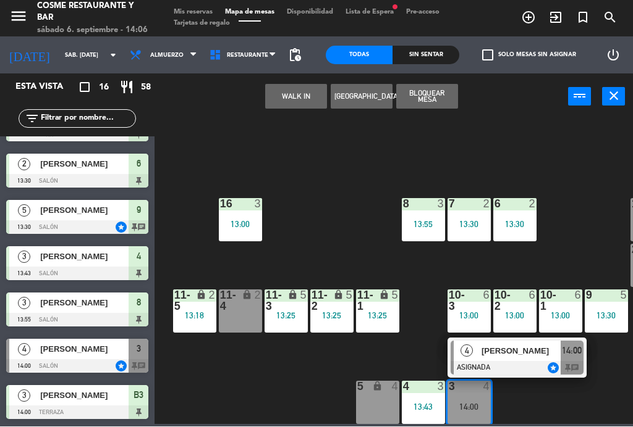
click at [474, 405] on div "14:00" at bounding box center [468, 407] width 43 height 9
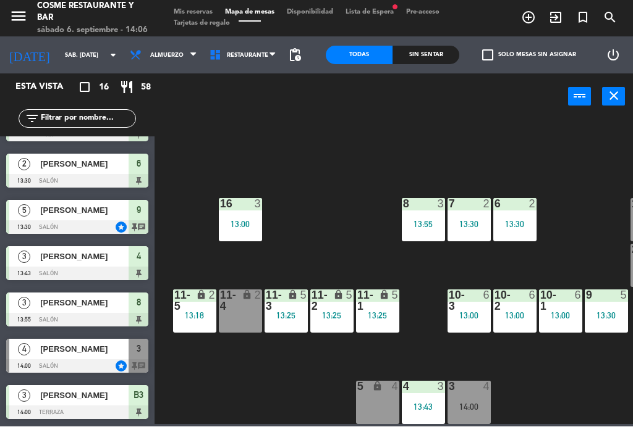
click at [54, 356] on div "[PERSON_NAME]" at bounding box center [84, 350] width 90 height 20
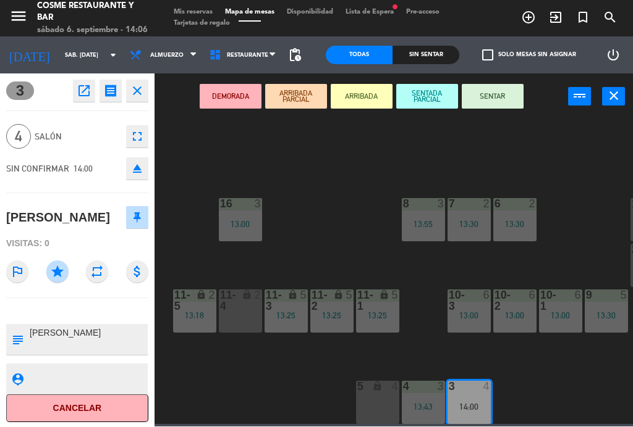
click at [504, 100] on button "SENTAR" at bounding box center [492, 97] width 62 height 25
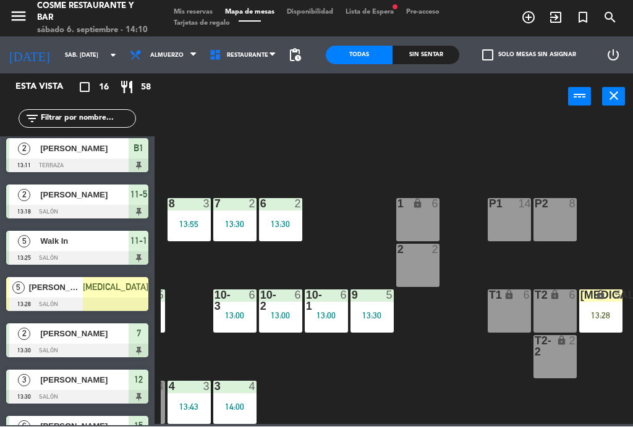
scroll to position [78, 314]
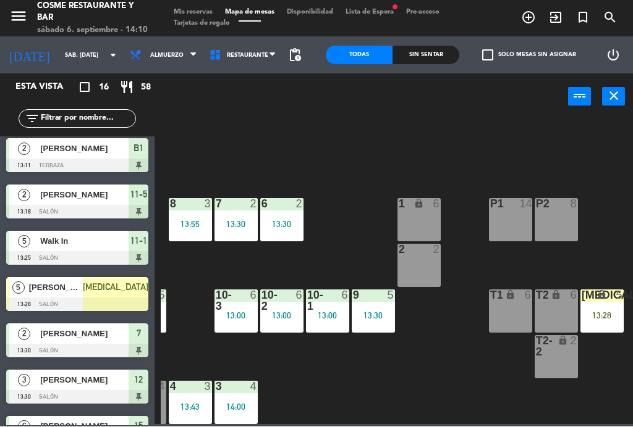
click at [418, 224] on div "1 lock 6" at bounding box center [418, 220] width 43 height 43
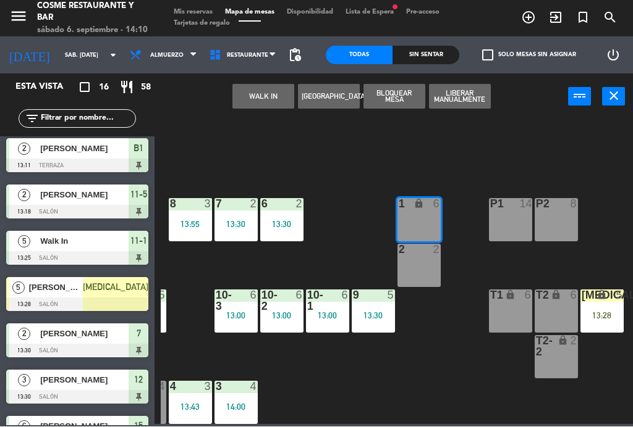
click at [271, 90] on button "WALK IN" at bounding box center [263, 97] width 62 height 25
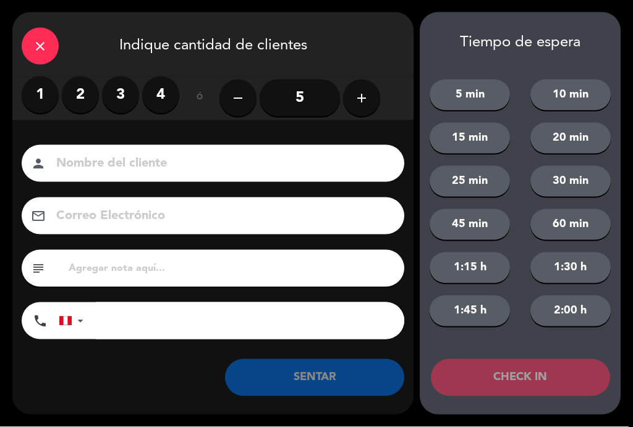
click at [116, 86] on label "3" at bounding box center [120, 95] width 37 height 37
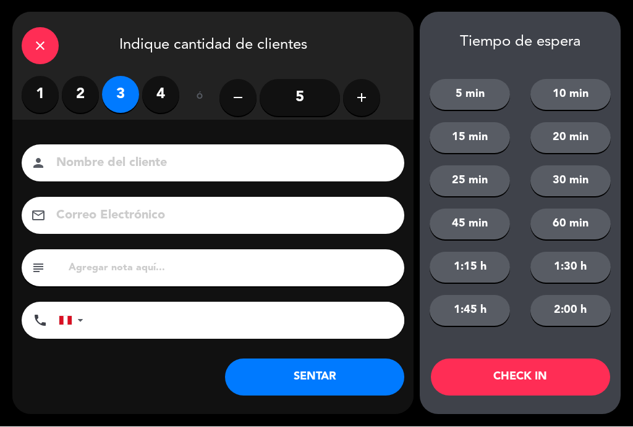
click at [111, 154] on input at bounding box center [221, 164] width 333 height 22
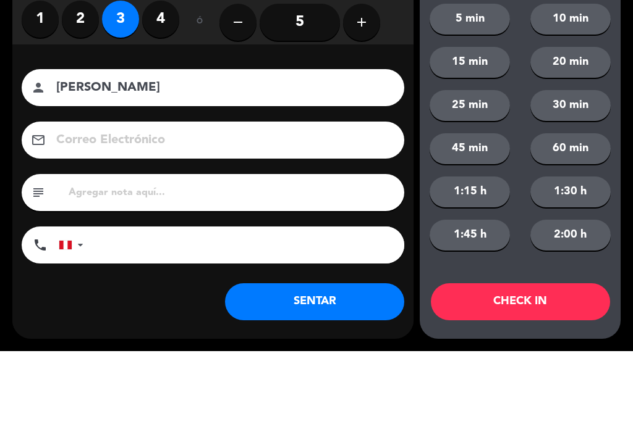
type input "[PERSON_NAME]"
click at [23, 145] on div "Nombre del cliente person [PERSON_NAME] Correo Electrónico email subject phone …" at bounding box center [212, 244] width 401 height 198
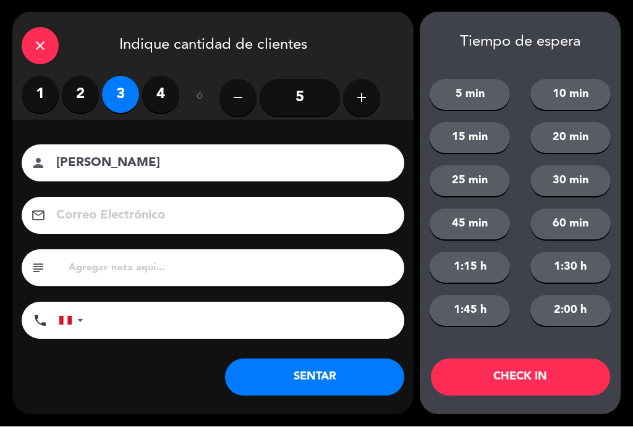
click at [362, 372] on button "SENTAR" at bounding box center [314, 378] width 179 height 37
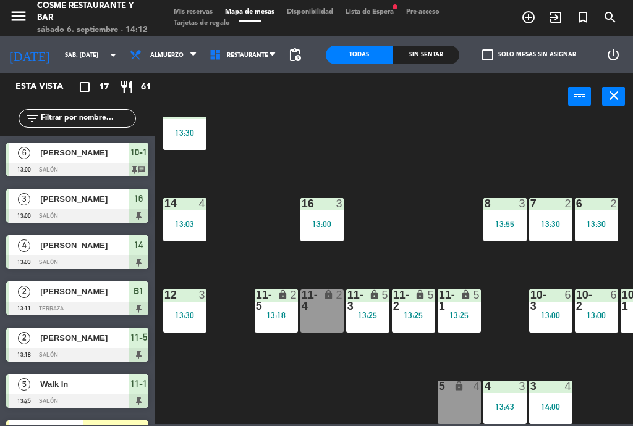
scroll to position [78, 0]
click at [552, 17] on icon "exit_to_app" at bounding box center [555, 18] width 15 height 15
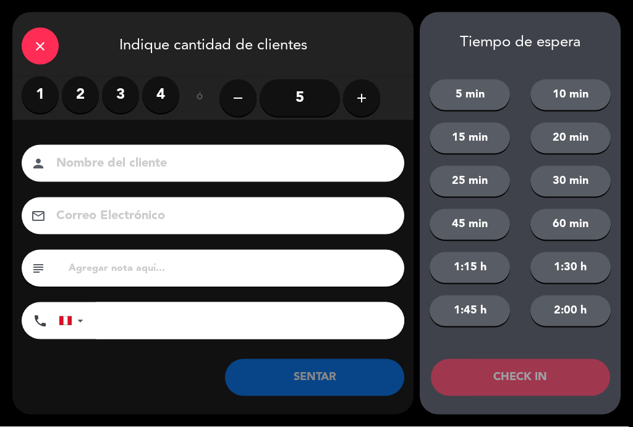
click at [164, 91] on label "4" at bounding box center [160, 95] width 37 height 37
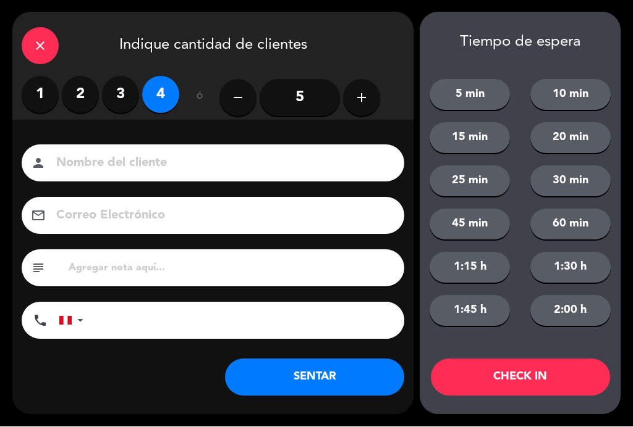
click at [149, 156] on input at bounding box center [221, 164] width 333 height 22
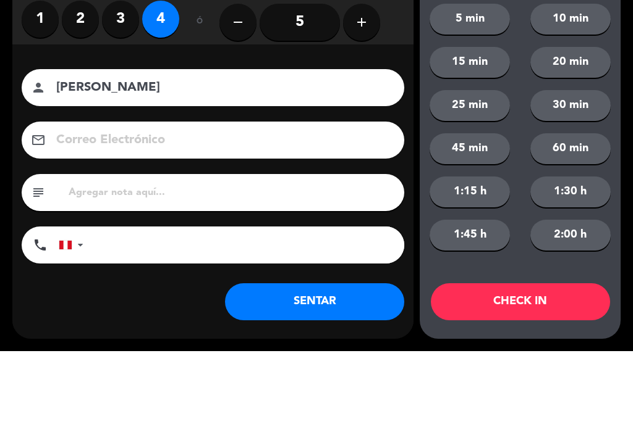
type input "[PERSON_NAME]"
click at [4, 111] on div "close Indique cantidad de clientes 1 2 3 4 ó remove 5 add Nombre del cliente pe…" at bounding box center [316, 213] width 633 height 427
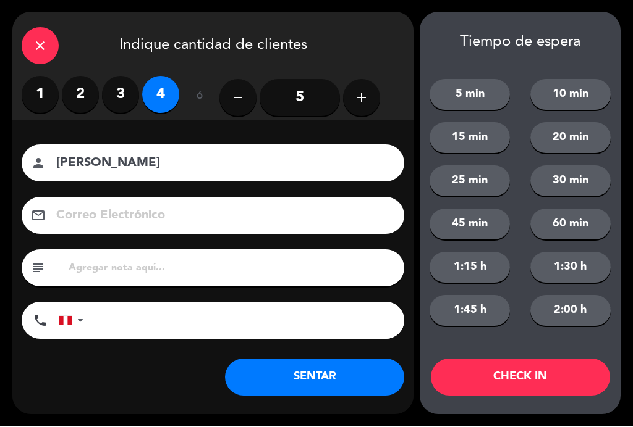
click at [327, 370] on button "SENTAR" at bounding box center [314, 378] width 179 height 37
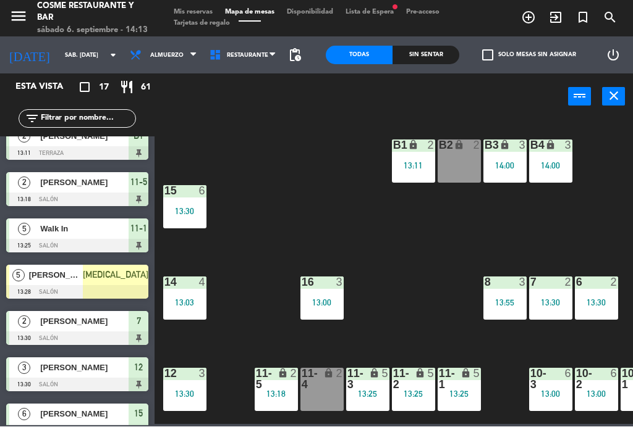
scroll to position [115, 0]
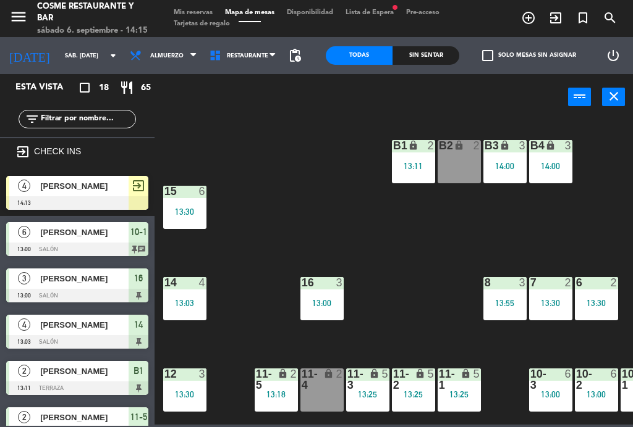
click at [468, 158] on div "B2 lock 2" at bounding box center [458, 161] width 43 height 43
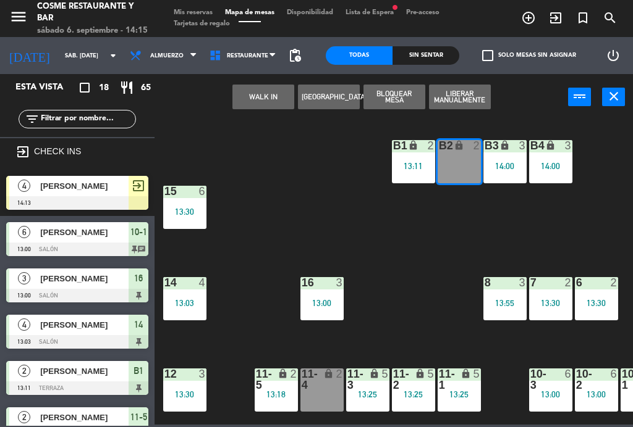
click at [261, 92] on button "WALK IN" at bounding box center [263, 97] width 62 height 25
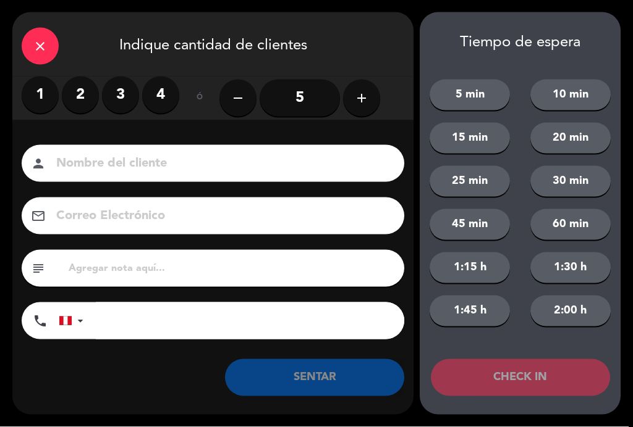
click at [80, 95] on label "2" at bounding box center [80, 95] width 37 height 37
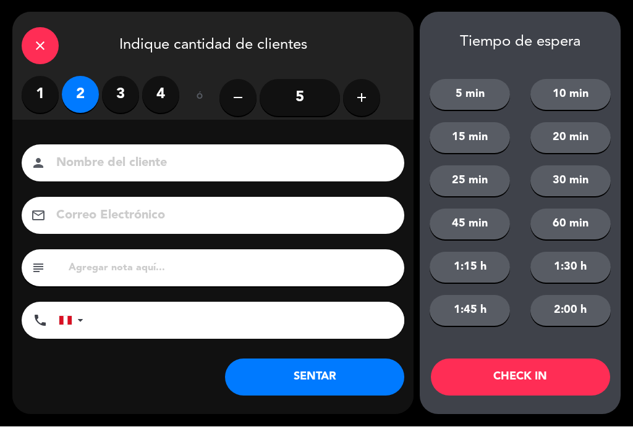
click at [127, 157] on input at bounding box center [221, 164] width 333 height 22
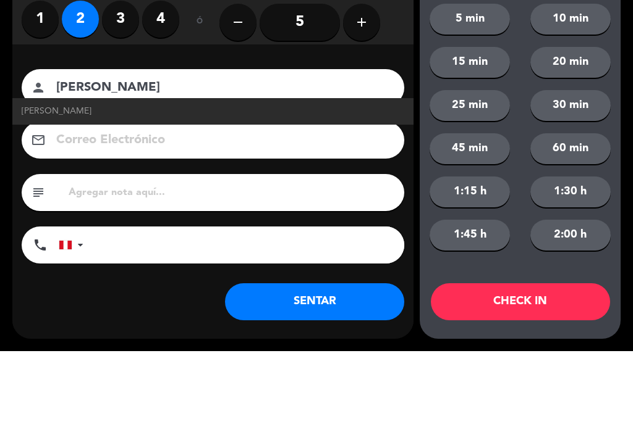
type input "Melisa Jensen"
click at [104, 180] on link "Melisa Jensen" at bounding box center [213, 187] width 382 height 14
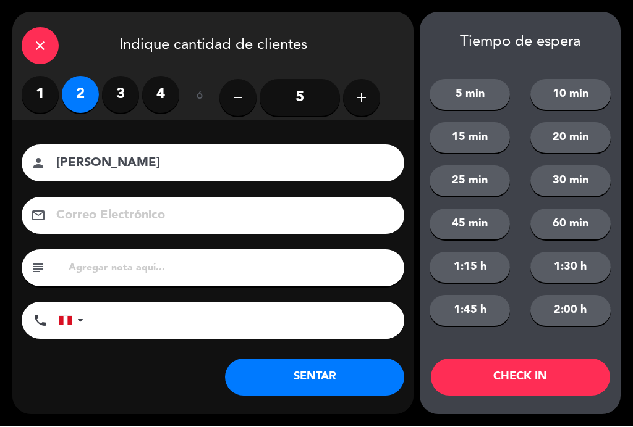
click at [324, 378] on button "SENTAR" at bounding box center [314, 378] width 179 height 37
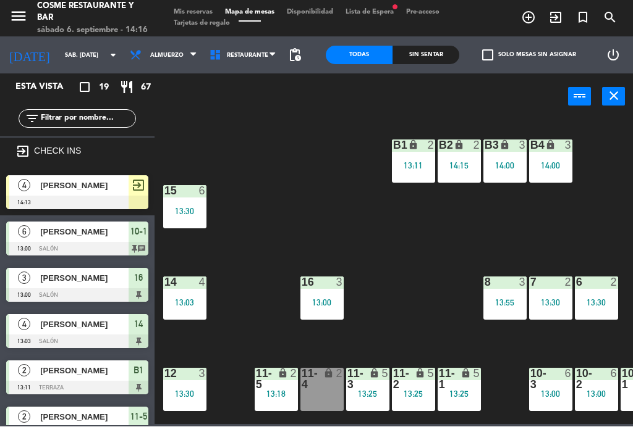
click at [560, 290] on div "7 2 13:30" at bounding box center [550, 298] width 43 height 43
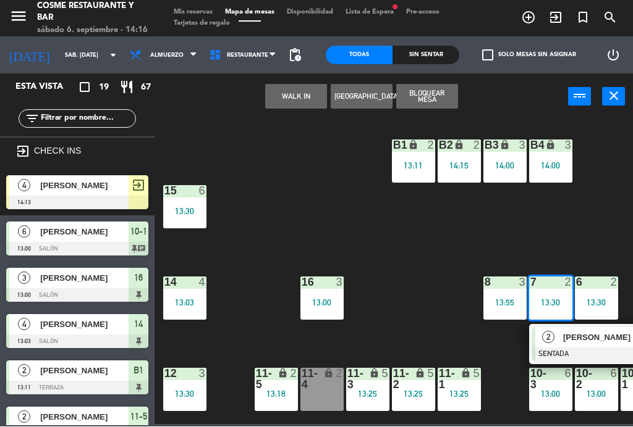
click at [573, 343] on span "[PERSON_NAME]" at bounding box center [602, 338] width 79 height 13
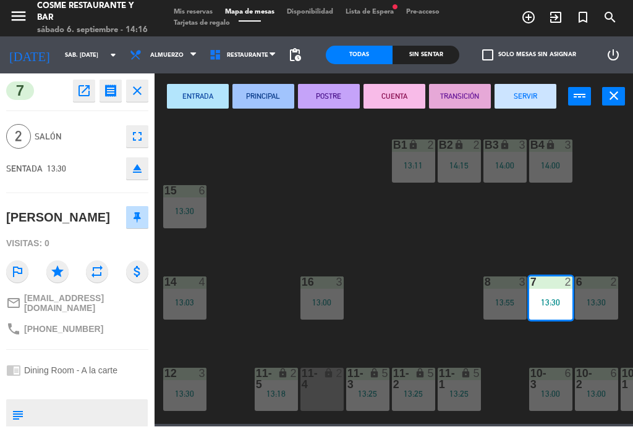
click at [534, 96] on button "SERVIR" at bounding box center [525, 97] width 62 height 25
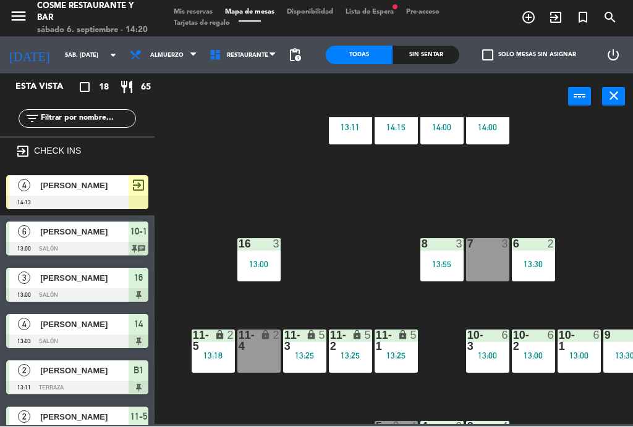
scroll to position [36, 47]
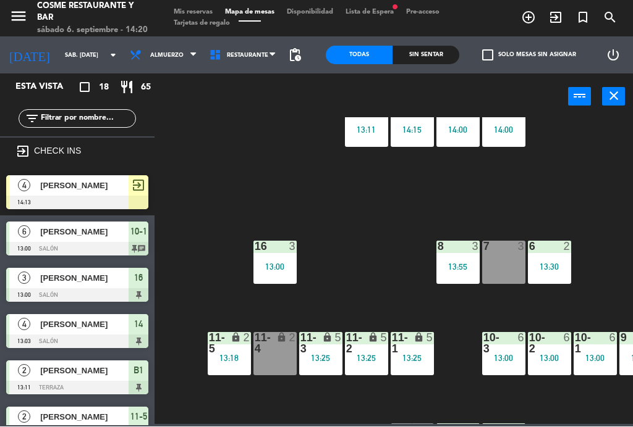
click at [279, 254] on div "16 3 13:00" at bounding box center [274, 263] width 43 height 43
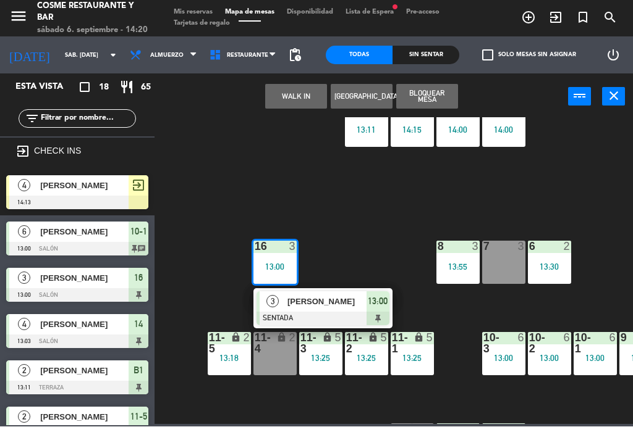
click at [335, 301] on span "[PERSON_NAME]" at bounding box center [326, 302] width 79 height 13
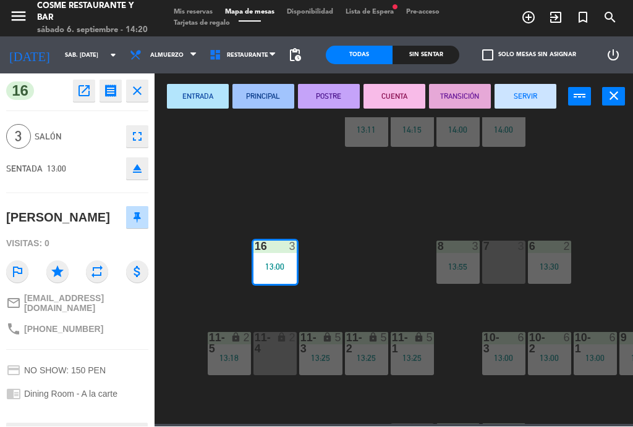
click at [543, 99] on button "SERVIR" at bounding box center [525, 97] width 62 height 25
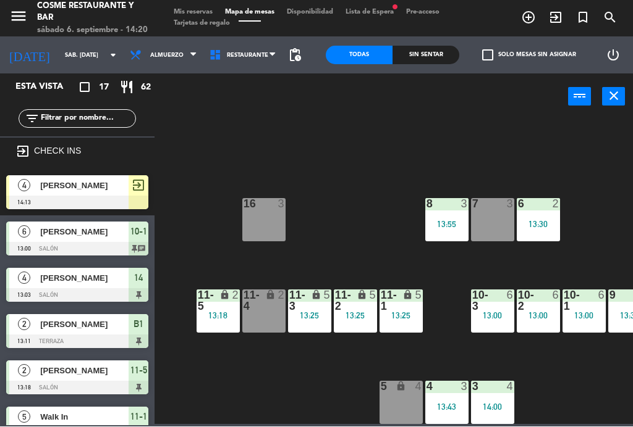
scroll to position [78, 58]
click at [455, 400] on div "4 3 13:43" at bounding box center [446, 403] width 43 height 43
click at [590, 397] on div "B1 lock 2 13:11 B2 lock 2 14:15 B3 lock 3 14:00 B4 lock 3 14:00 15 6 13:30 14 4…" at bounding box center [397, 271] width 472 height 307
click at [372, 316] on div "13:25" at bounding box center [355, 316] width 43 height 9
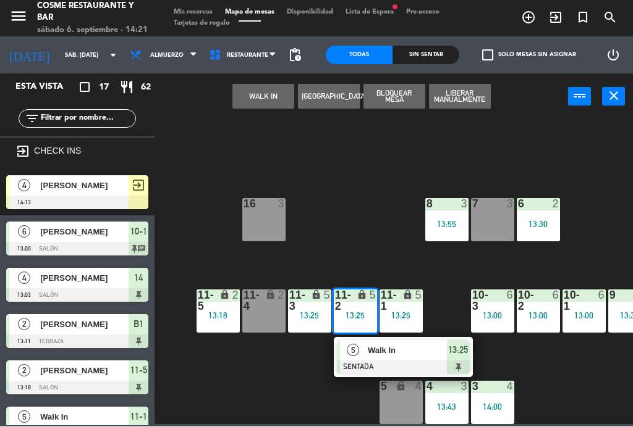
click at [433, 351] on span "Walk In" at bounding box center [407, 351] width 79 height 13
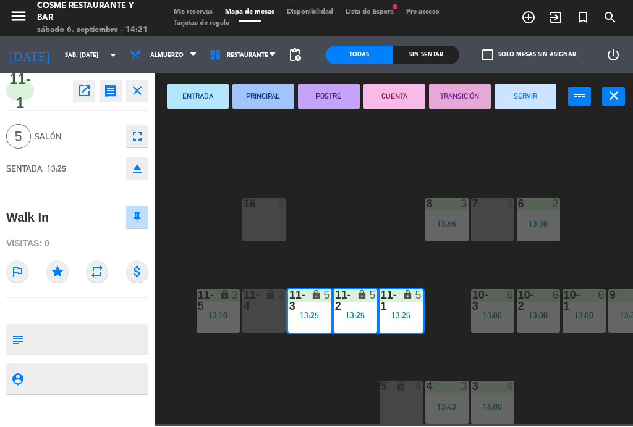
click at [535, 99] on button "SERVIR" at bounding box center [525, 97] width 62 height 25
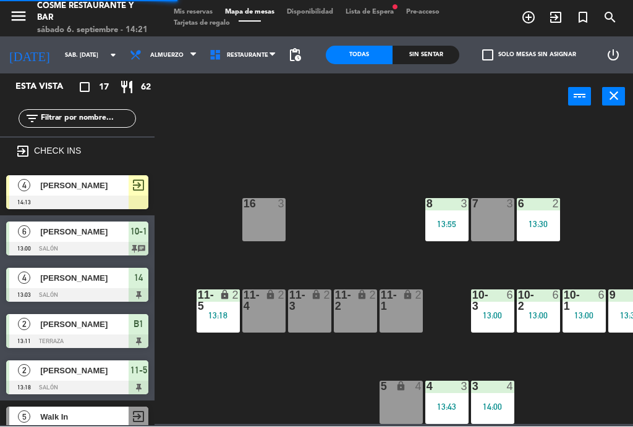
click at [545, 308] on div at bounding box center [538, 301] width 20 height 22
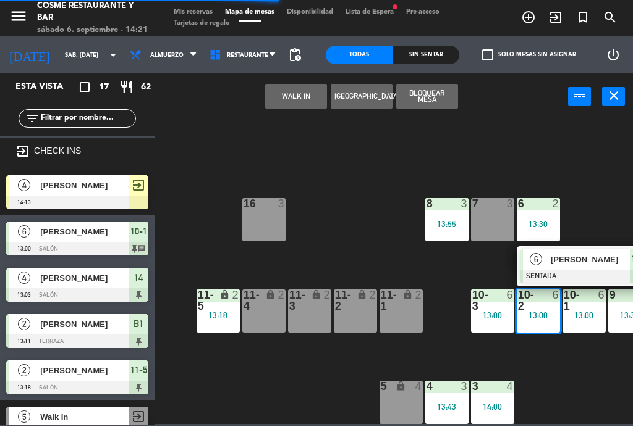
click at [570, 263] on span "[PERSON_NAME]" at bounding box center [589, 260] width 79 height 13
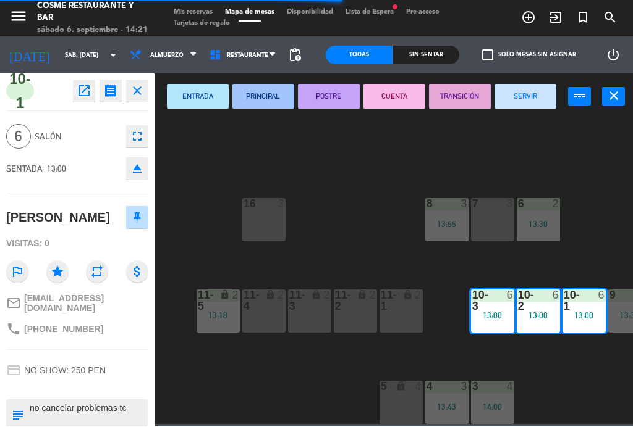
click at [530, 103] on button "SERVIR" at bounding box center [525, 97] width 62 height 25
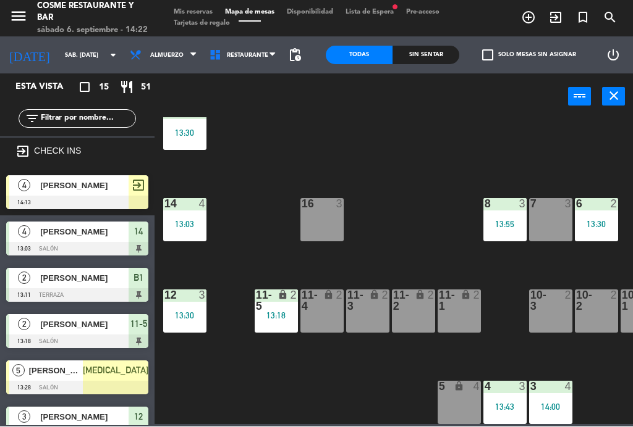
scroll to position [78, 0]
click at [190, 214] on div "14 4 13:03" at bounding box center [184, 220] width 43 height 43
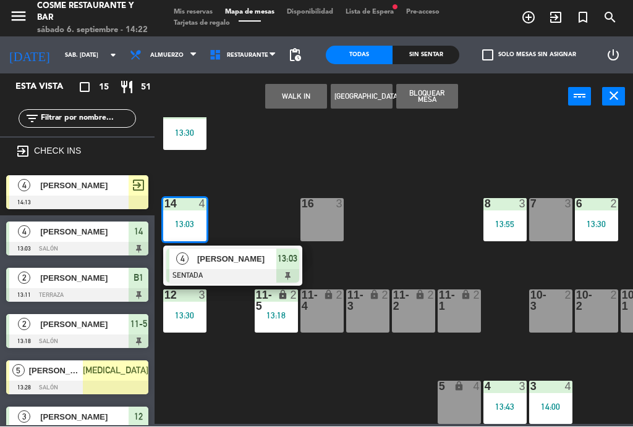
click at [239, 264] on span "[PERSON_NAME]" at bounding box center [236, 259] width 79 height 13
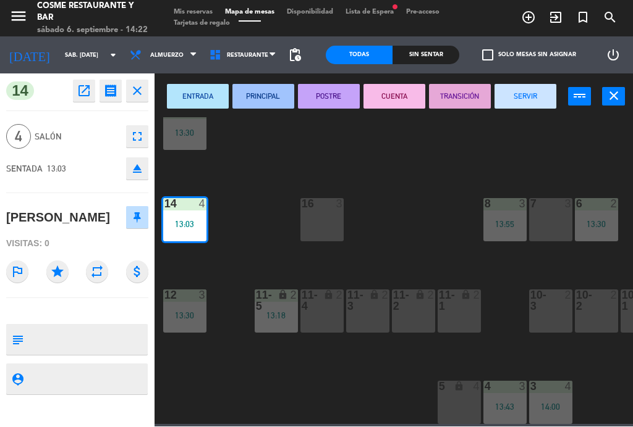
click at [534, 97] on button "SERVIR" at bounding box center [525, 97] width 62 height 25
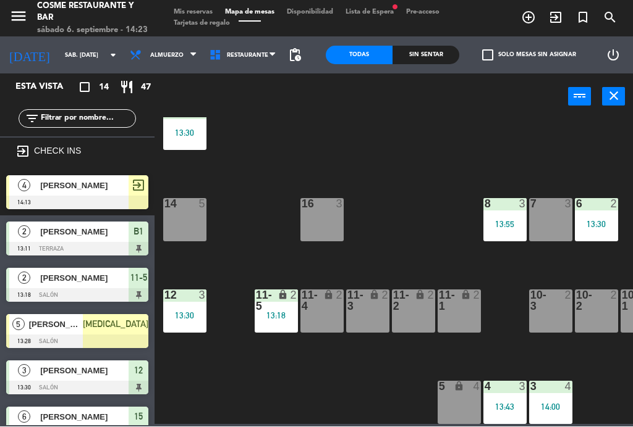
click at [83, 333] on div "[PERSON_NAME]" at bounding box center [55, 325] width 55 height 20
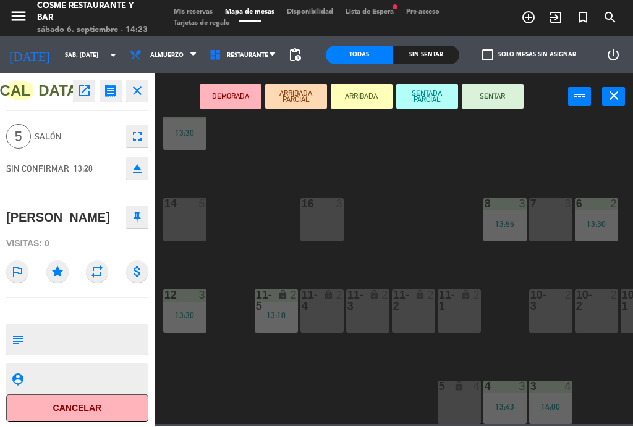
click at [189, 212] on div "14 5" at bounding box center [184, 220] width 43 height 43
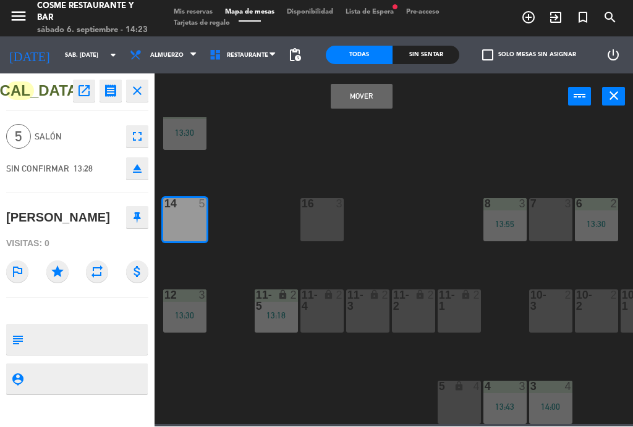
click at [369, 95] on button "Mover" at bounding box center [361, 97] width 62 height 25
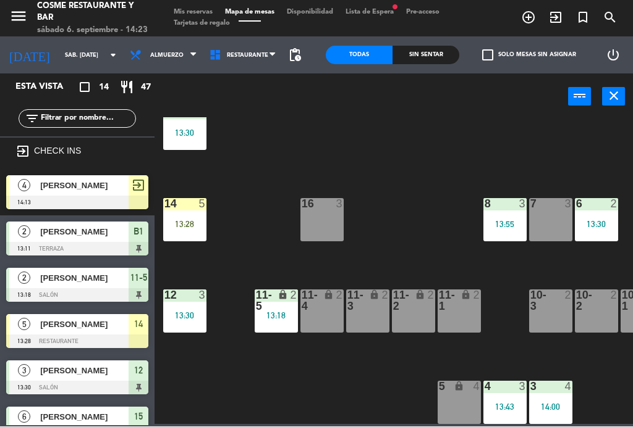
click at [66, 185] on span "[PERSON_NAME]" at bounding box center [84, 186] width 88 height 13
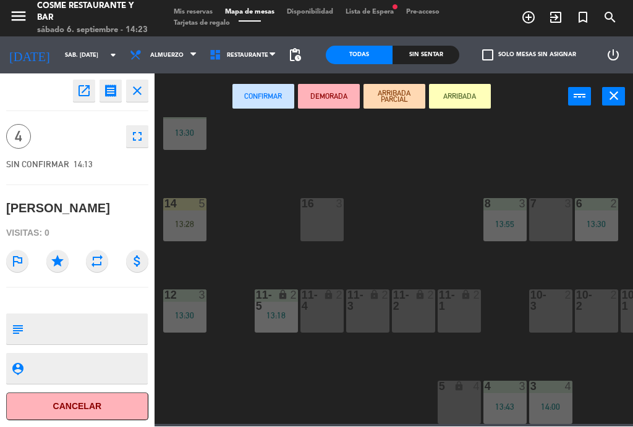
click at [541, 313] on div "10-3 2" at bounding box center [550, 311] width 43 height 43
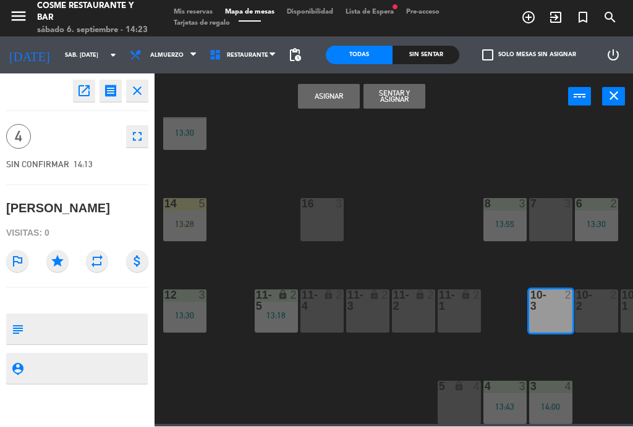
click at [592, 313] on div "10-2 2" at bounding box center [595, 311] width 43 height 43
click at [390, 95] on button "Sentar y Asignar" at bounding box center [394, 97] width 62 height 25
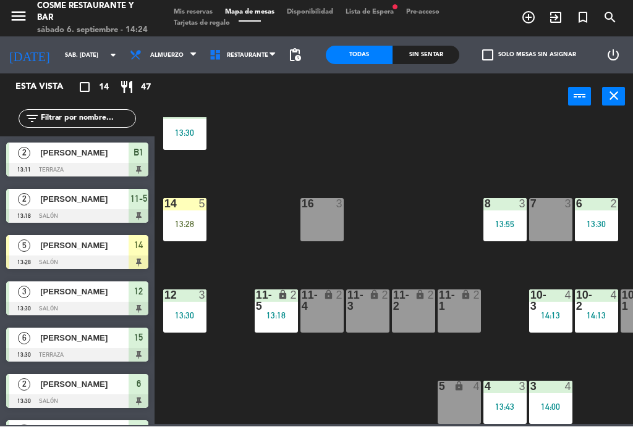
click at [179, 217] on div "14 5 13:28" at bounding box center [184, 220] width 43 height 43
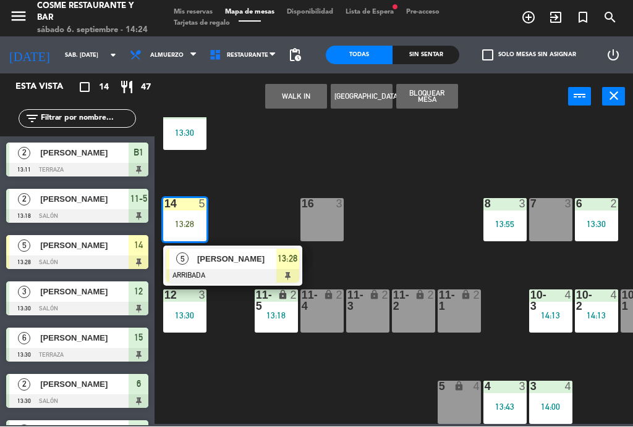
click at [241, 259] on span "[PERSON_NAME]" at bounding box center [236, 259] width 79 height 13
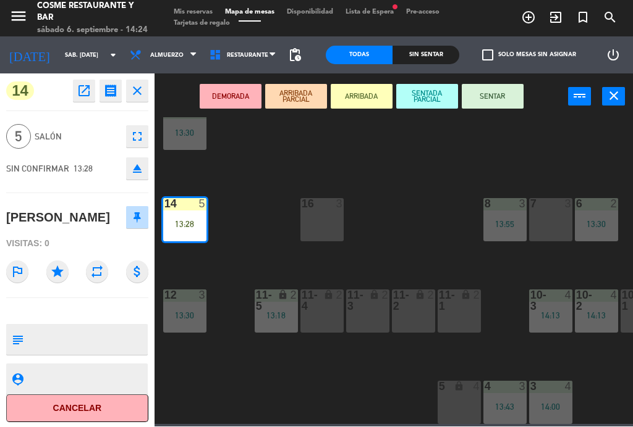
click at [490, 96] on button "SENTAR" at bounding box center [492, 97] width 62 height 25
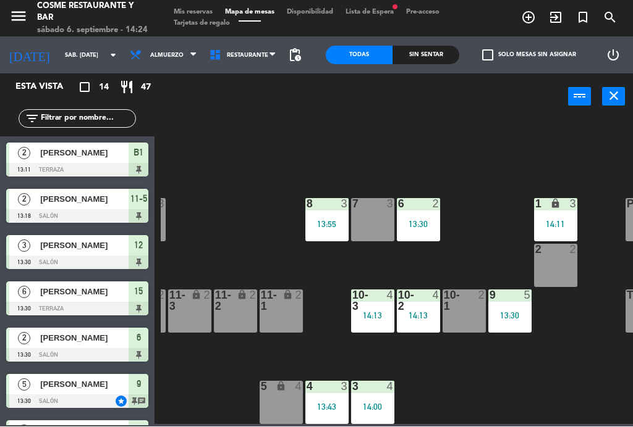
scroll to position [78, 179]
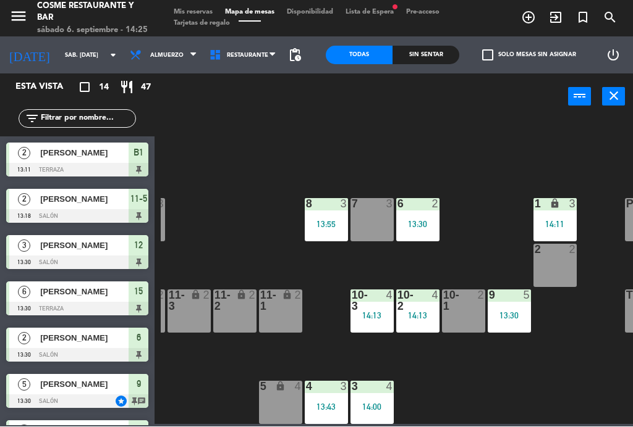
click at [382, 306] on div "4" at bounding box center [392, 301] width 20 height 22
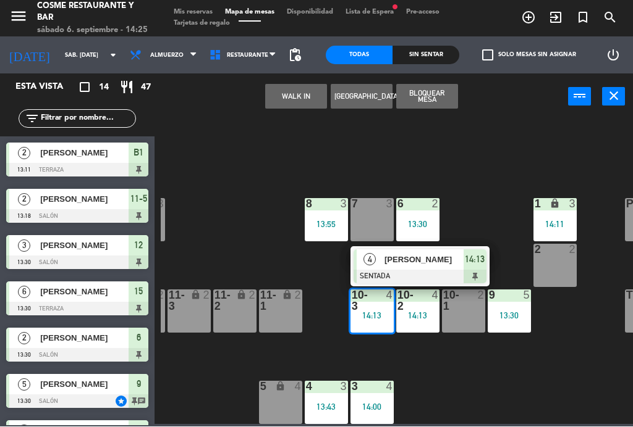
click at [271, 308] on div "lock" at bounding box center [280, 301] width 20 height 22
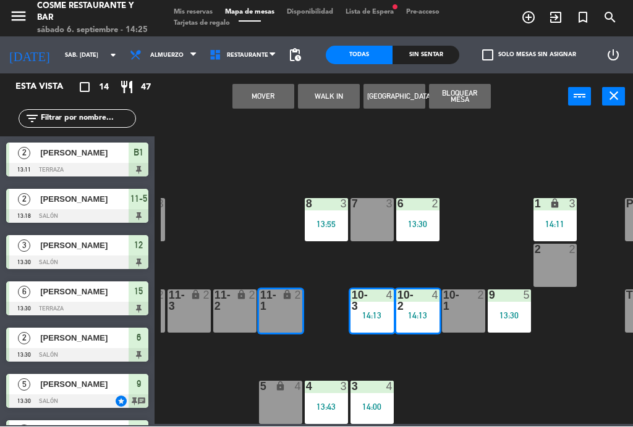
click at [267, 93] on button "Mover" at bounding box center [263, 97] width 62 height 25
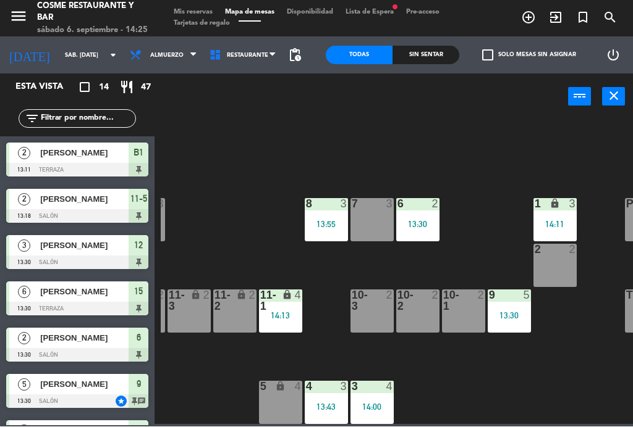
click at [282, 322] on div "11-1 lock 4 14:13" at bounding box center [280, 311] width 43 height 43
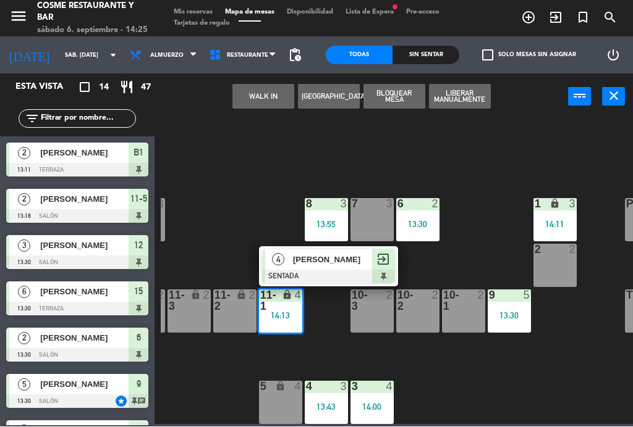
click at [465, 313] on div "10-1 2" at bounding box center [463, 311] width 43 height 43
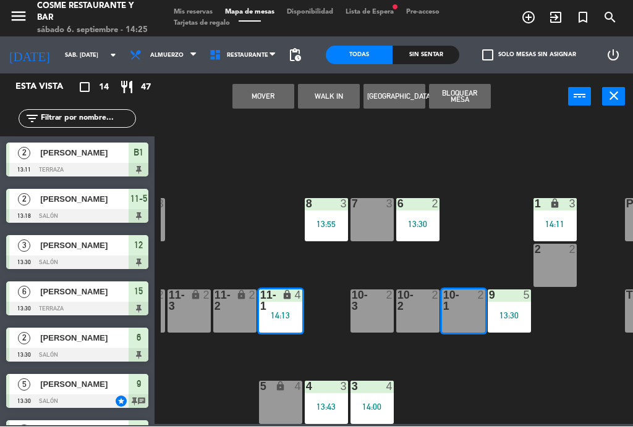
click at [422, 314] on div "10-2 2" at bounding box center [417, 311] width 43 height 43
click at [256, 95] on button "Mover y Unir" at bounding box center [263, 97] width 62 height 25
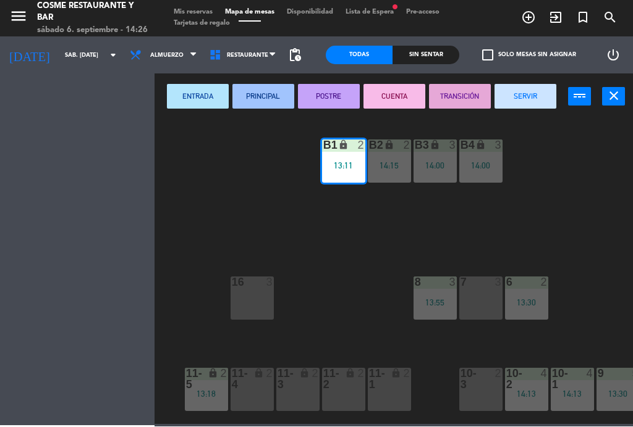
scroll to position [0, 70]
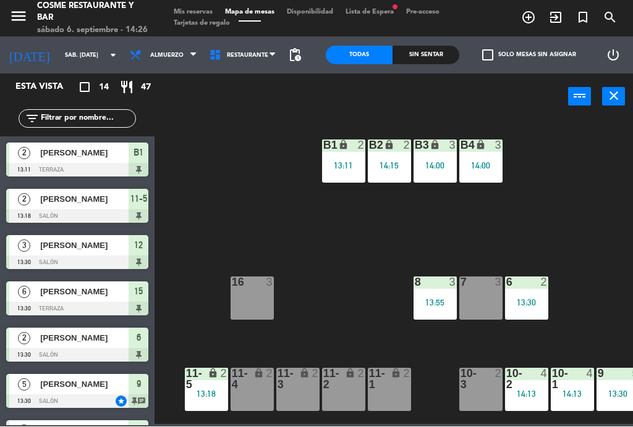
click at [381, 162] on div "14:15" at bounding box center [389, 166] width 43 height 9
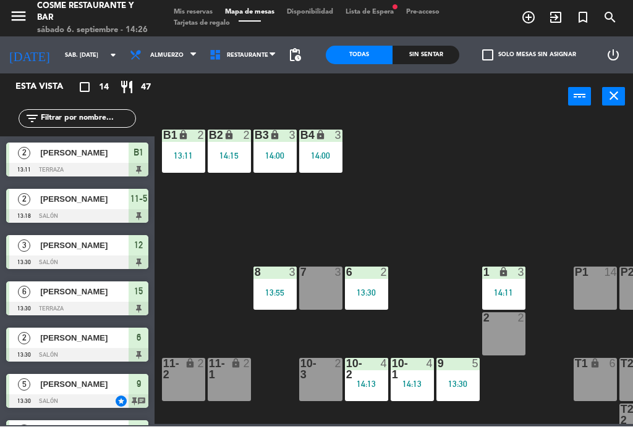
scroll to position [9, 231]
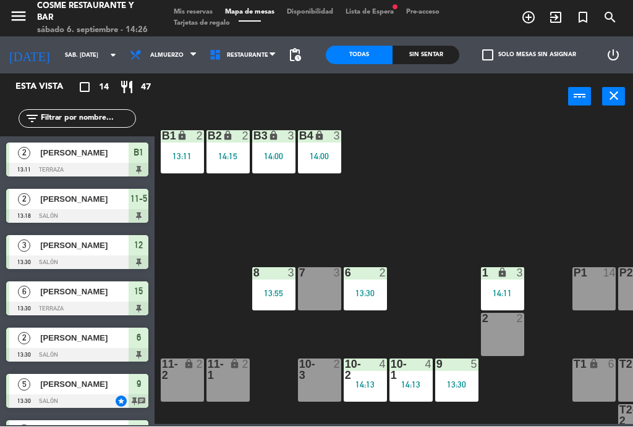
click at [377, 223] on div "B1 lock 2 13:11 B2 lock 2 14:15 B3 lock 3 14:00 B4 lock 3 14:00 15 6 13:30 14 5…" at bounding box center [397, 271] width 472 height 307
click at [225, 149] on div "B2 lock 2 14:15" at bounding box center [227, 152] width 43 height 43
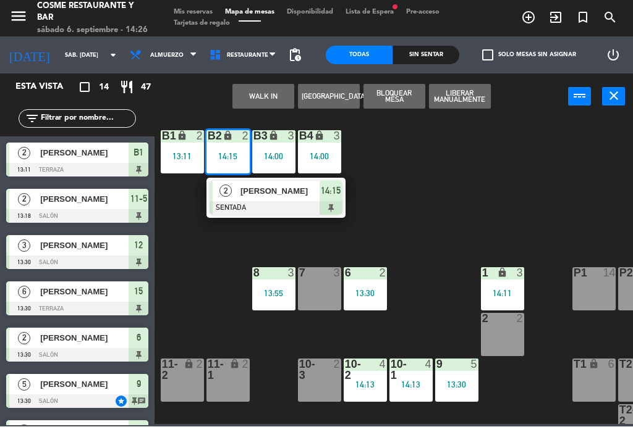
click at [500, 338] on div "2 2" at bounding box center [502, 335] width 43 height 43
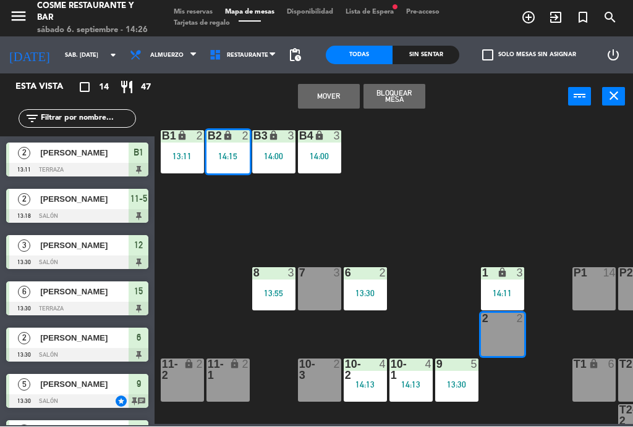
click at [340, 96] on button "Mover" at bounding box center [329, 97] width 62 height 25
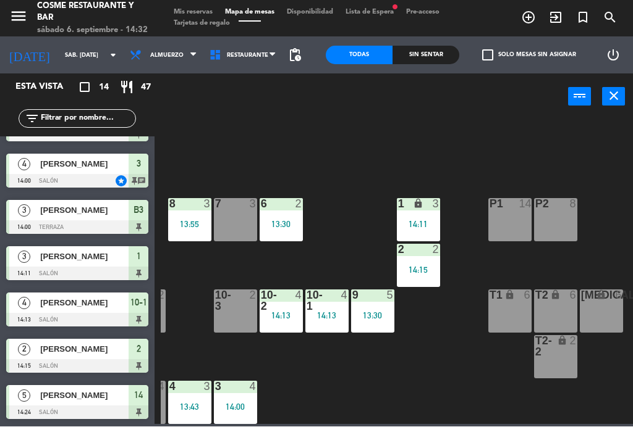
scroll to position [78, 314]
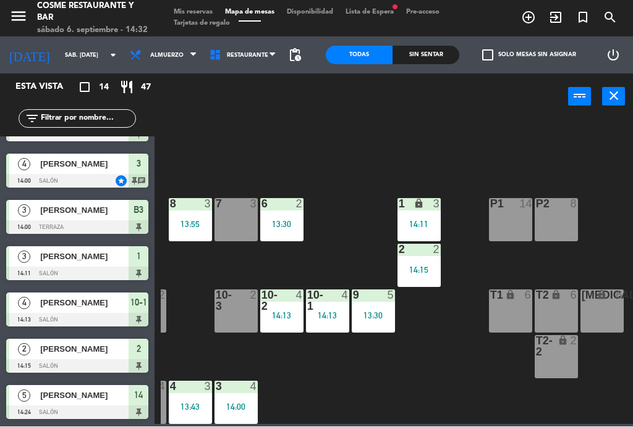
click at [246, 403] on div "14:00" at bounding box center [235, 407] width 43 height 9
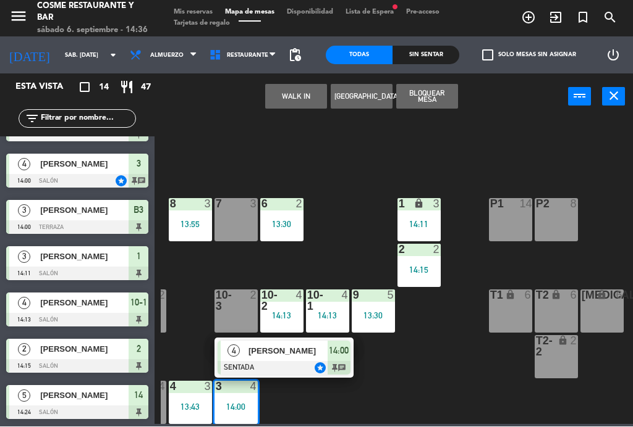
click at [429, 369] on div "B1 lock 2 13:11 B2 lock 2 B3 lock 3 14:00 B4 lock 3 14:00 15 6 13:30 14 5 14:24…" at bounding box center [397, 271] width 472 height 307
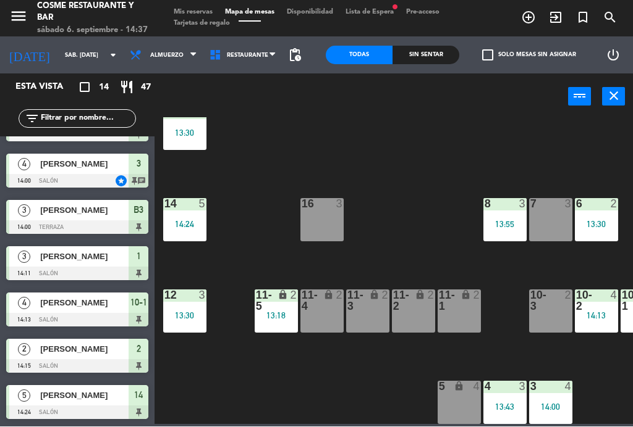
scroll to position [78, 0]
click at [276, 309] on div "lock" at bounding box center [276, 301] width 20 height 22
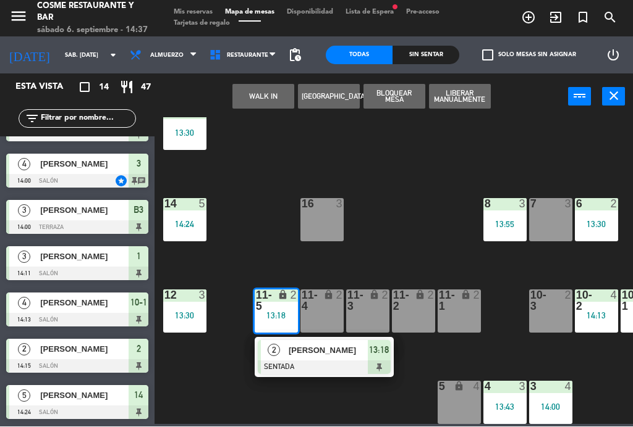
click at [307, 360] on div "[PERSON_NAME]" at bounding box center [327, 351] width 80 height 20
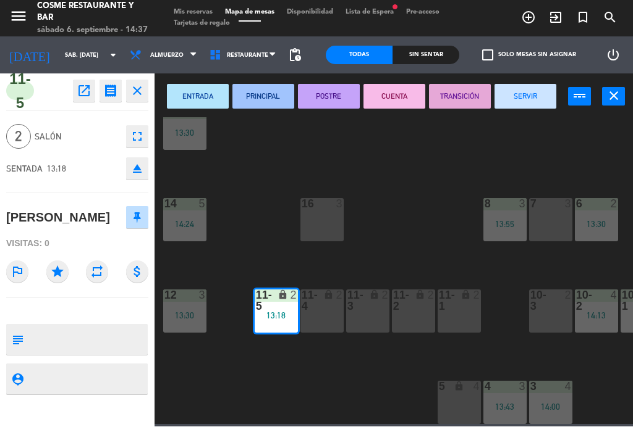
click at [528, 103] on button "SERVIR" at bounding box center [525, 97] width 62 height 25
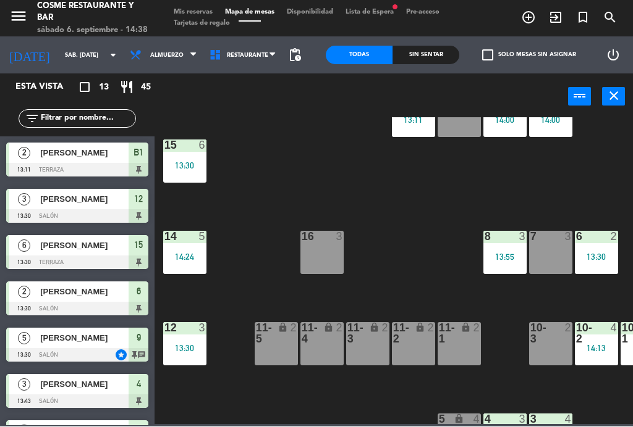
scroll to position [0, 0]
click at [513, 253] on div "13:55" at bounding box center [504, 257] width 43 height 9
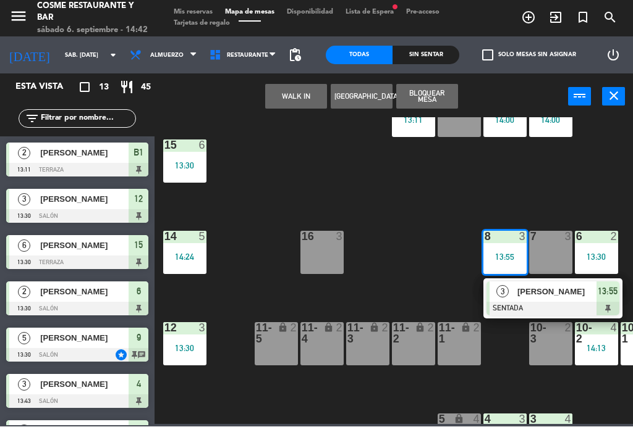
click at [555, 300] on div "[PERSON_NAME]" at bounding box center [556, 292] width 80 height 20
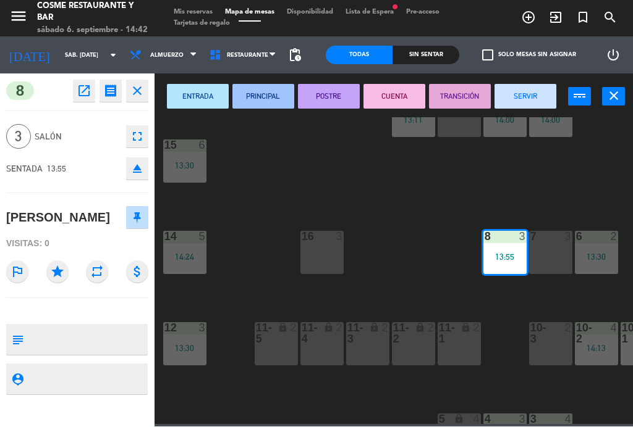
click at [529, 96] on button "SERVIR" at bounding box center [525, 97] width 62 height 25
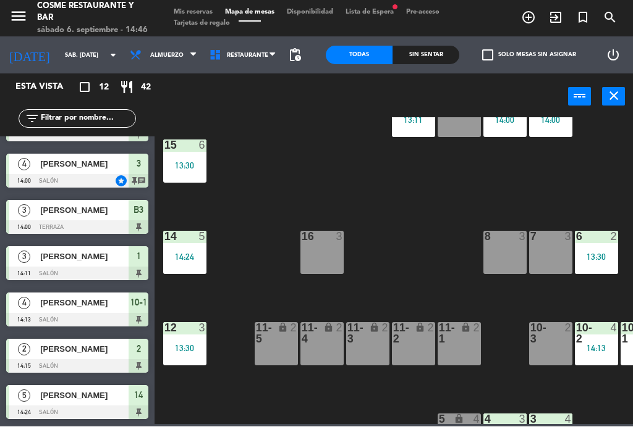
scroll to position [267, 0]
click at [184, 153] on div "15 6 13:30" at bounding box center [184, 161] width 43 height 43
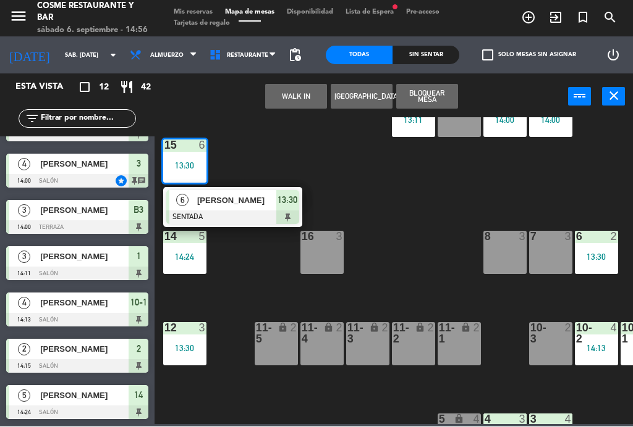
click at [259, 196] on span "[PERSON_NAME]" at bounding box center [236, 201] width 79 height 13
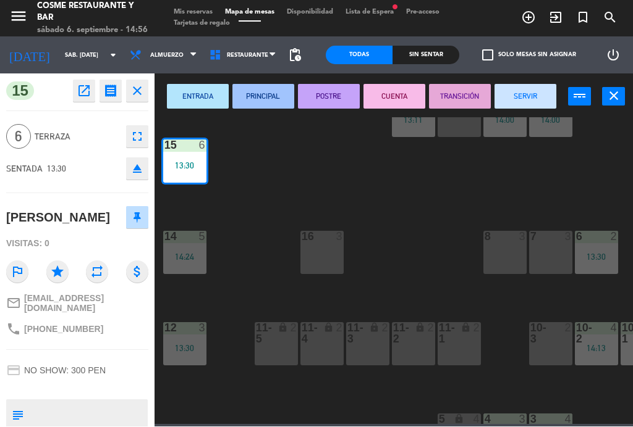
click at [534, 91] on button "SERVIR" at bounding box center [525, 97] width 62 height 25
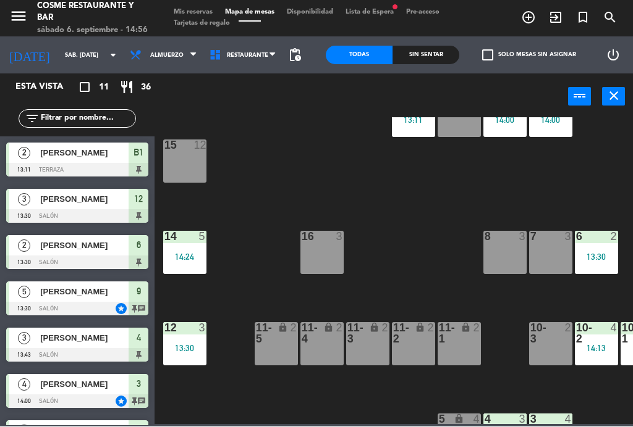
scroll to position [24, 3]
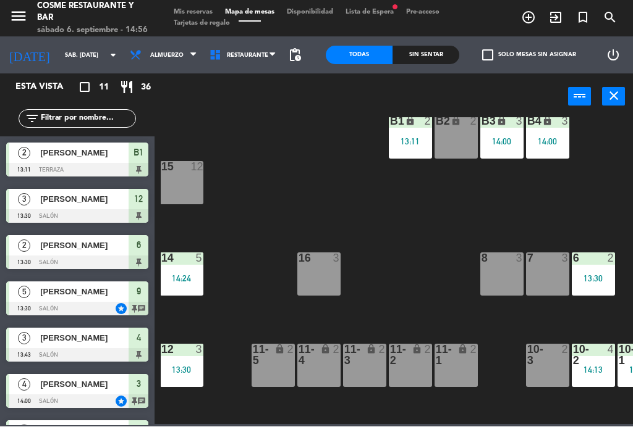
click at [516, 204] on div "B1 lock 2 13:11 B2 lock 2 B3 lock 3 14:00 B4 lock 3 14:00 15 12 14 5 14:24 8 3 …" at bounding box center [397, 271] width 472 height 307
click at [549, 141] on div "14:00" at bounding box center [547, 142] width 43 height 9
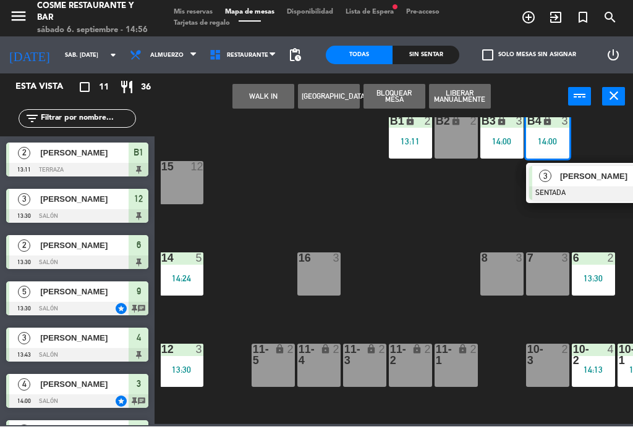
click at [574, 184] on div "[PERSON_NAME]" at bounding box center [598, 177] width 80 height 20
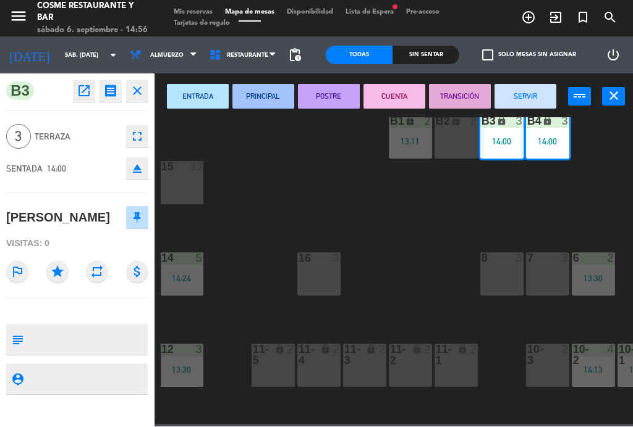
click at [533, 96] on button "SERVIR" at bounding box center [525, 97] width 62 height 25
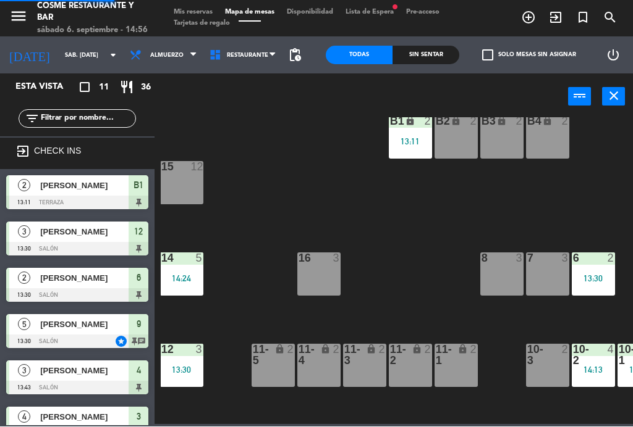
scroll to position [0, 0]
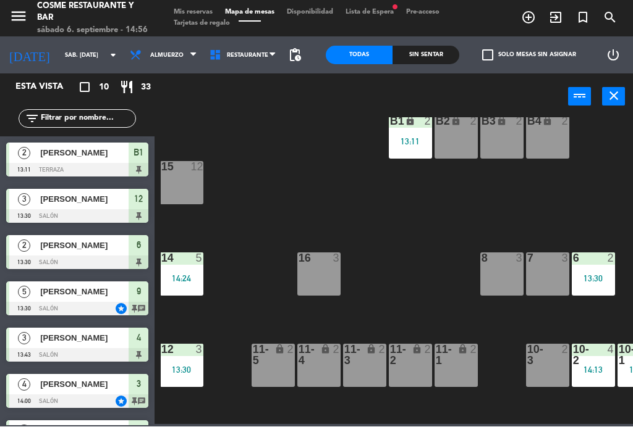
click at [413, 141] on div "13:11" at bounding box center [410, 142] width 43 height 9
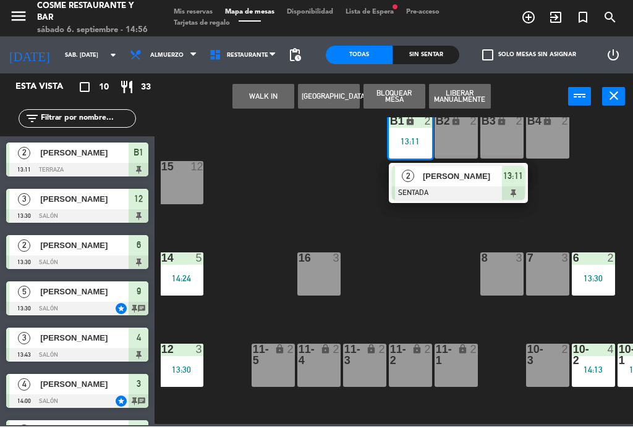
click at [453, 187] on div at bounding box center [458, 194] width 133 height 14
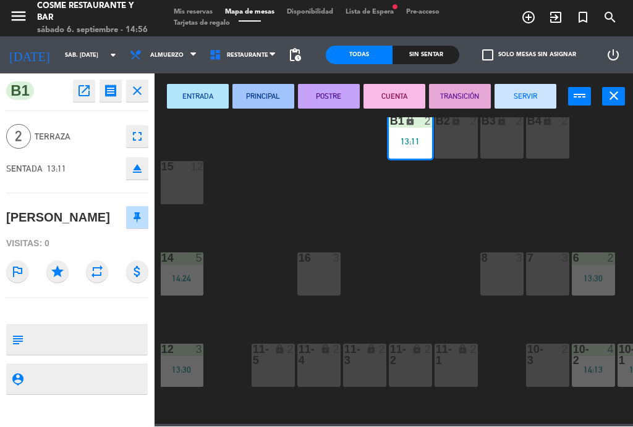
click at [535, 98] on button "SERVIR" at bounding box center [525, 97] width 62 height 25
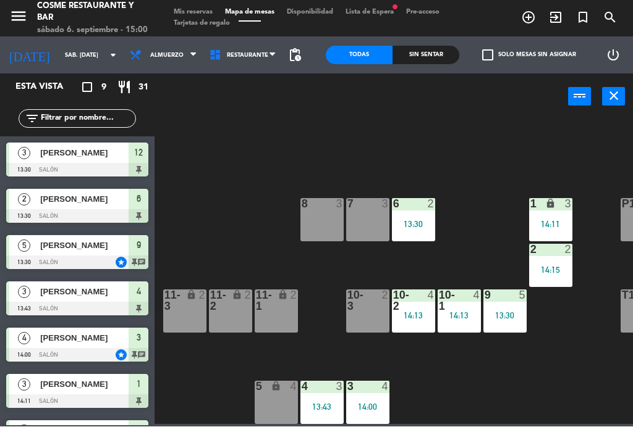
scroll to position [78, 183]
click at [367, 229] on div "7 3" at bounding box center [367, 220] width 43 height 43
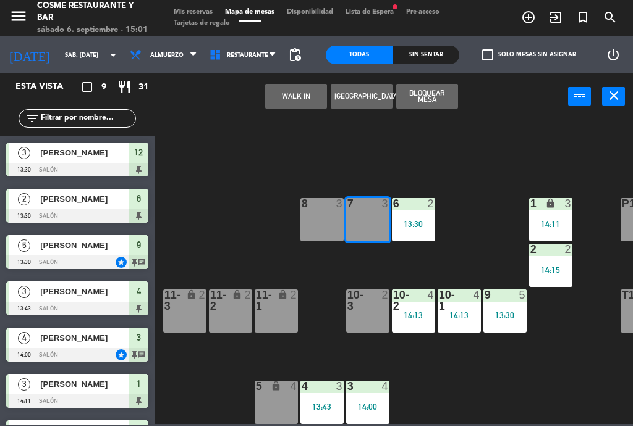
click at [284, 108] on button "WALK IN" at bounding box center [296, 97] width 62 height 25
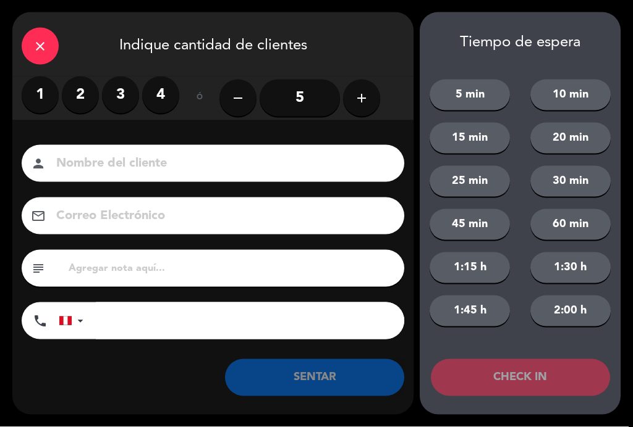
click at [70, 98] on label "2" at bounding box center [80, 95] width 37 height 37
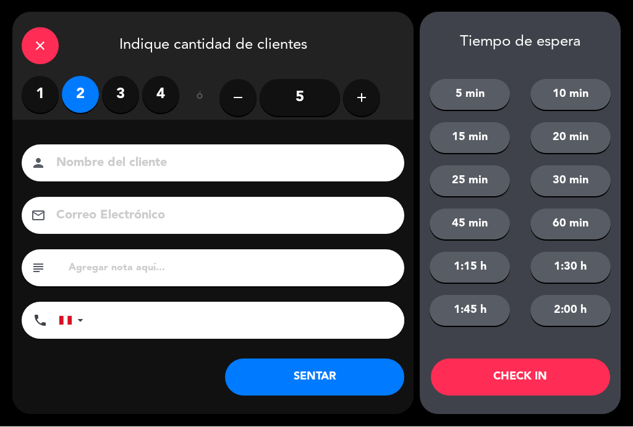
click at [113, 153] on input at bounding box center [221, 164] width 333 height 22
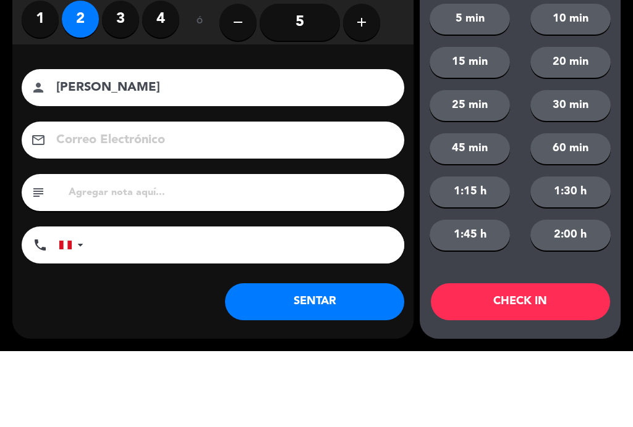
type input "Andrea Yabar"
click at [7, 103] on div "close Indique cantidad de clientes 1 2 3 4 ó remove 5 add Nombre del cliente pe…" at bounding box center [316, 213] width 633 height 427
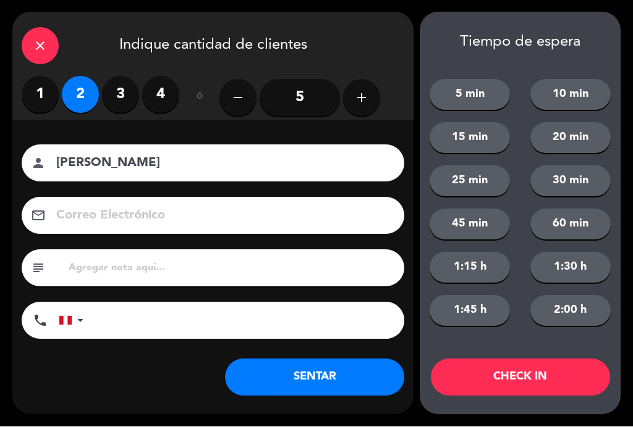
click at [334, 379] on button "SENTAR" at bounding box center [314, 378] width 179 height 37
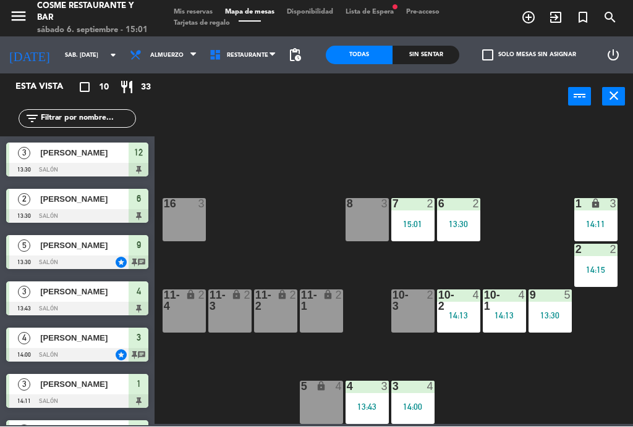
scroll to position [78, 138]
click at [366, 220] on div "8 3" at bounding box center [366, 220] width 43 height 43
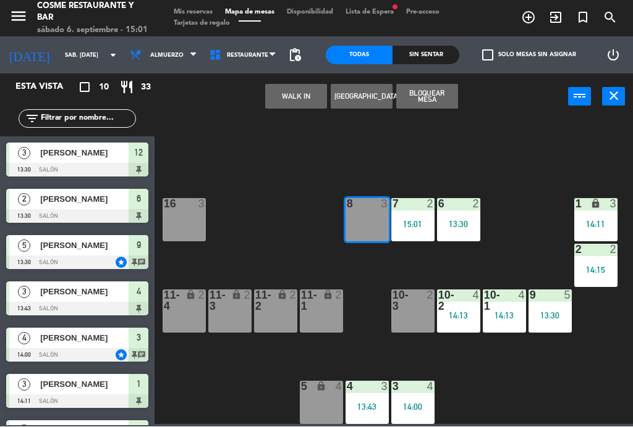
click at [295, 107] on button "WALK IN" at bounding box center [296, 97] width 62 height 25
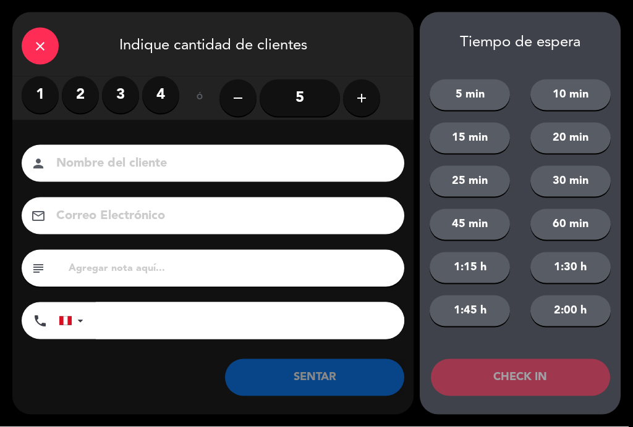
click at [114, 104] on label "3" at bounding box center [120, 95] width 37 height 37
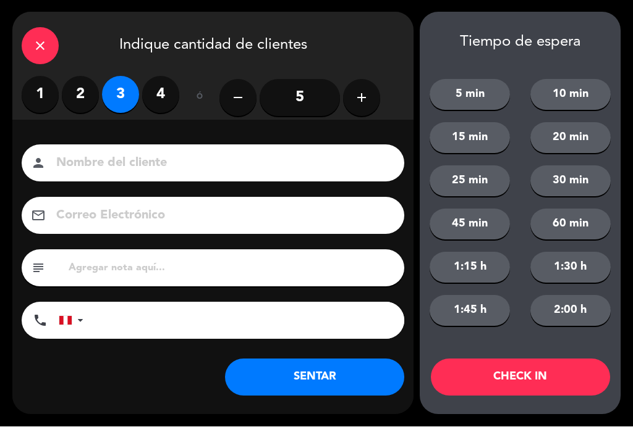
click at [104, 166] on input at bounding box center [221, 164] width 333 height 22
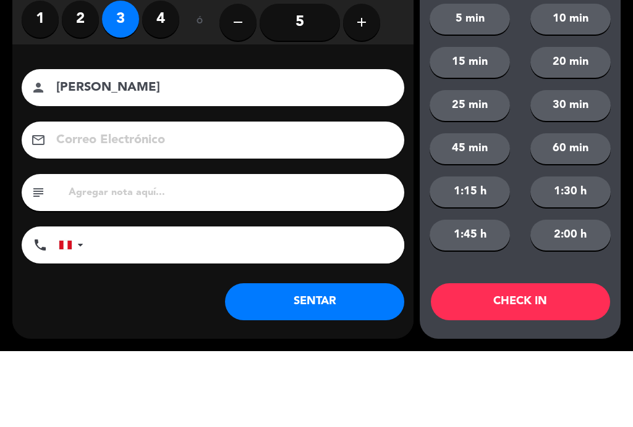
type input "Michelle Klo"
click at [24, 198] on div "Correo Electrónico email" at bounding box center [213, 216] width 382 height 37
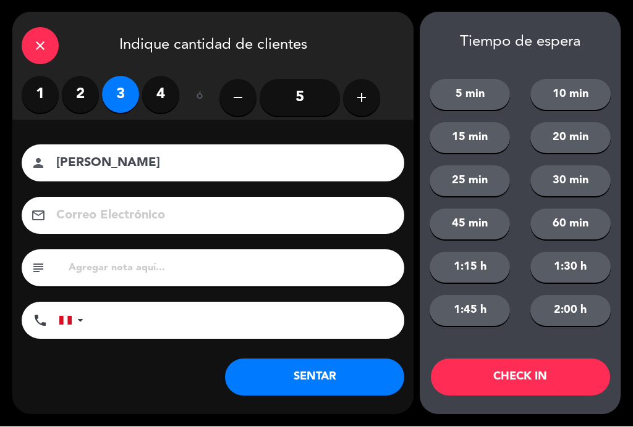
click at [311, 386] on button "SENTAR" at bounding box center [314, 378] width 179 height 37
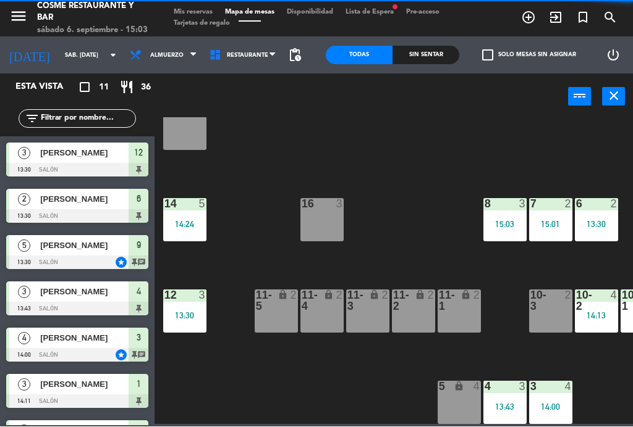
scroll to position [78, 0]
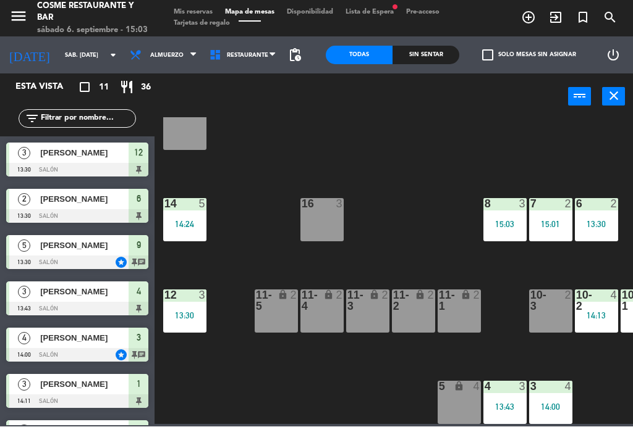
click at [443, 305] on div "2" at bounding box center [433, 301] width 20 height 22
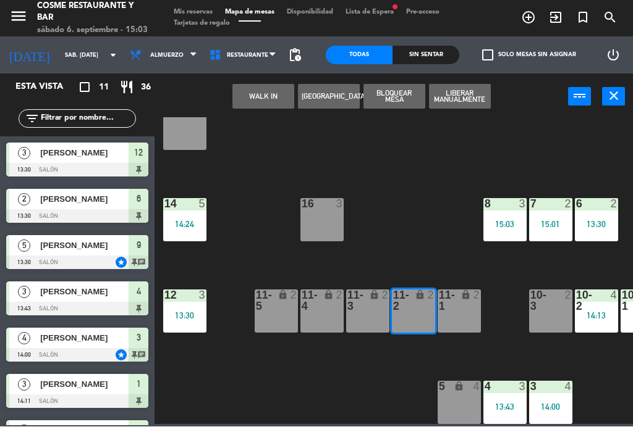
click at [409, 316] on div "11-2 lock 2" at bounding box center [413, 311] width 43 height 43
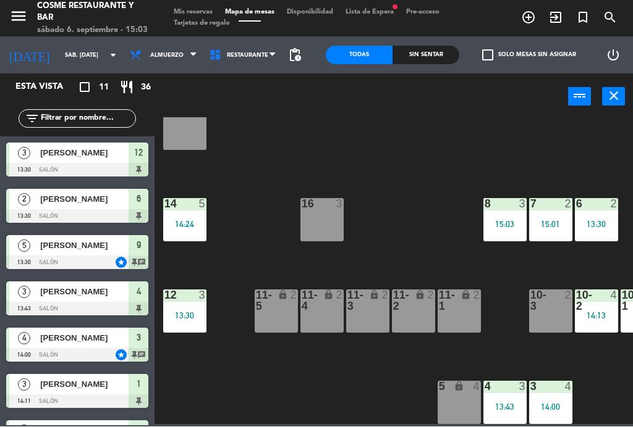
click at [442, 310] on div "2" at bounding box center [433, 301] width 20 height 22
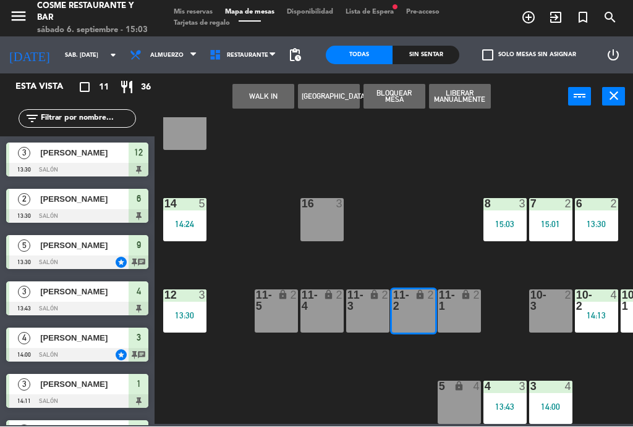
click at [412, 318] on div "11-2 lock 2" at bounding box center [413, 311] width 43 height 43
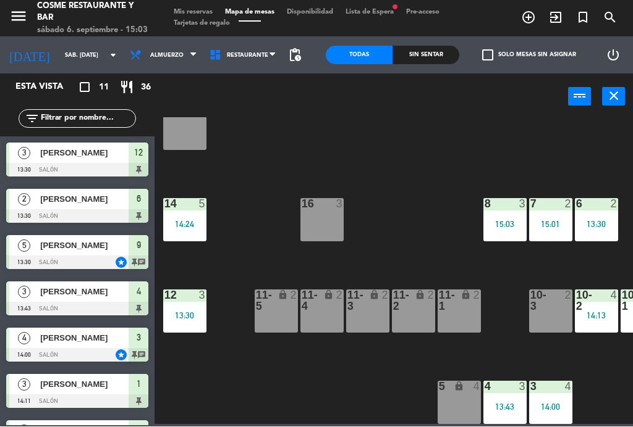
click at [466, 316] on div "11-1 lock 2" at bounding box center [458, 311] width 43 height 43
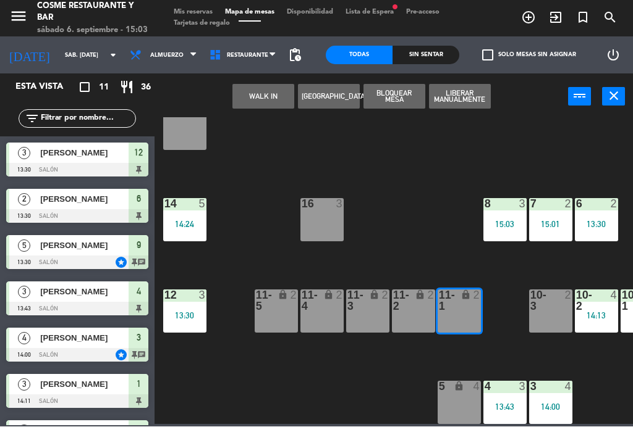
click at [420, 319] on div "11-2 lock 2" at bounding box center [413, 311] width 43 height 43
click at [255, 99] on button "WALK IN" at bounding box center [263, 97] width 62 height 25
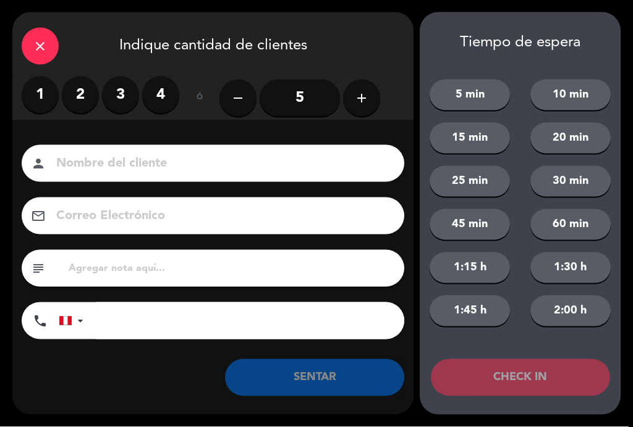
click at [75, 98] on label "2" at bounding box center [80, 95] width 37 height 37
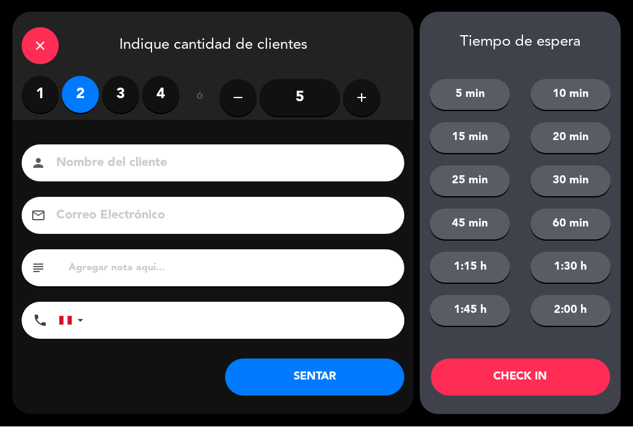
click at [170, 94] on label "4" at bounding box center [160, 95] width 37 height 37
click at [119, 167] on input at bounding box center [221, 164] width 333 height 22
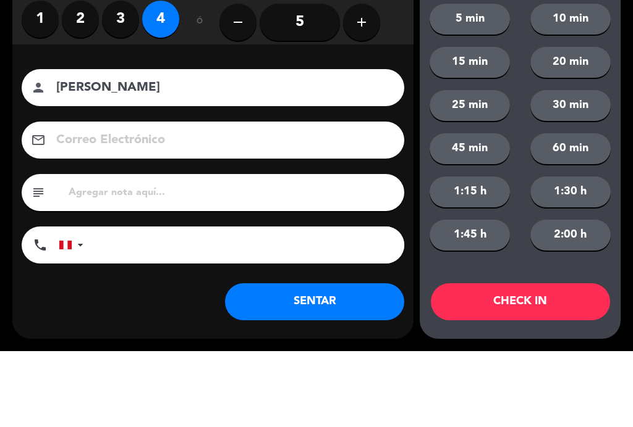
type input "Monica Tijero"
click at [25, 198] on div "email" at bounding box center [213, 216] width 382 height 37
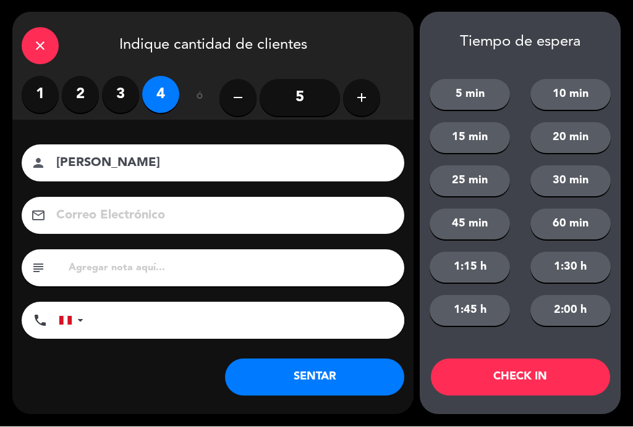
click at [344, 385] on button "SENTAR" at bounding box center [314, 378] width 179 height 37
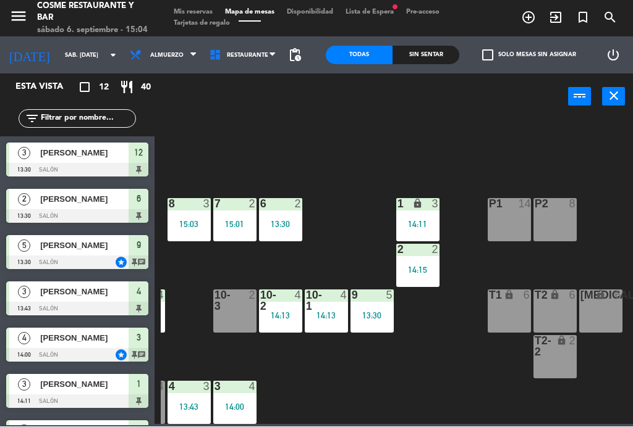
scroll to position [78, 314]
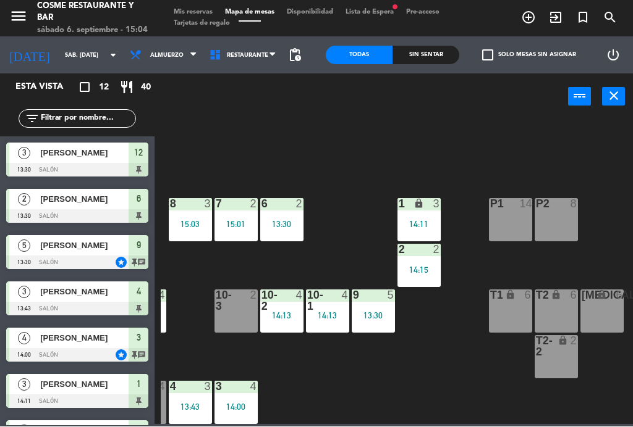
click at [425, 214] on div "1 lock 3 14:11" at bounding box center [418, 220] width 43 height 43
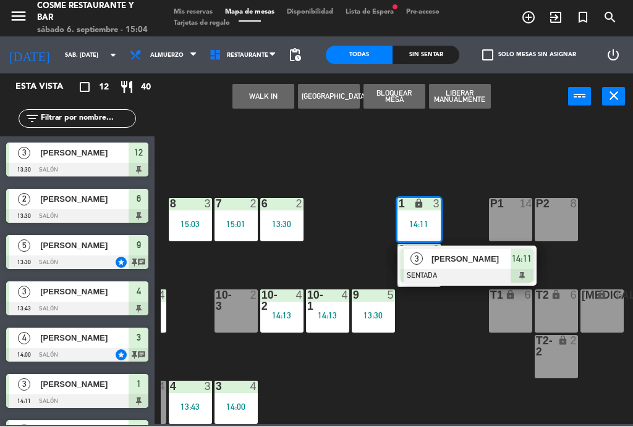
click at [479, 266] on div "[PERSON_NAME]" at bounding box center [470, 260] width 80 height 20
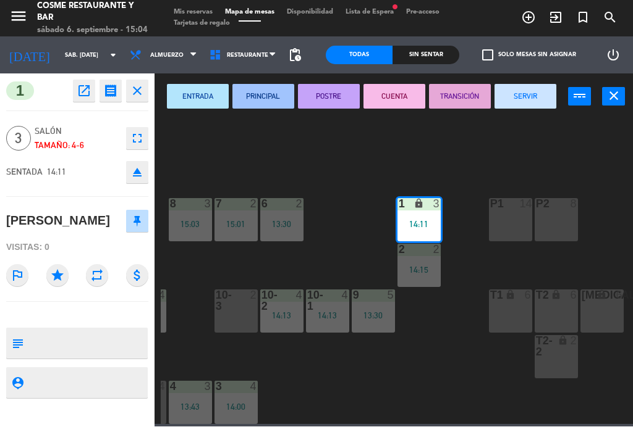
click at [536, 95] on button "SERVIR" at bounding box center [525, 97] width 62 height 25
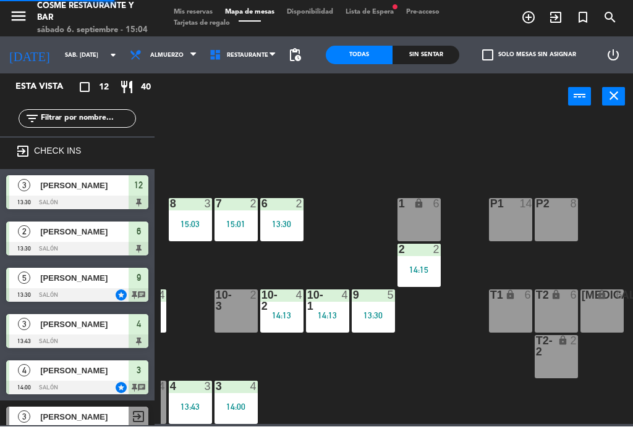
scroll to position [0, 0]
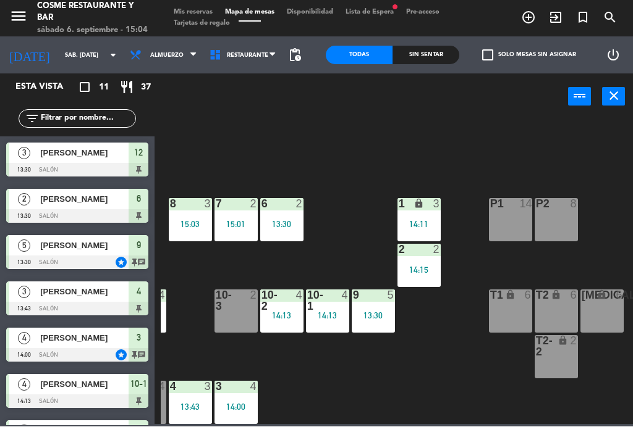
click at [276, 209] on div "6 2" at bounding box center [281, 205] width 43 height 12
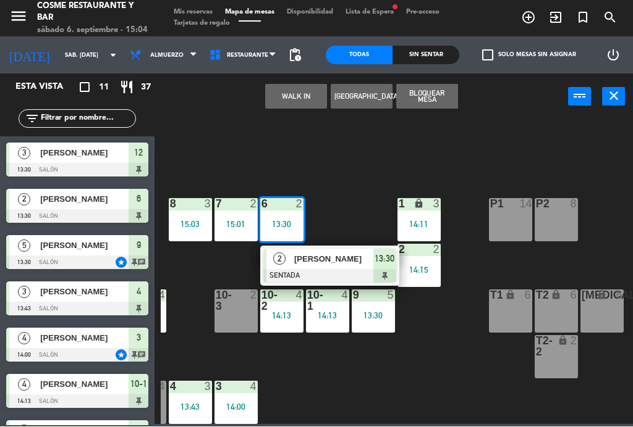
click at [336, 257] on span "[PERSON_NAME]" at bounding box center [333, 259] width 79 height 13
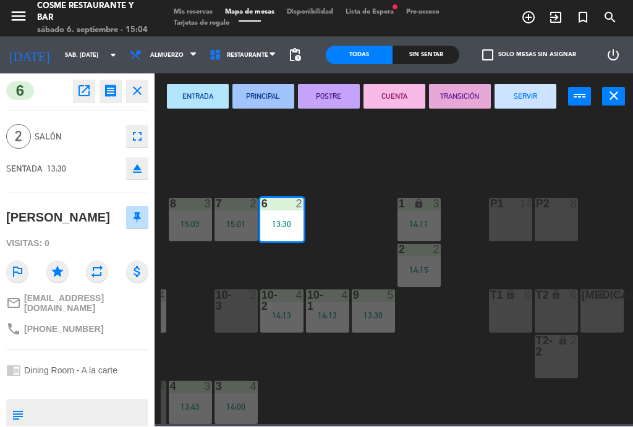
click at [533, 96] on button "SERVIR" at bounding box center [525, 97] width 62 height 25
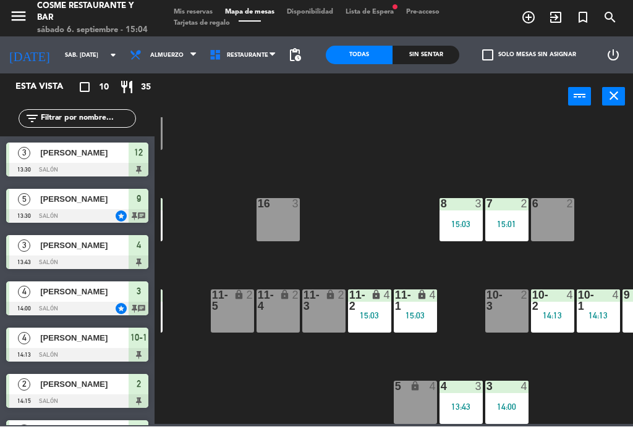
scroll to position [78, 44]
click at [466, 400] on div "4 3 13:43" at bounding box center [460, 403] width 43 height 43
click at [402, 227] on div "B1 lock 2 B2 lock 2 B3 lock 2 B4 lock 2 15 12 14 5 14:24 8 3 15:03 7 2 15:01 6 …" at bounding box center [397, 271] width 472 height 307
click at [511, 393] on div "3 4" at bounding box center [506, 388] width 43 height 12
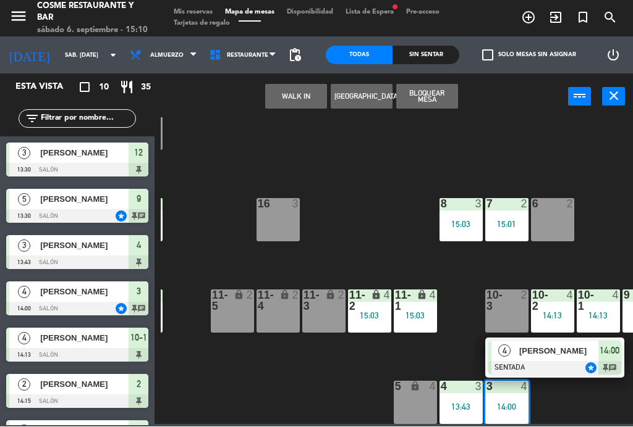
click at [560, 353] on span "[PERSON_NAME]" at bounding box center [558, 351] width 79 height 13
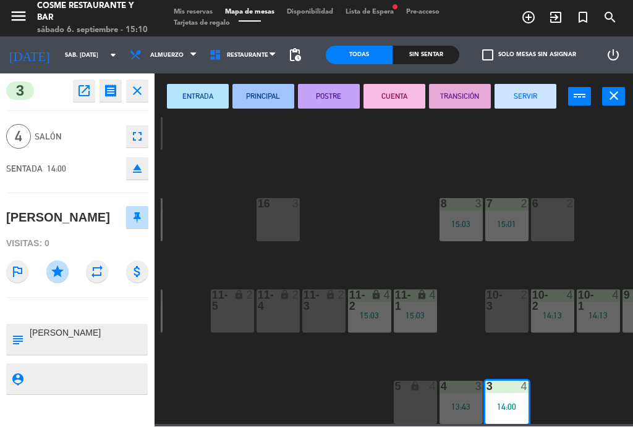
click at [534, 98] on button "SERVIR" at bounding box center [525, 97] width 62 height 25
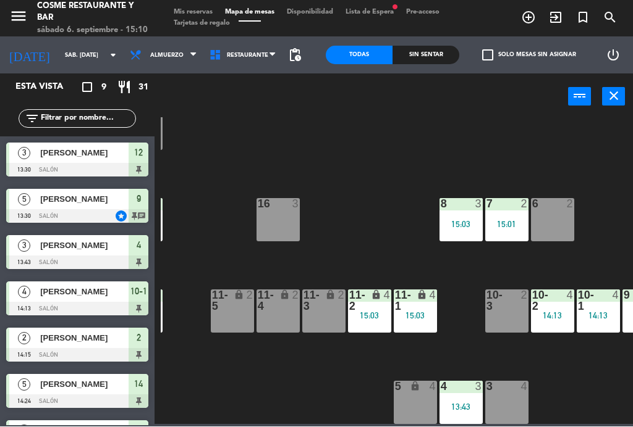
scroll to position [0, 0]
click at [555, 208] on div at bounding box center [552, 204] width 20 height 11
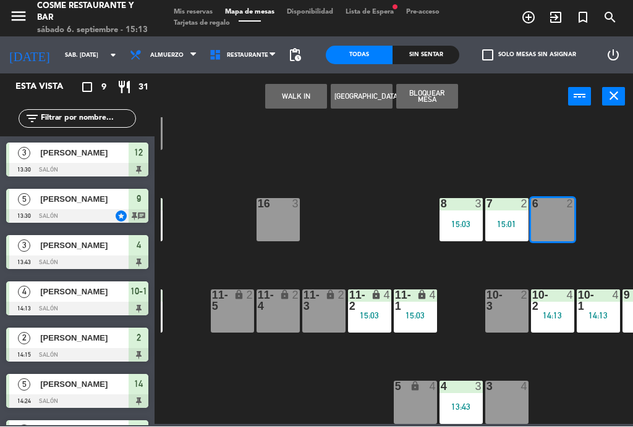
click at [301, 99] on button "WALK IN" at bounding box center [296, 97] width 62 height 25
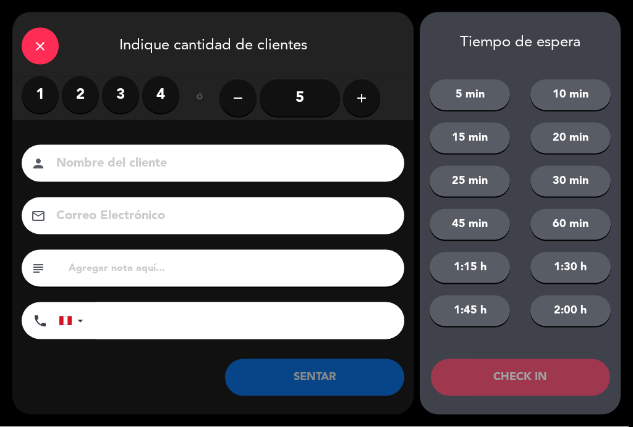
click at [75, 95] on label "2" at bounding box center [80, 95] width 37 height 37
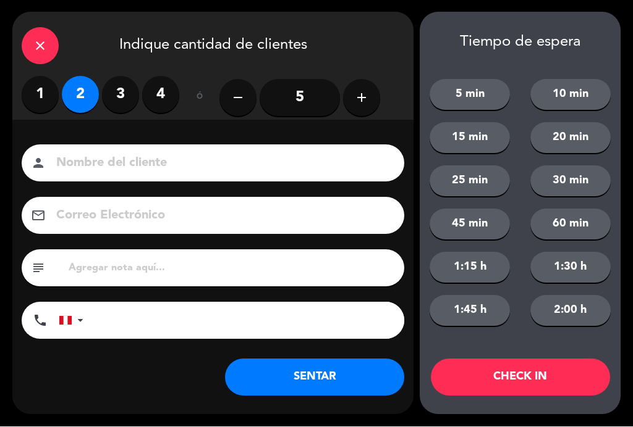
click at [181, 164] on input at bounding box center [221, 164] width 333 height 22
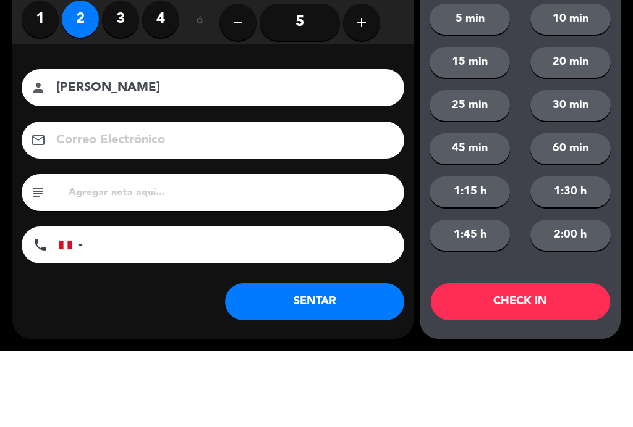
type input "Liz Almonte"
click at [24, 145] on div "Nombre del cliente person Liz Almonte Correo Electrónico email subject phone Un…" at bounding box center [212, 244] width 401 height 198
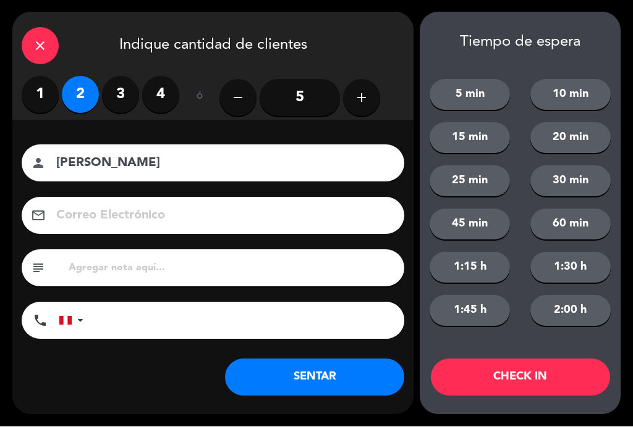
click at [340, 378] on button "SENTAR" at bounding box center [314, 378] width 179 height 37
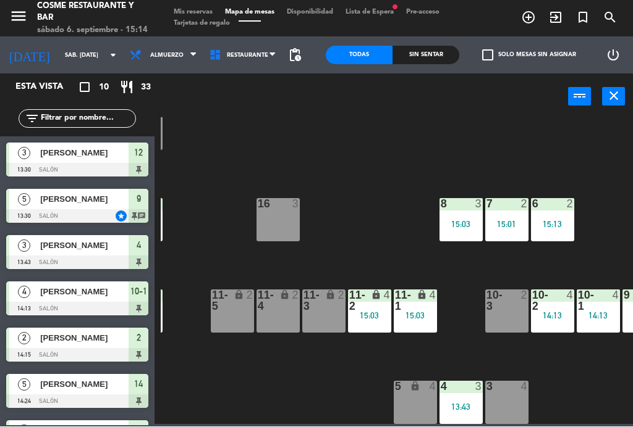
click at [287, 214] on div "16 3" at bounding box center [277, 220] width 43 height 43
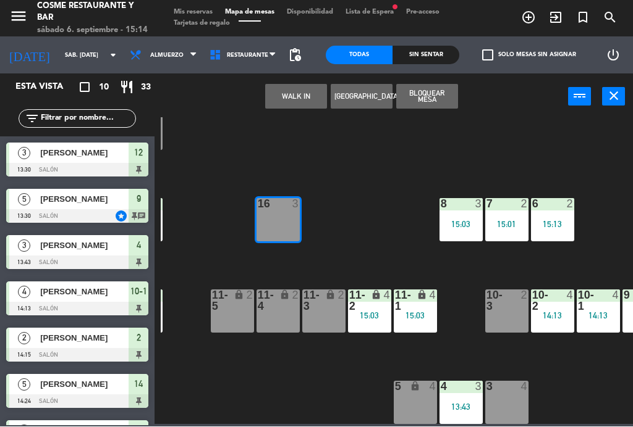
click at [302, 93] on button "WALK IN" at bounding box center [296, 97] width 62 height 25
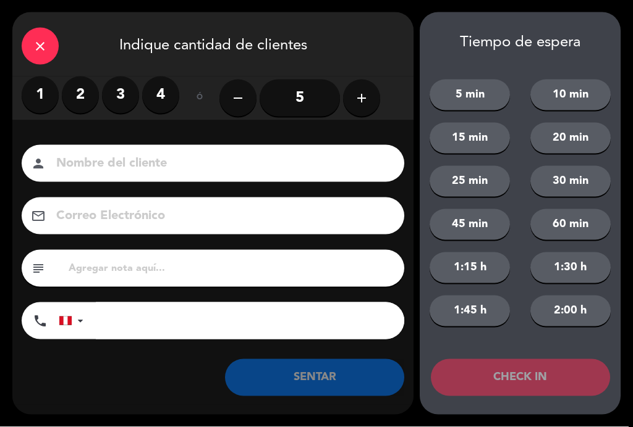
click at [80, 90] on label "2" at bounding box center [80, 95] width 37 height 37
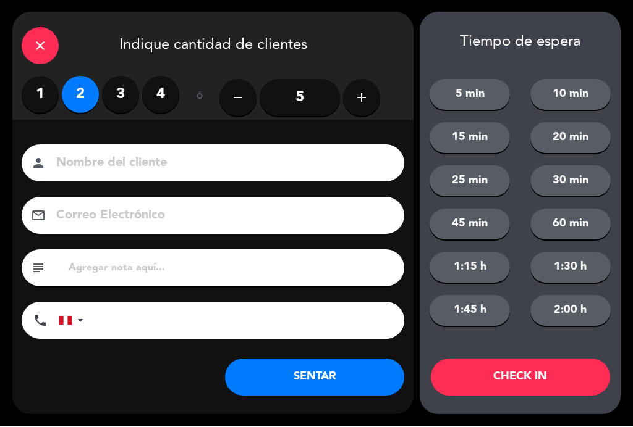
click at [138, 166] on input at bounding box center [221, 164] width 333 height 22
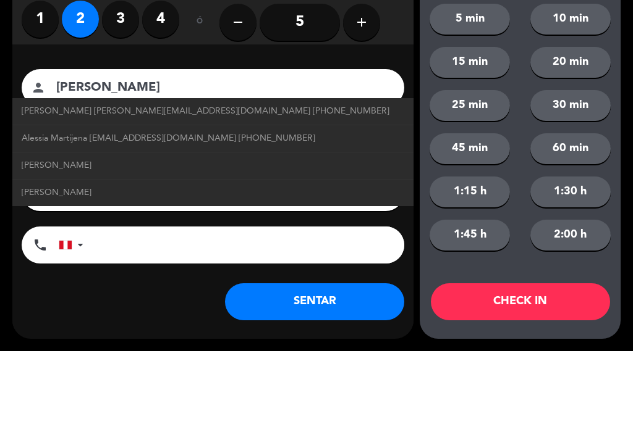
type input "Alessia Martijena"
click at [59, 235] on span "Alessia Martijena" at bounding box center [57, 242] width 70 height 14
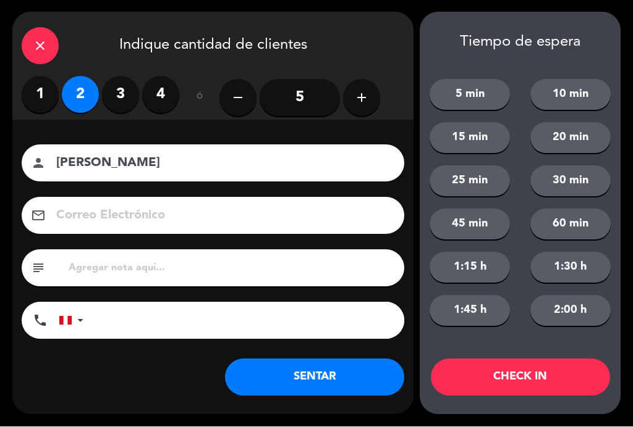
click at [345, 382] on button "SENTAR" at bounding box center [314, 378] width 179 height 37
